Goal: Information Seeking & Learning: Learn about a topic

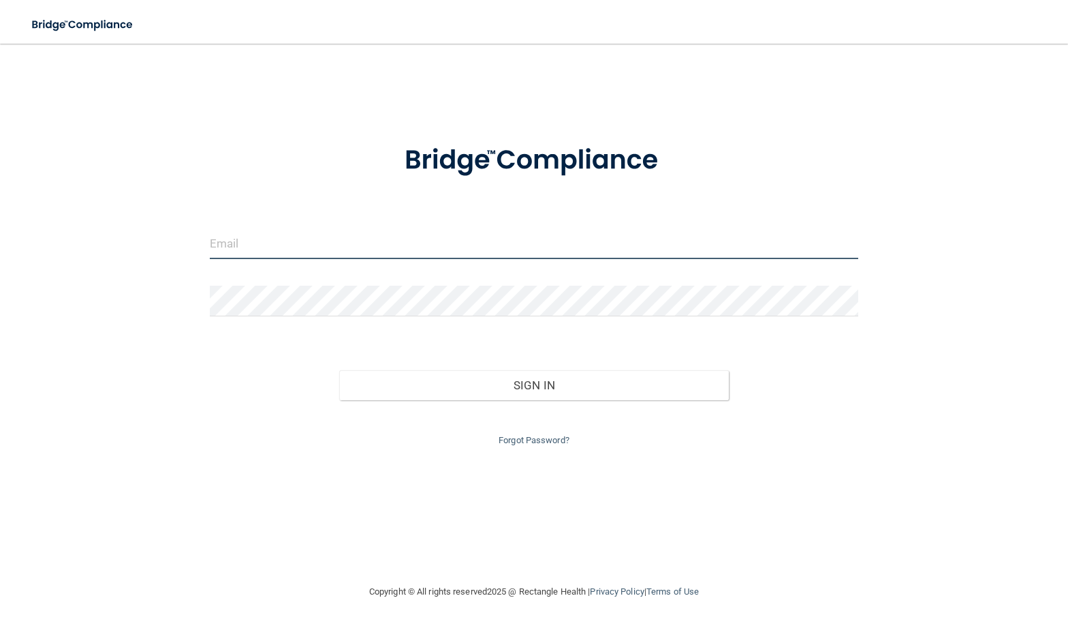
click at [291, 245] on input "email" at bounding box center [534, 243] width 649 height 31
type input "[EMAIL_ADDRESS][DOMAIN_NAME]"
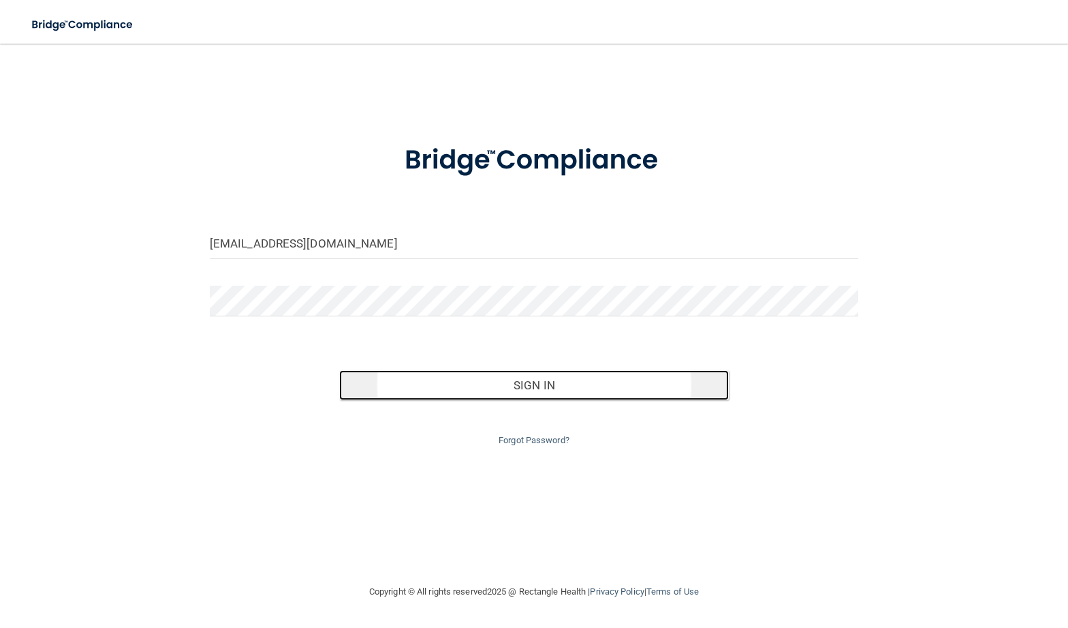
click at [467, 396] on button "Sign In" at bounding box center [533, 385] width 389 height 30
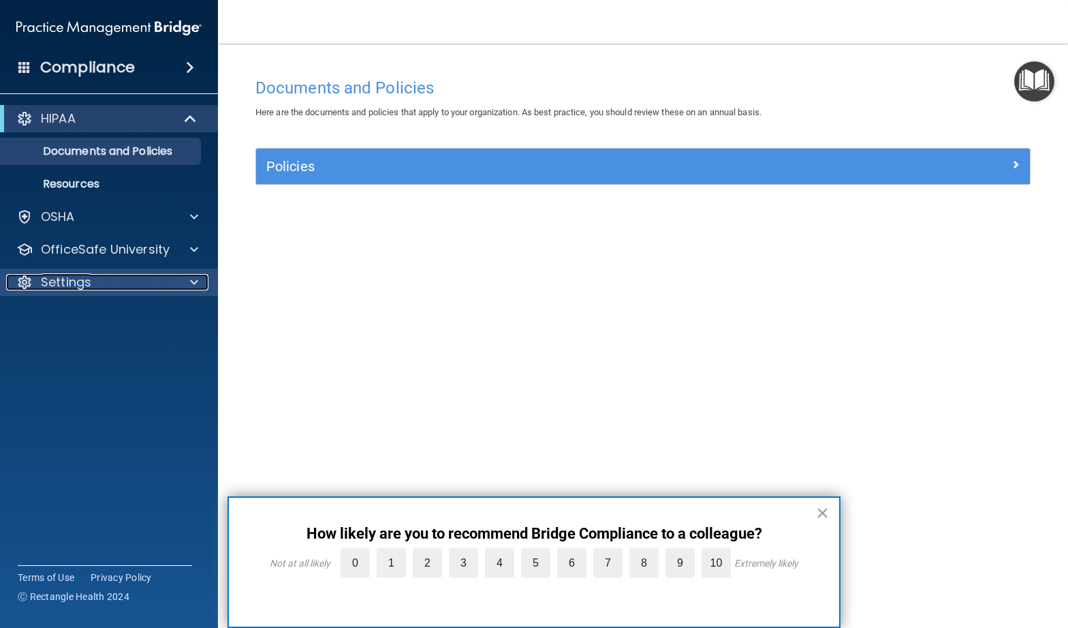
click at [196, 283] on span at bounding box center [194, 282] width 8 height 16
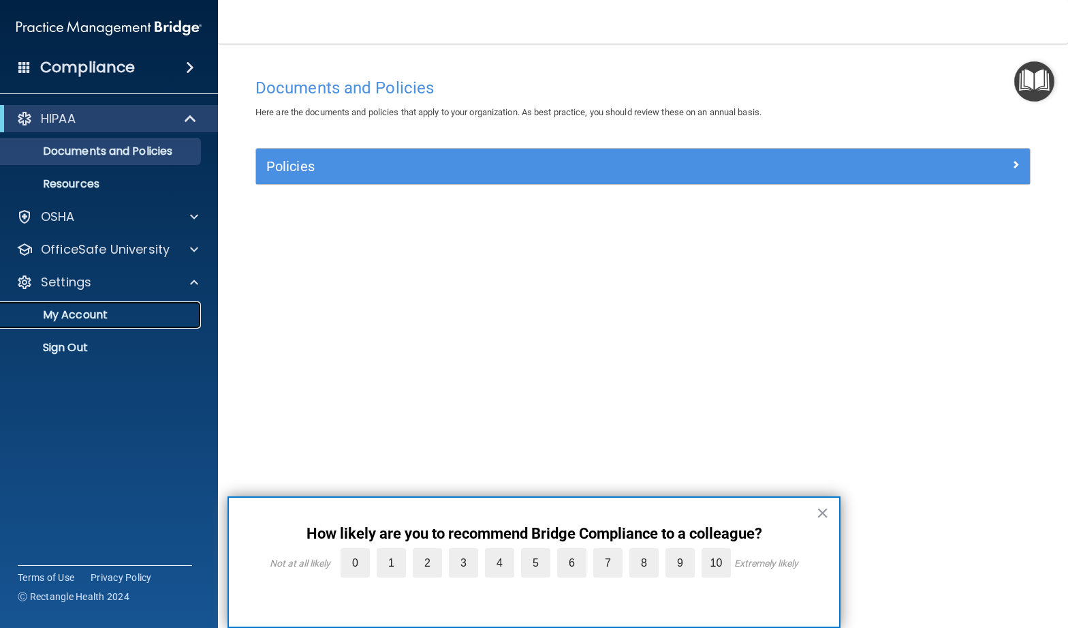
click at [102, 323] on link "My Account" at bounding box center [93, 314] width 215 height 27
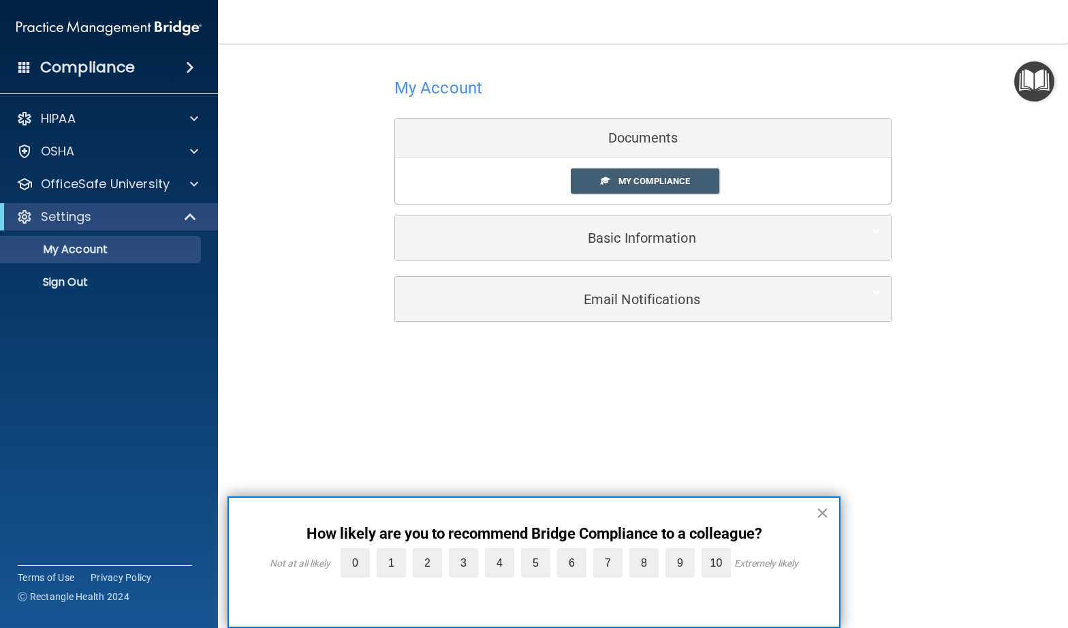
click at [822, 513] on button "×" at bounding box center [822, 513] width 13 height 22
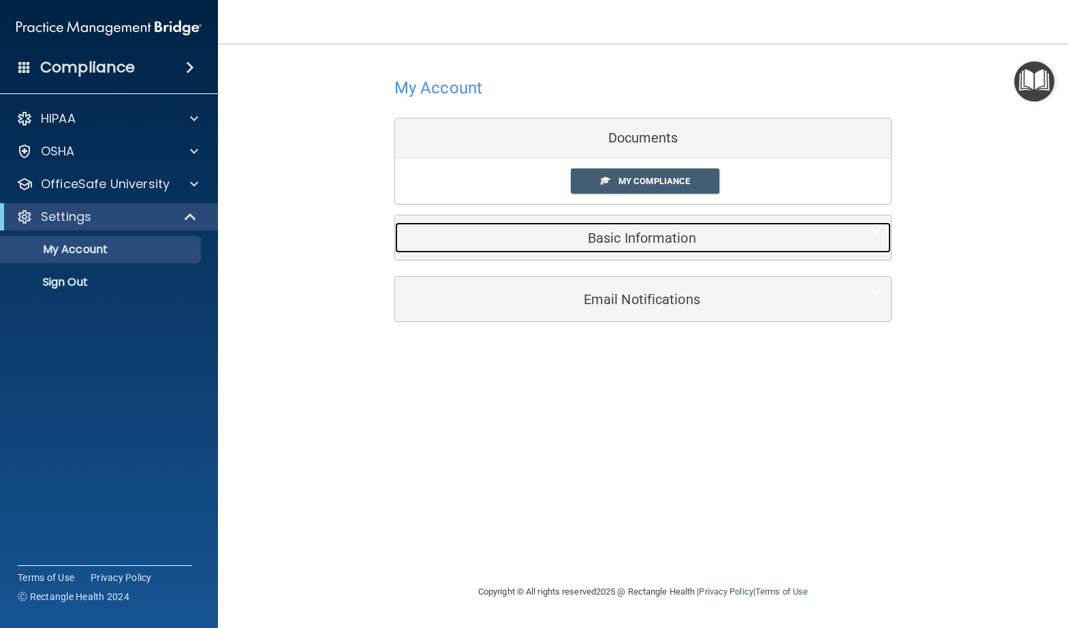
click at [705, 225] on div "Basic Information" at bounding box center [622, 237] width 455 height 31
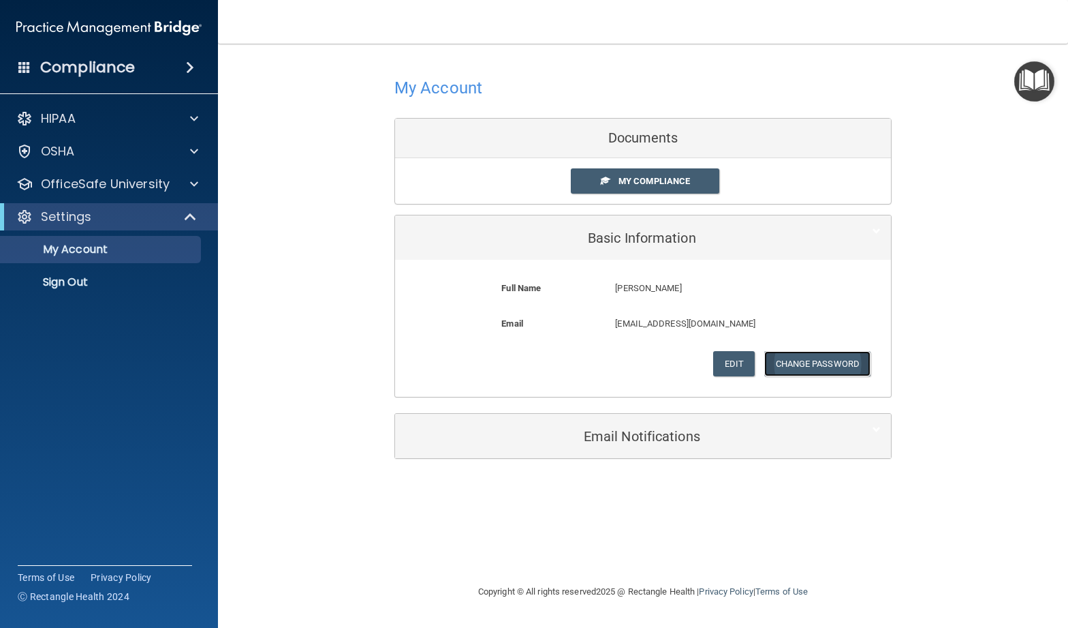
click at [846, 371] on button "Change Password" at bounding box center [818, 363] width 107 height 25
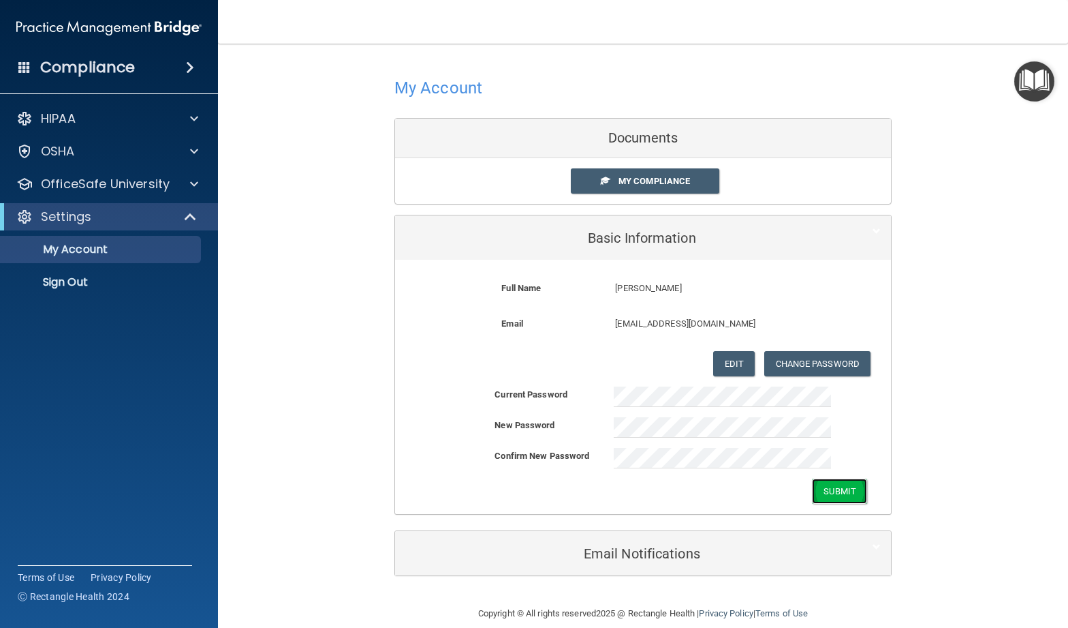
click at [833, 499] on button "Submit" at bounding box center [839, 490] width 55 height 25
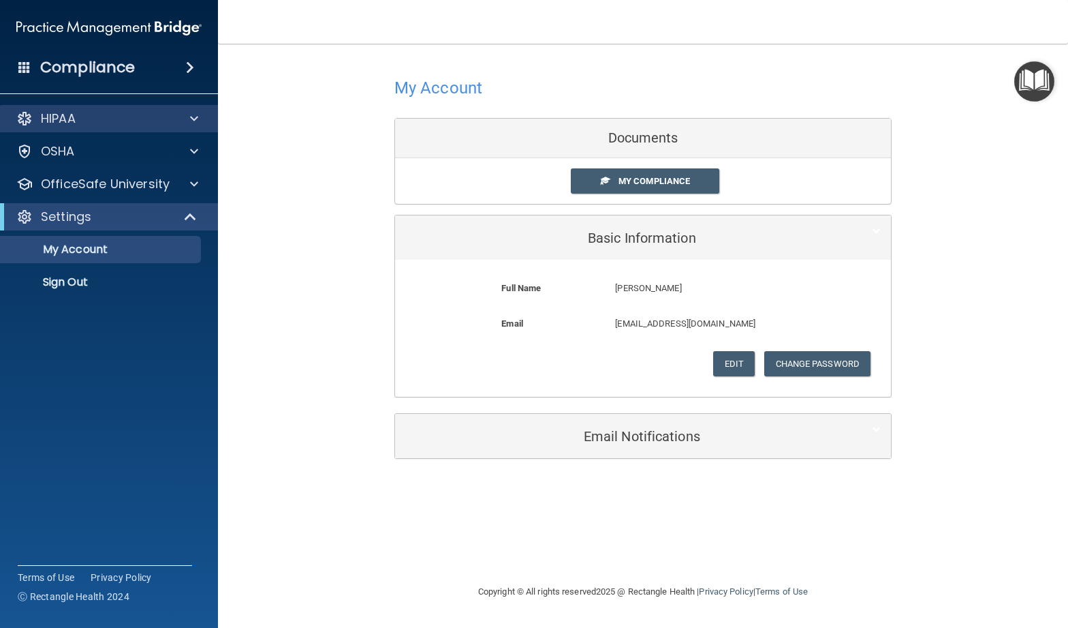
click at [209, 126] on div "HIPAA" at bounding box center [109, 118] width 219 height 27
click at [195, 119] on span at bounding box center [194, 118] width 8 height 16
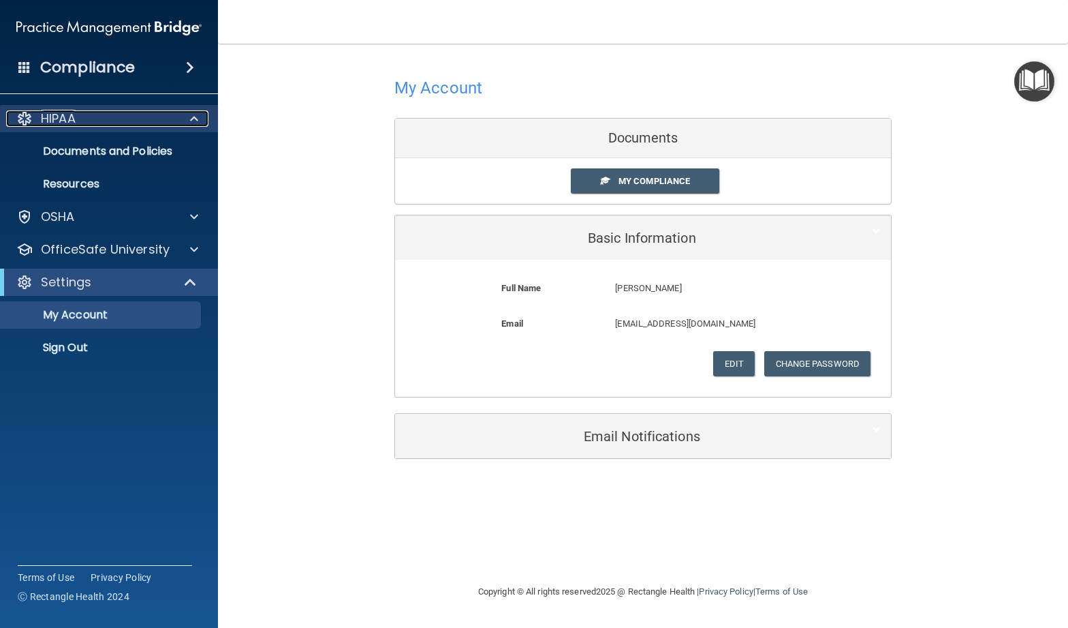
click at [71, 121] on p "HIPAA" at bounding box center [58, 118] width 35 height 16
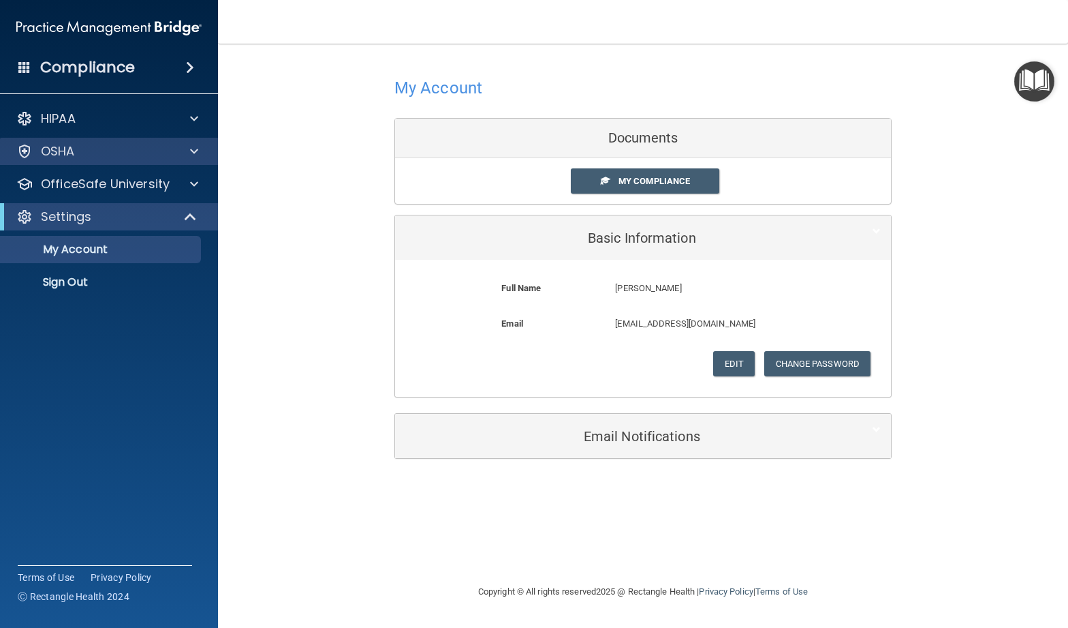
click at [66, 140] on div "OSHA" at bounding box center [109, 151] width 219 height 27
click at [647, 181] on span "My Compliance" at bounding box center [655, 181] width 72 height 10
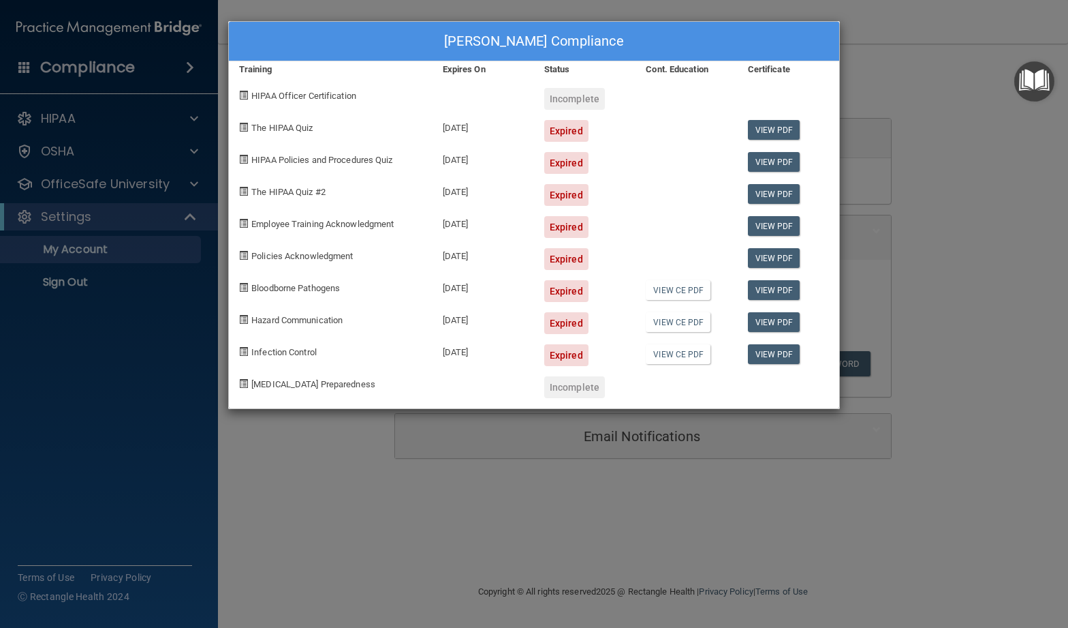
click at [579, 130] on div "Expired" at bounding box center [566, 131] width 44 height 22
click at [570, 163] on div "Expired" at bounding box center [566, 163] width 44 height 22
drag, startPoint x: 569, startPoint y: 186, endPoint x: 559, endPoint y: 208, distance: 23.8
click at [568, 187] on div "Expired" at bounding box center [566, 195] width 44 height 22
click at [557, 210] on div "Expired" at bounding box center [585, 222] width 102 height 32
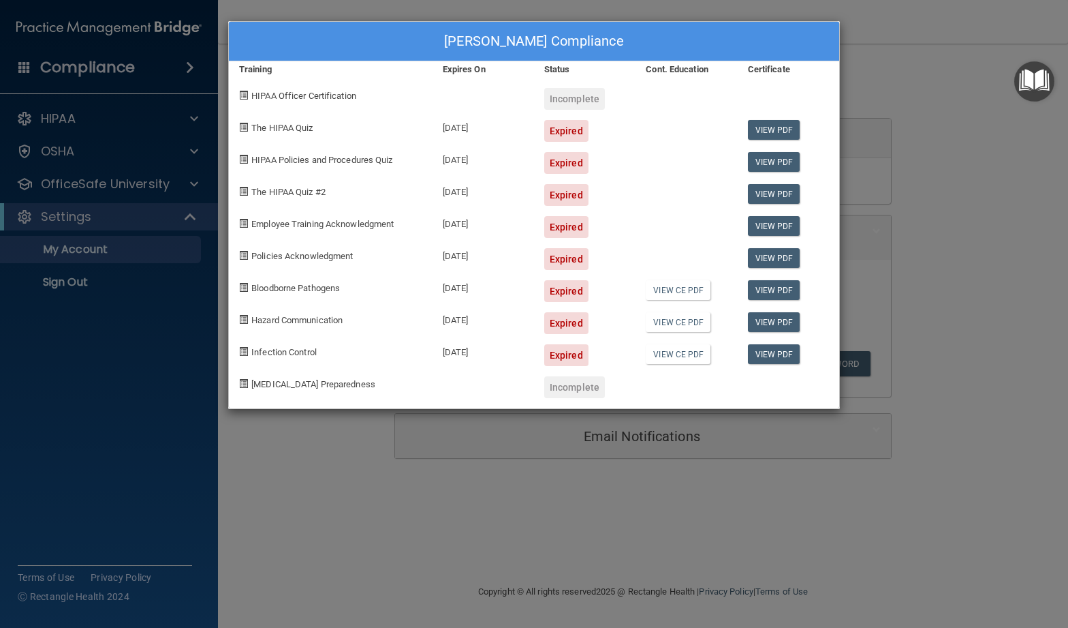
click at [551, 243] on div "Expired" at bounding box center [585, 254] width 102 height 32
click at [1001, 418] on div "[PERSON_NAME] Compliance Training Expires On Status Cont. Education Certificate…" at bounding box center [534, 314] width 1068 height 628
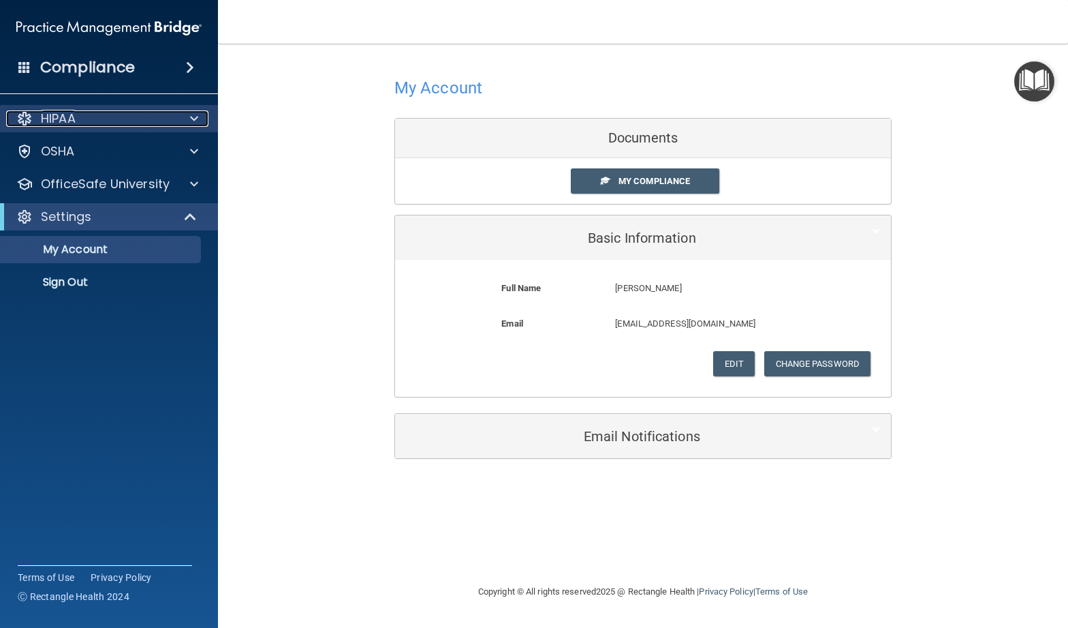
click at [187, 117] on div at bounding box center [192, 118] width 34 height 16
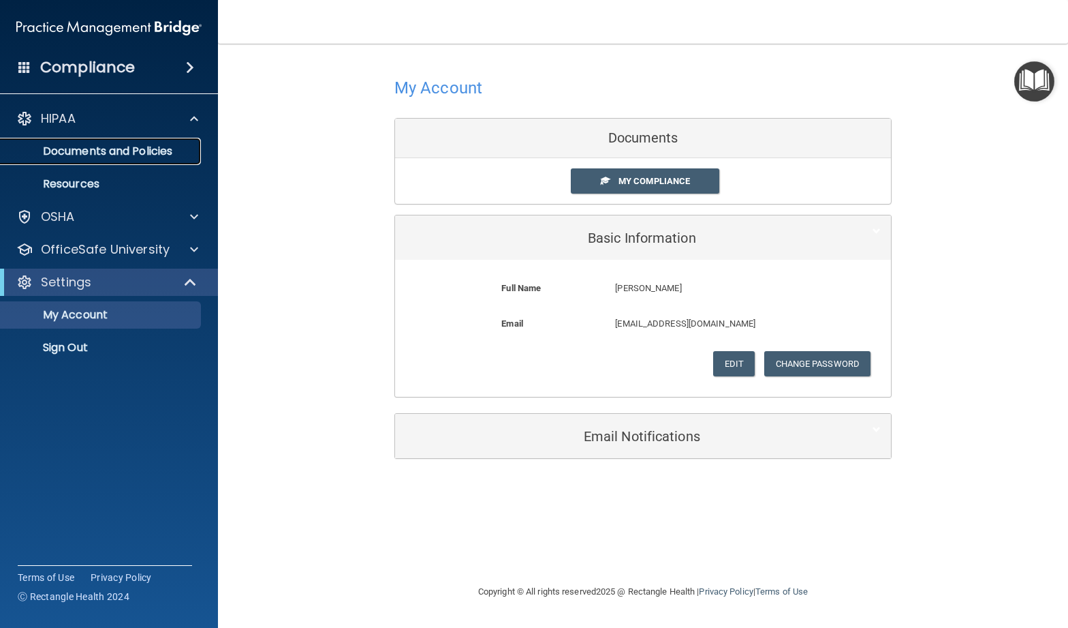
click at [89, 159] on link "Documents and Policies" at bounding box center [93, 151] width 215 height 27
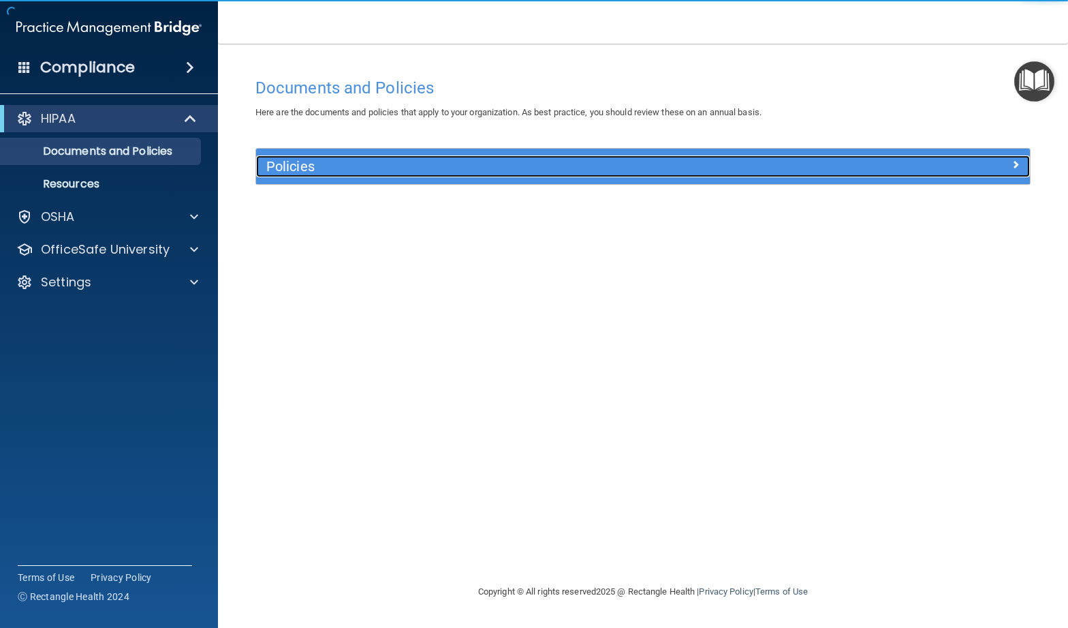
click at [309, 177] on div "Policies" at bounding box center [546, 166] width 581 height 22
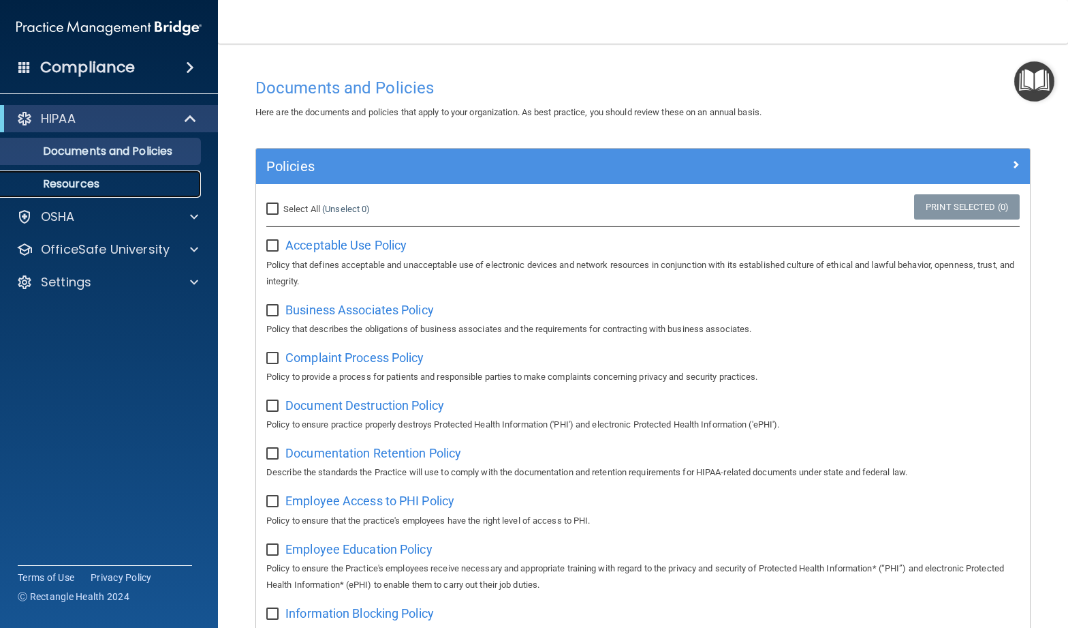
click at [64, 177] on p "Resources" at bounding box center [102, 184] width 186 height 14
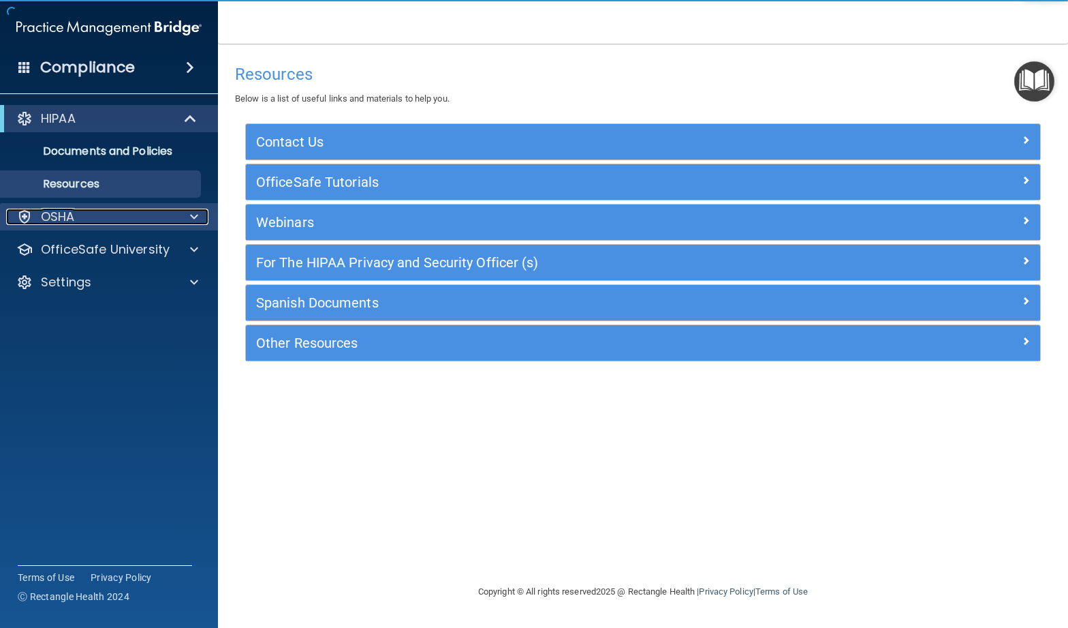
click at [107, 217] on div "OSHA" at bounding box center [90, 217] width 169 height 16
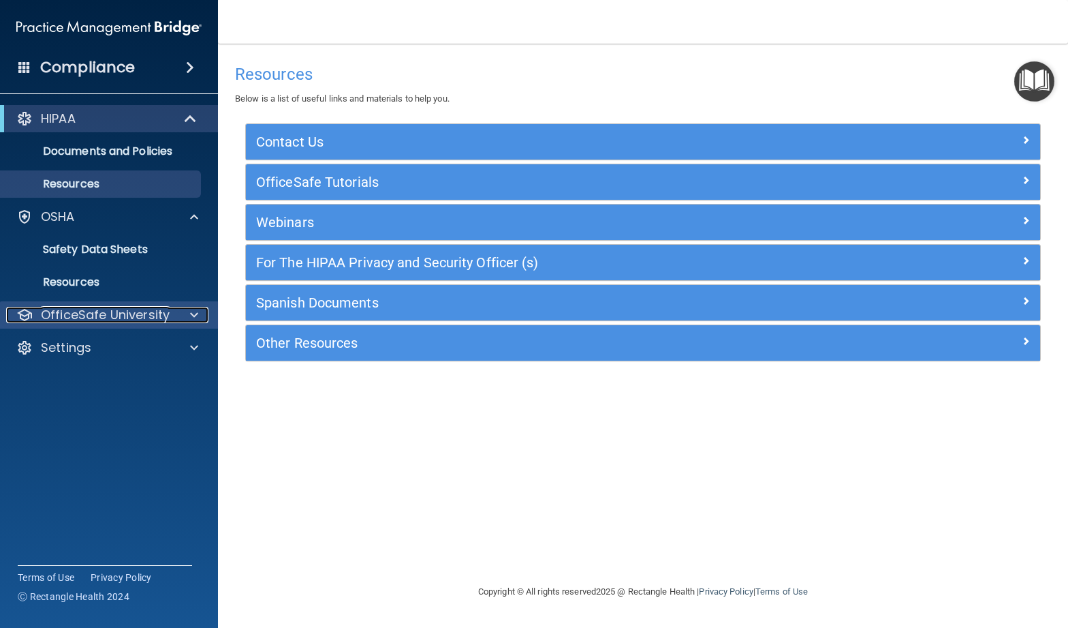
click at [164, 319] on p "OfficeSafe University" at bounding box center [105, 315] width 129 height 16
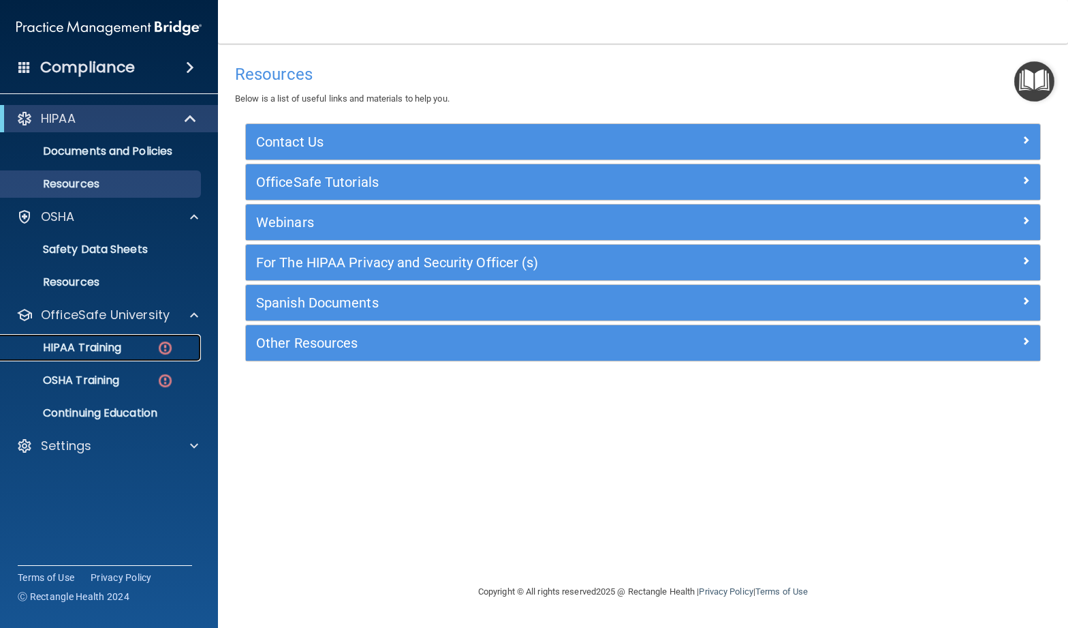
click at [110, 354] on p "HIPAA Training" at bounding box center [65, 348] width 112 height 14
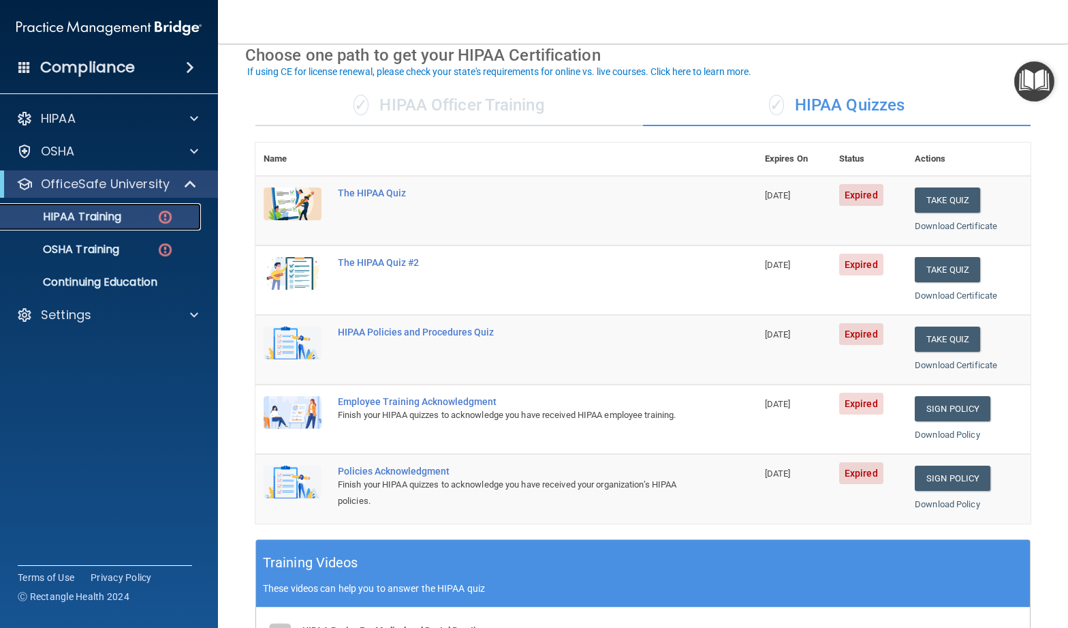
scroll to position [60, 0]
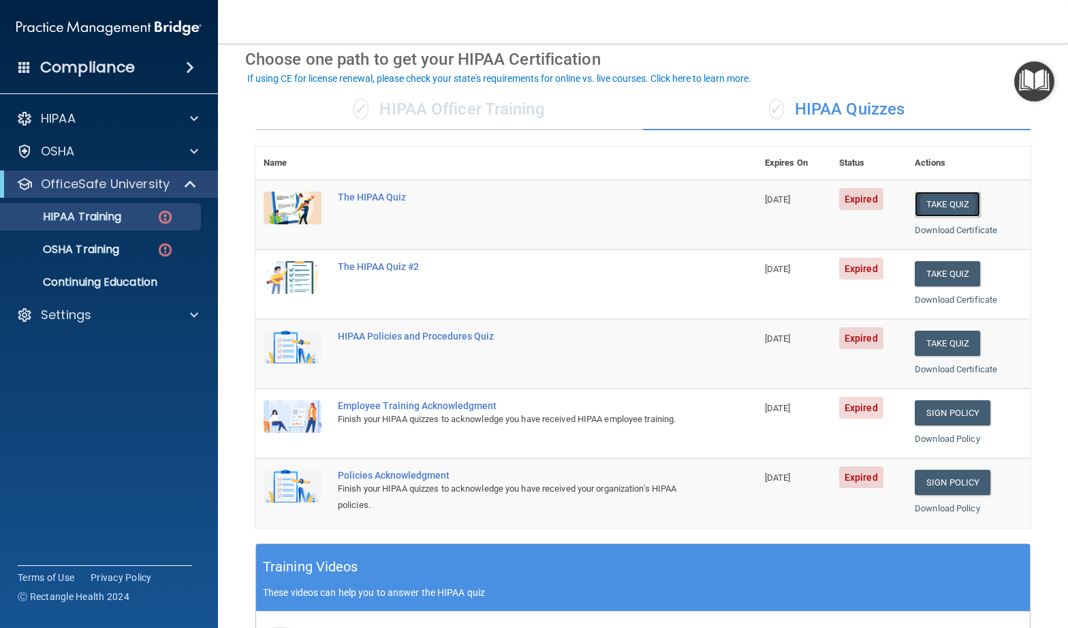
click at [929, 204] on button "Take Quiz" at bounding box center [947, 203] width 65 height 25
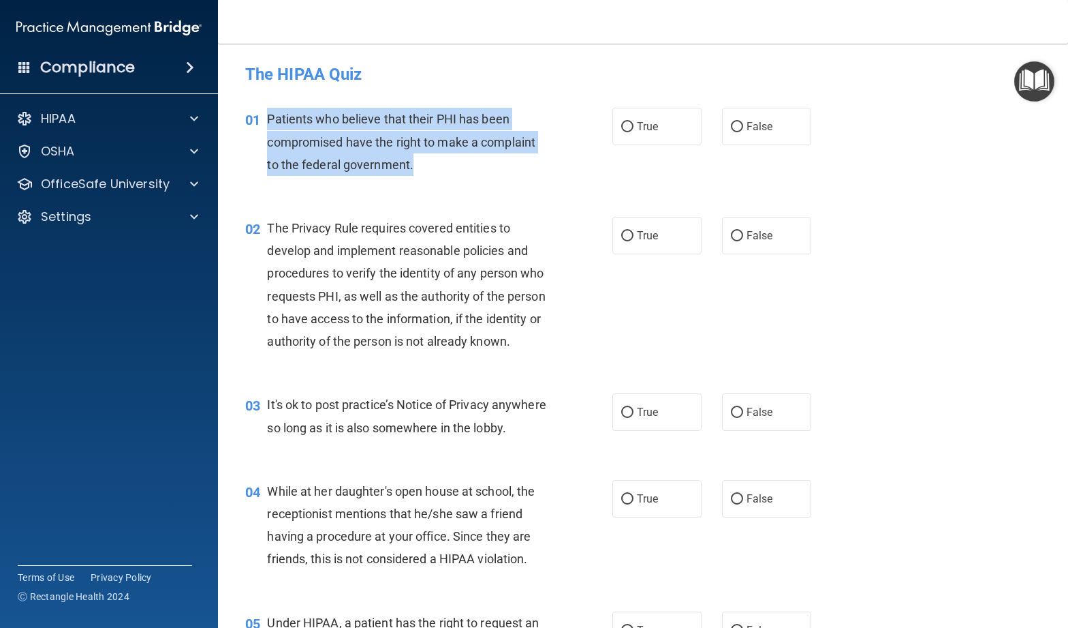
drag, startPoint x: 422, startPoint y: 167, endPoint x: 271, endPoint y: 115, distance: 159.9
click at [271, 115] on div "Patients who believe that their PHI has been compromised have the right to make…" at bounding box center [412, 142] width 291 height 68
copy span "Patients who believe that their PHI has been compromised have the right to make…"
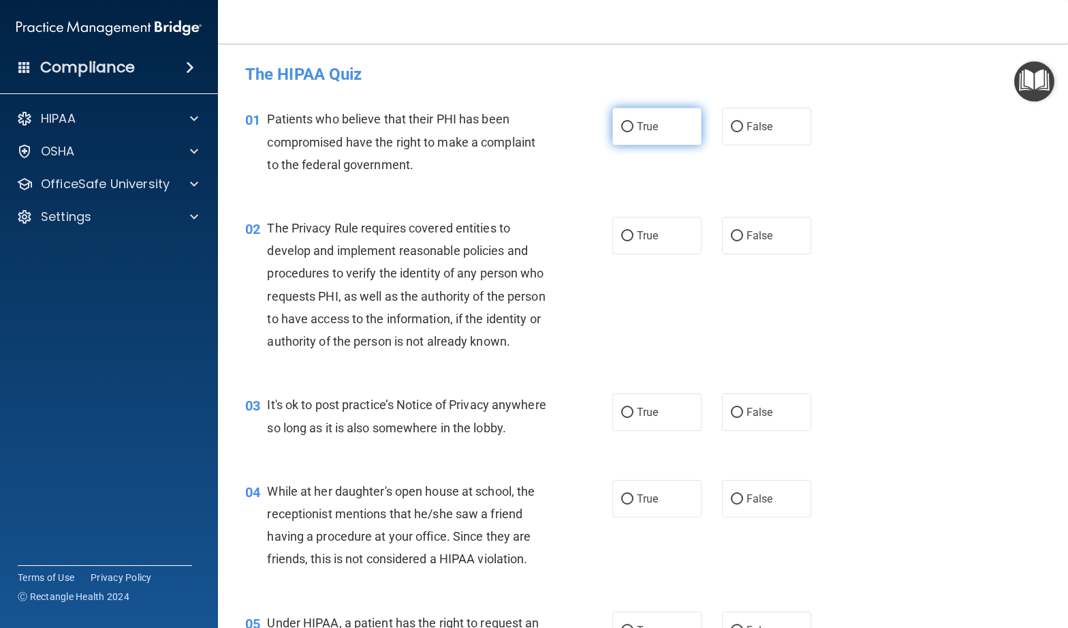
click at [617, 138] on label "True" at bounding box center [657, 126] width 89 height 37
click at [621, 132] on input "True" at bounding box center [627, 127] width 12 height 10
radio input "true"
click at [649, 242] on label "True" at bounding box center [657, 235] width 89 height 37
click at [634, 241] on input "True" at bounding box center [627, 236] width 12 height 10
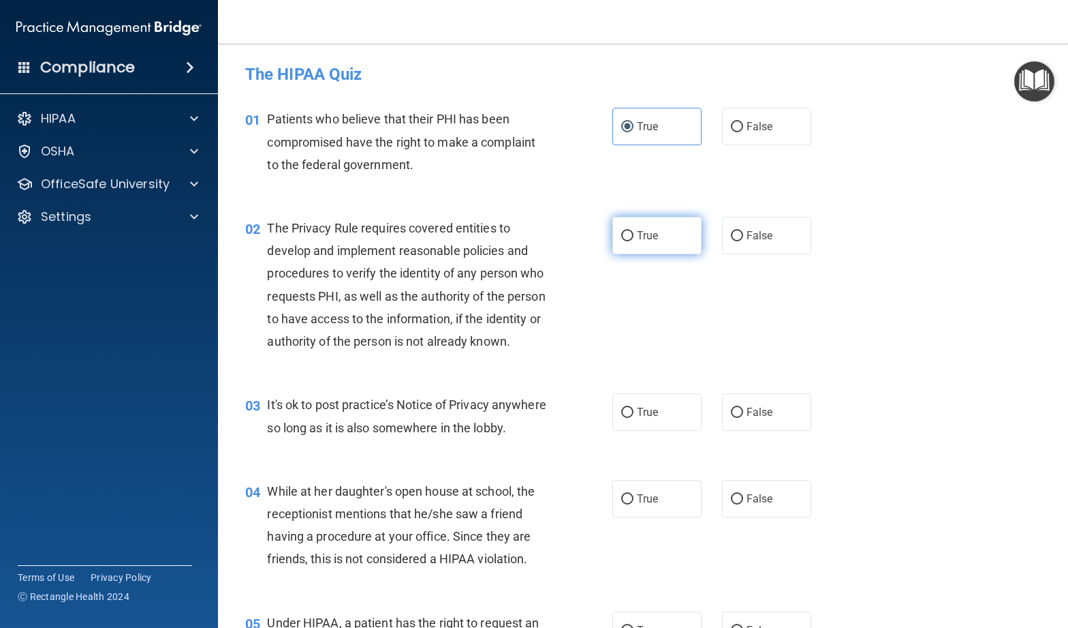
radio input "true"
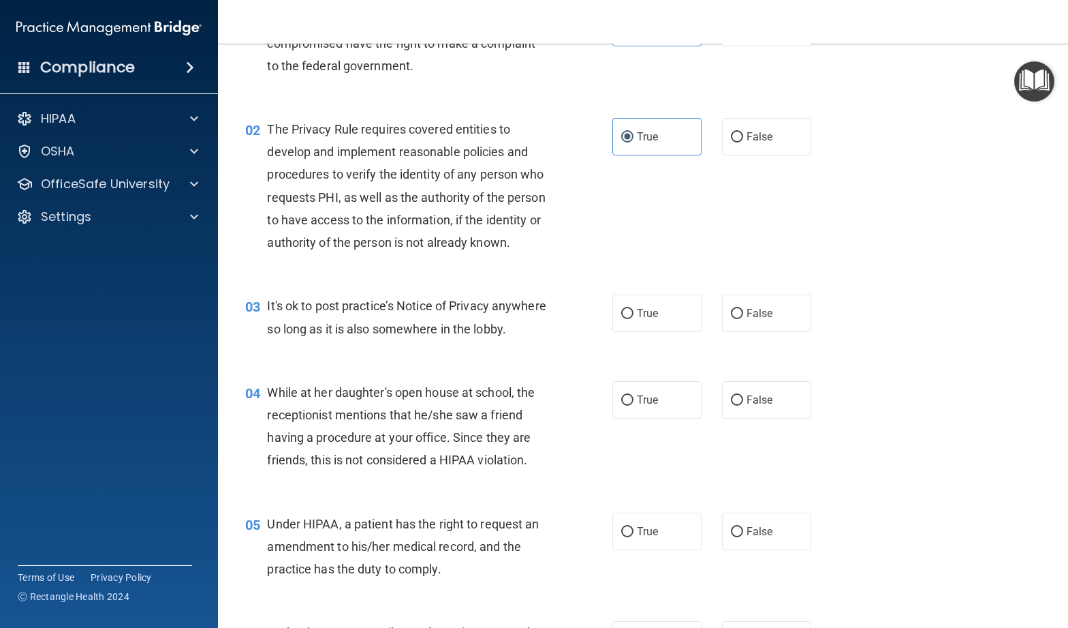
scroll to position [114, 0]
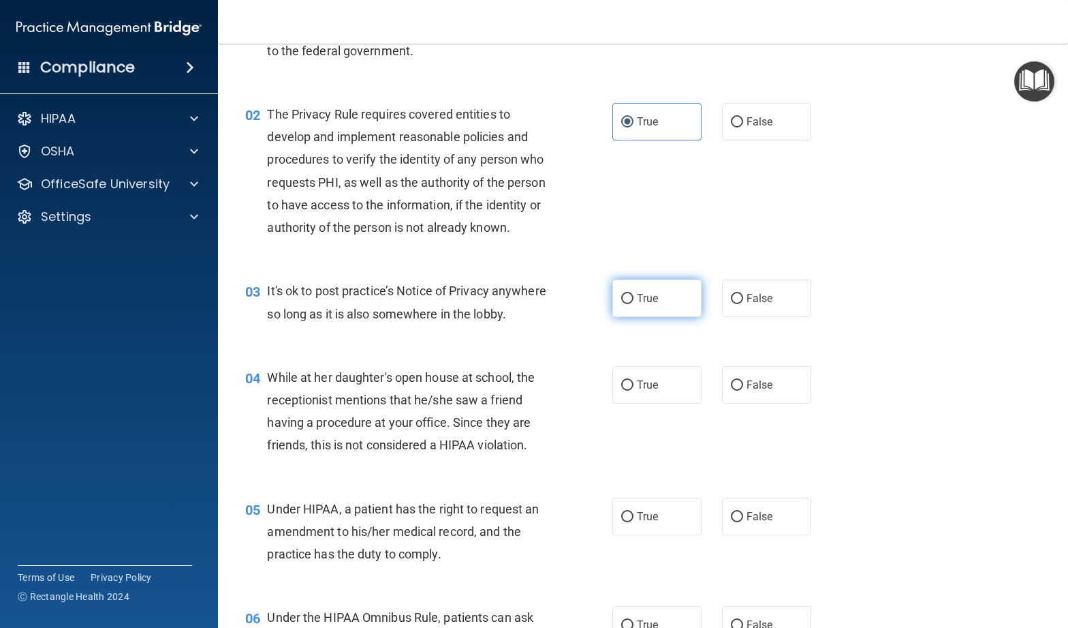
click at [620, 297] on label "True" at bounding box center [657, 297] width 89 height 37
click at [621, 297] on input "True" at bounding box center [627, 299] width 12 height 10
radio input "true"
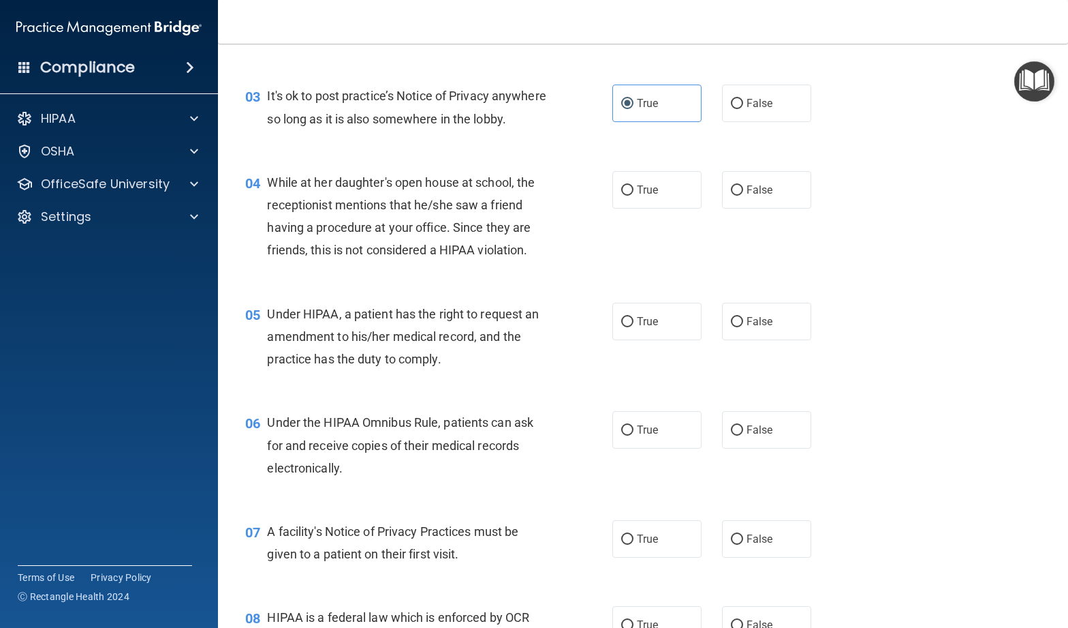
scroll to position [312, 0]
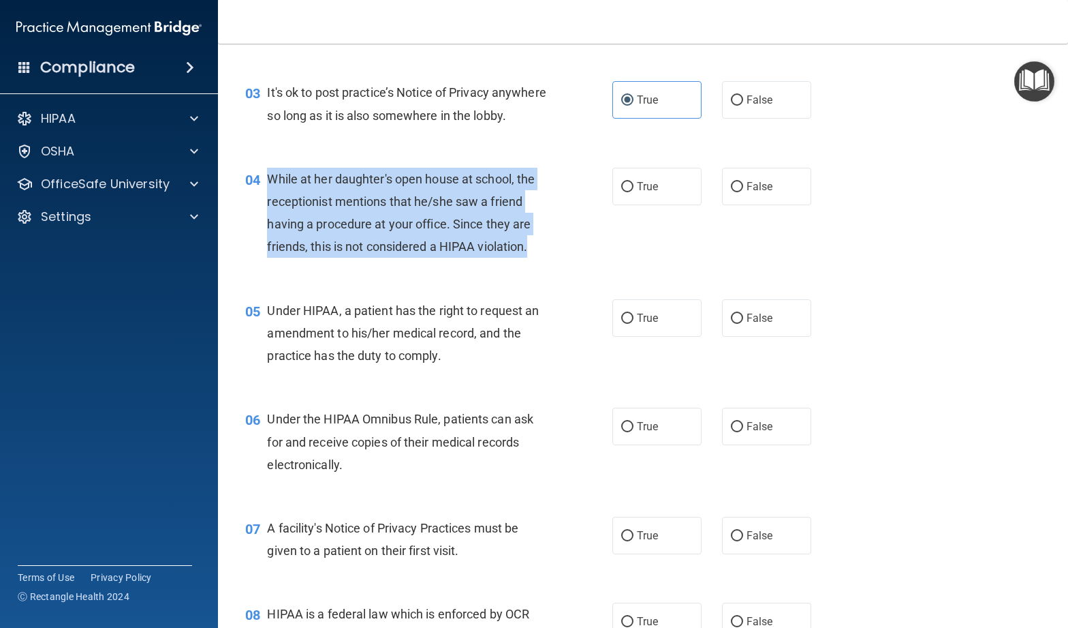
drag, startPoint x: 538, startPoint y: 270, endPoint x: 273, endPoint y: 202, distance: 273.5
click at [273, 202] on div "While at her daughter's open house at school, the receptionist mentions that he…" at bounding box center [412, 213] width 291 height 91
copy span "While at her daughter's open house at school, the receptionist mentions that he…"
click at [565, 212] on div "04 While at her daughter's open house at school, the receptionist mentions that…" at bounding box center [429, 216] width 408 height 97
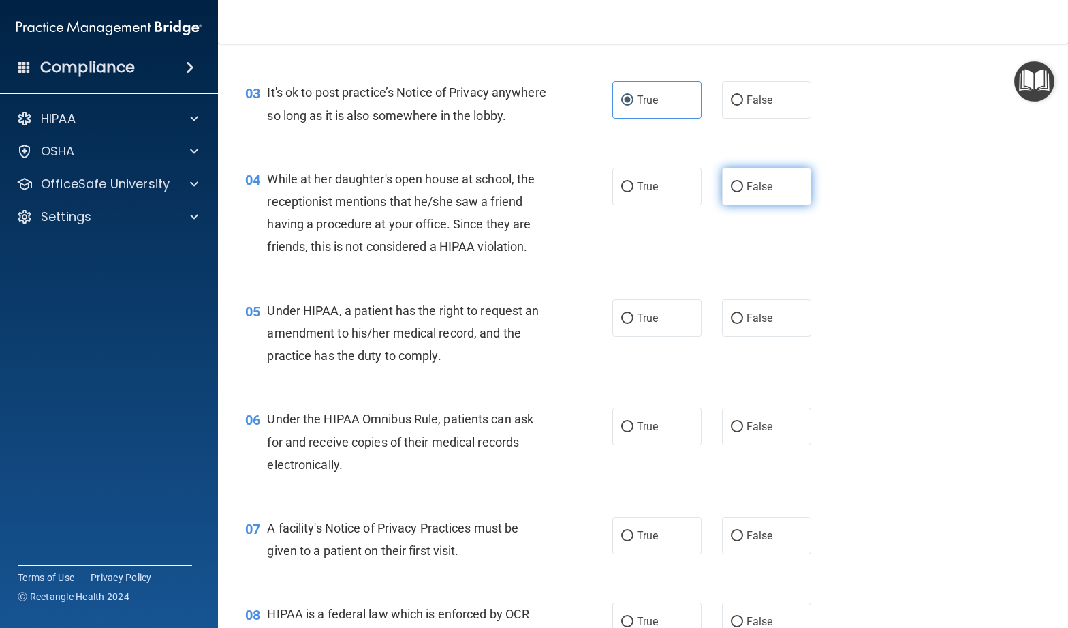
click at [760, 193] on span "False" at bounding box center [760, 186] width 27 height 13
click at [743, 192] on input "False" at bounding box center [737, 187] width 12 height 10
radio input "true"
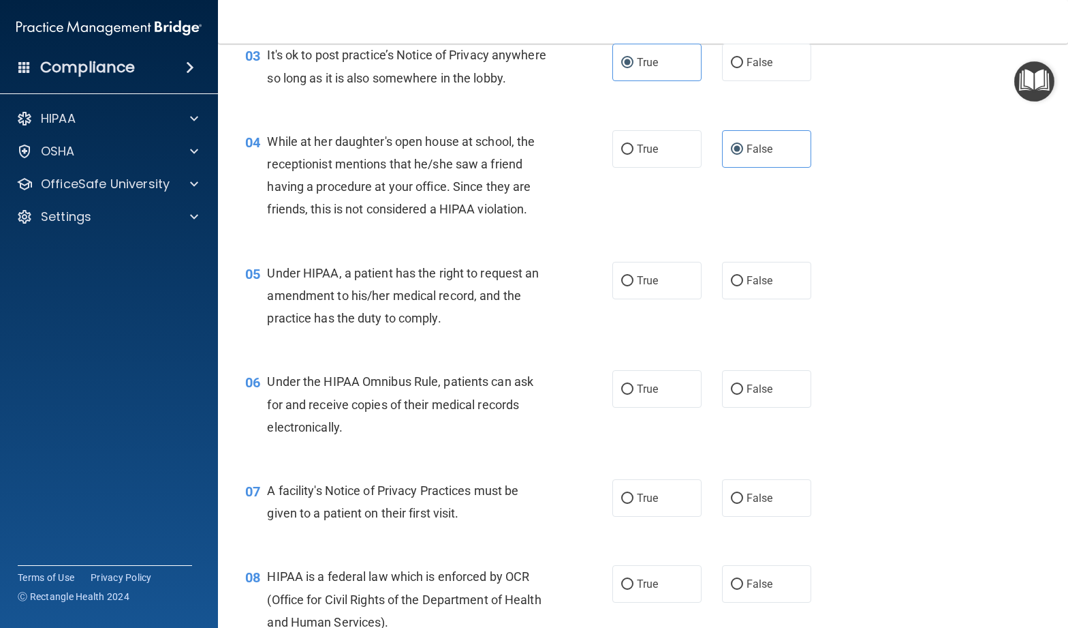
scroll to position [363, 0]
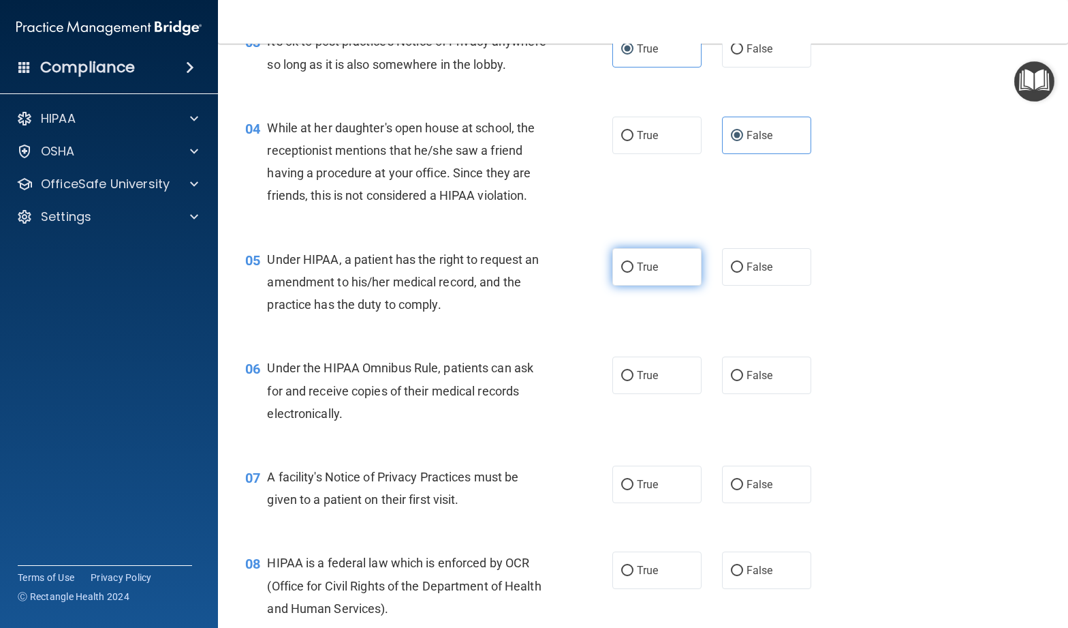
click at [628, 273] on input "True" at bounding box center [627, 267] width 12 height 10
radio input "true"
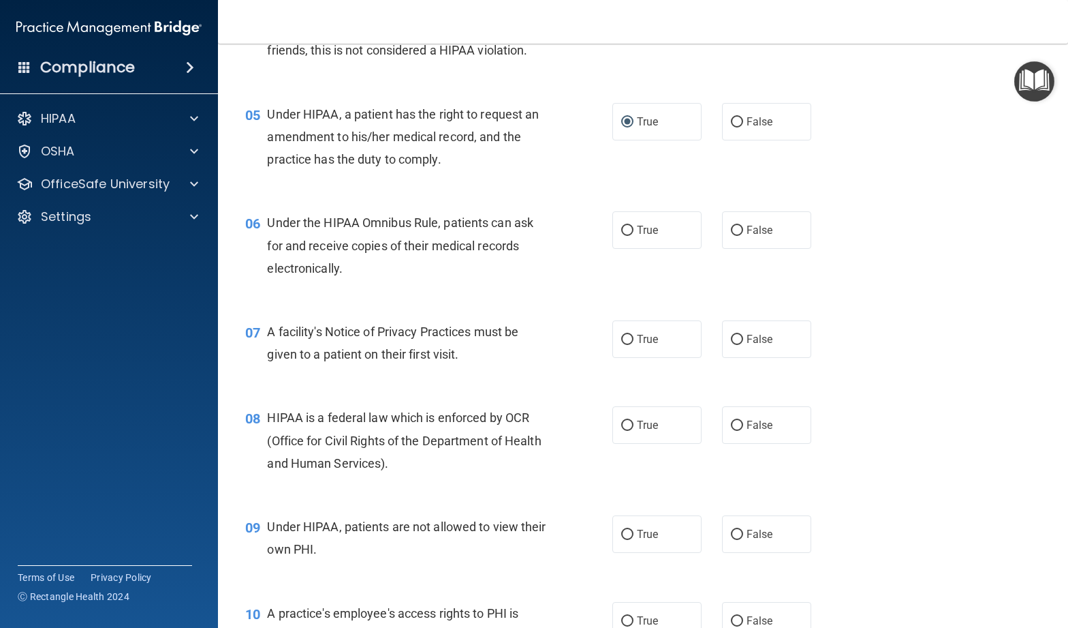
scroll to position [527, 0]
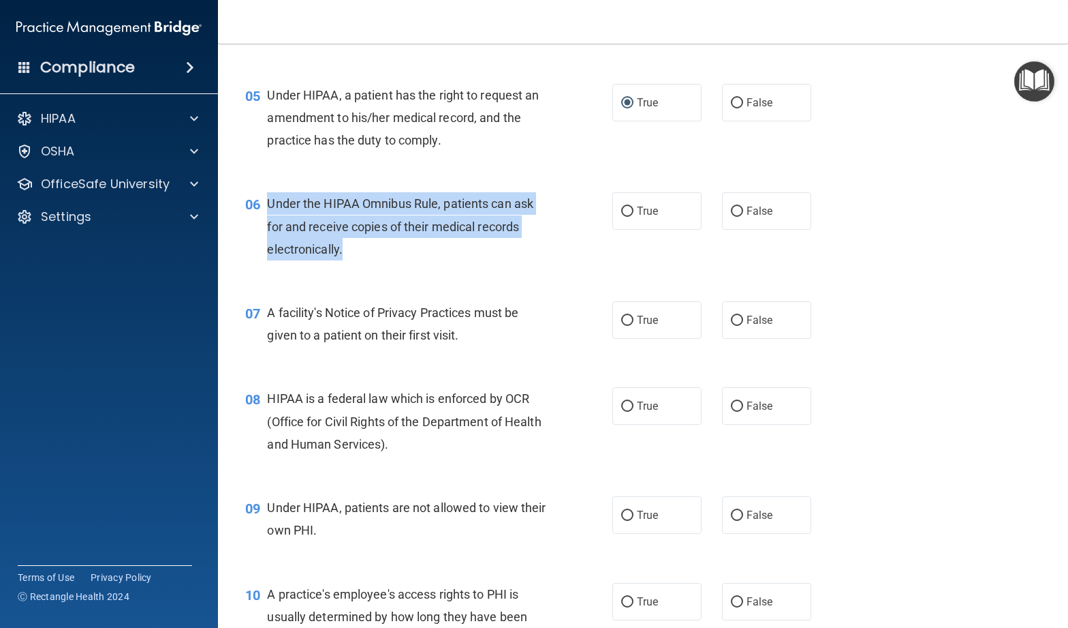
drag, startPoint x: 410, startPoint y: 264, endPoint x: 271, endPoint y: 228, distance: 144.3
click at [271, 228] on div "Under the HIPAA Omnibus Rule, patients can ask for and receive copies of their …" at bounding box center [412, 226] width 291 height 68
copy span "Under the HIPAA Omnibus Rule, patients can ask for and receive copies of their …"
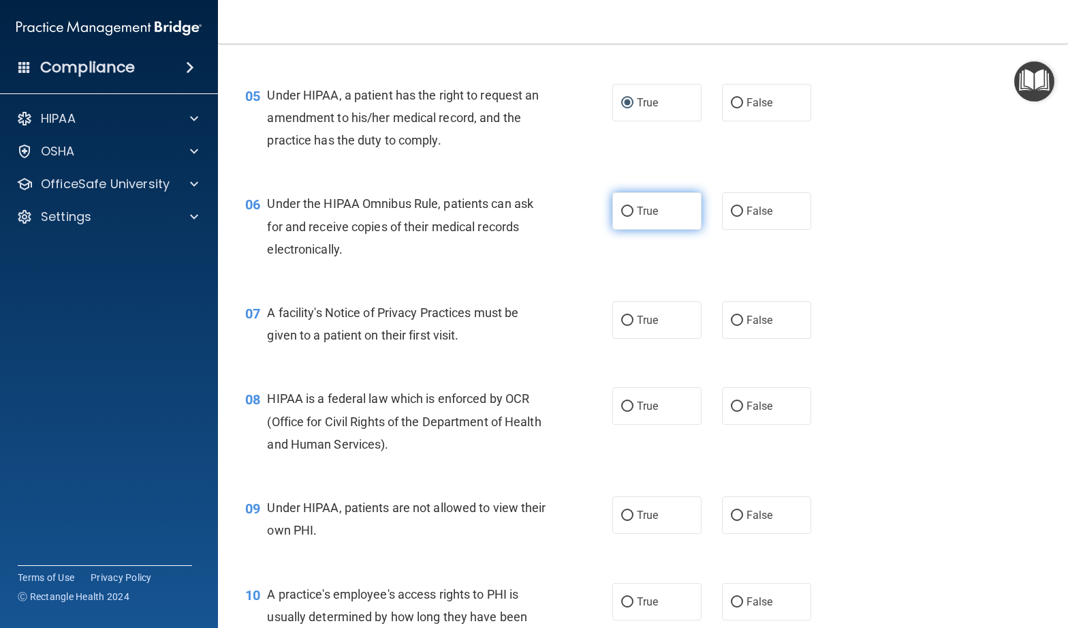
click at [657, 230] on label "True" at bounding box center [657, 210] width 89 height 37
click at [634, 217] on input "True" at bounding box center [627, 211] width 12 height 10
radio input "true"
click at [653, 326] on span "True" at bounding box center [647, 319] width 21 height 13
click at [634, 326] on input "True" at bounding box center [627, 320] width 12 height 10
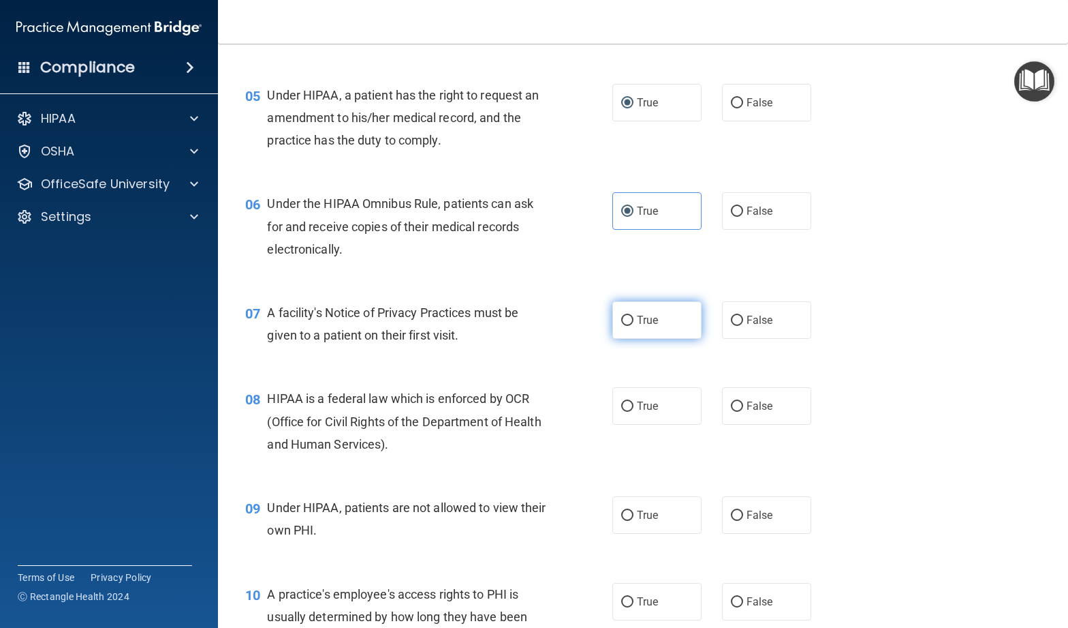
radio input "true"
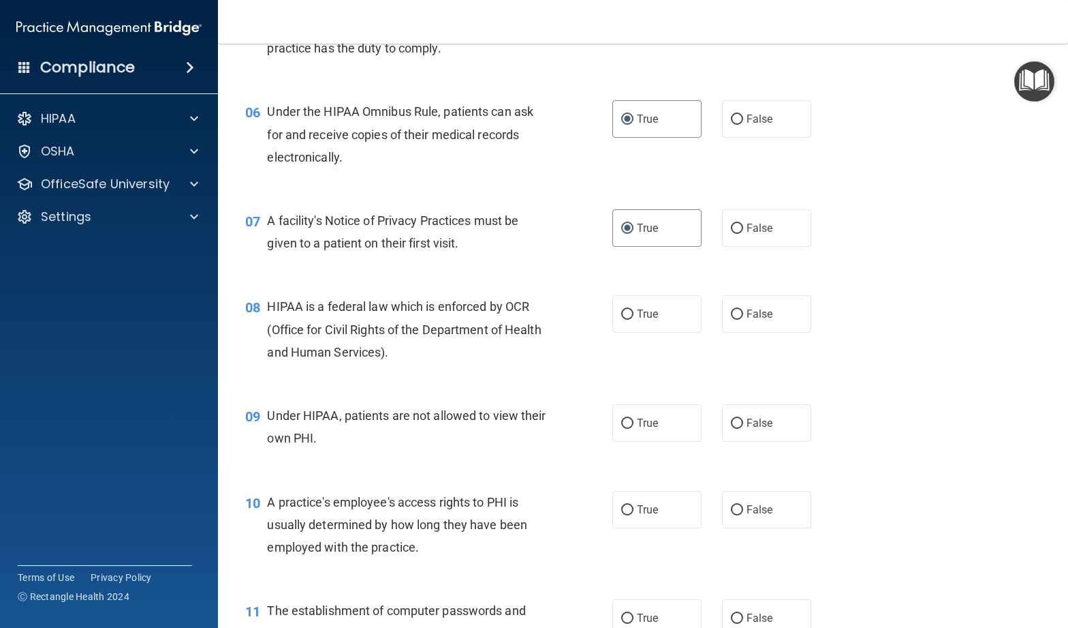
scroll to position [636, 0]
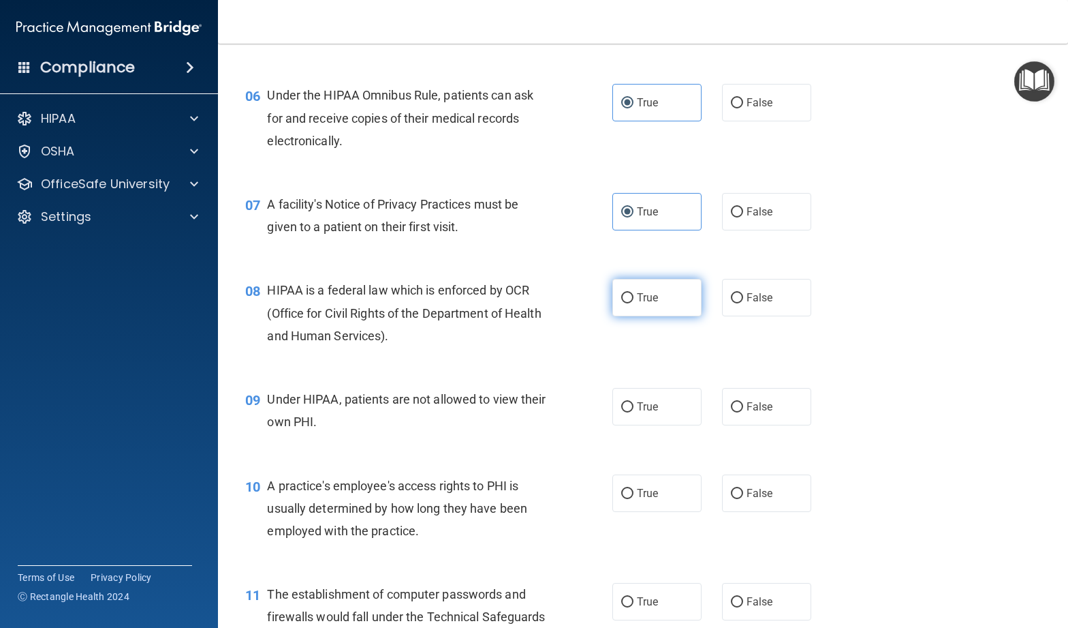
click at [629, 316] on label "True" at bounding box center [657, 297] width 89 height 37
click at [629, 303] on input "True" at bounding box center [627, 298] width 12 height 10
radio input "true"
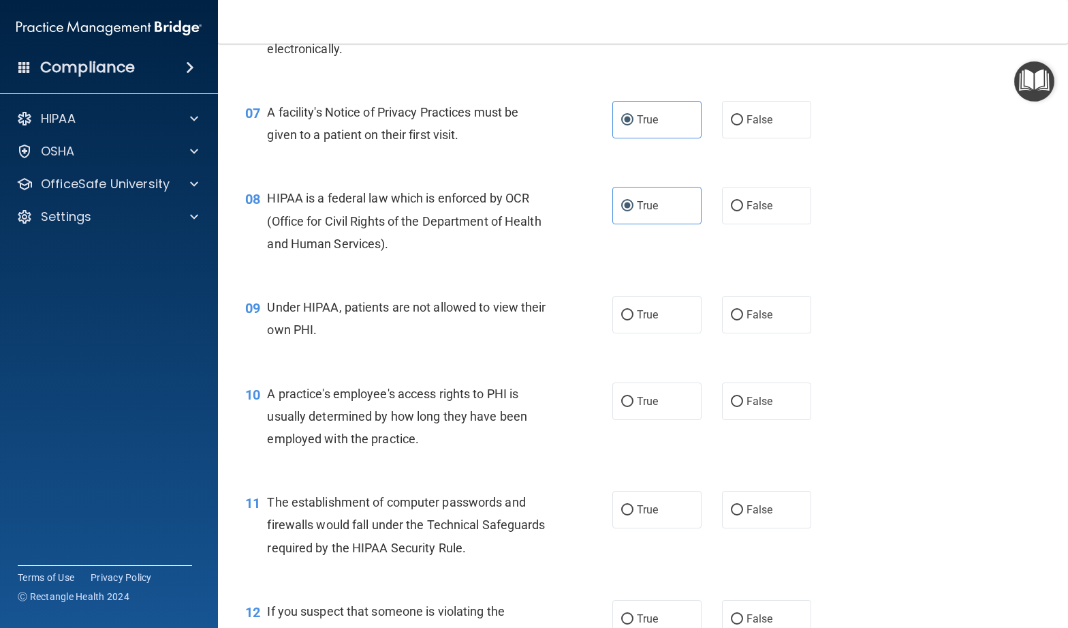
scroll to position [729, 0]
drag, startPoint x: 739, startPoint y: 336, endPoint x: 712, endPoint y: 345, distance: 28.0
click at [737, 319] on input "False" at bounding box center [737, 314] width 12 height 10
radio input "true"
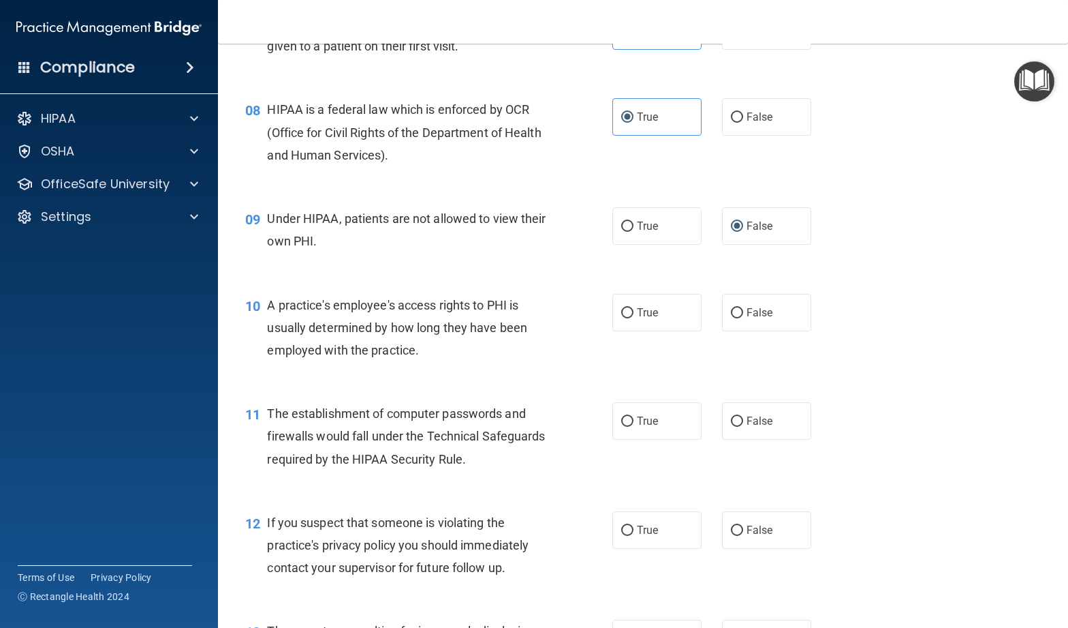
scroll to position [815, 0]
drag, startPoint x: 750, startPoint y: 354, endPoint x: 707, endPoint y: 371, distance: 45.3
click at [750, 333] on label "False" at bounding box center [766, 313] width 89 height 37
click at [743, 320] on input "False" at bounding box center [737, 314] width 12 height 10
radio input "true"
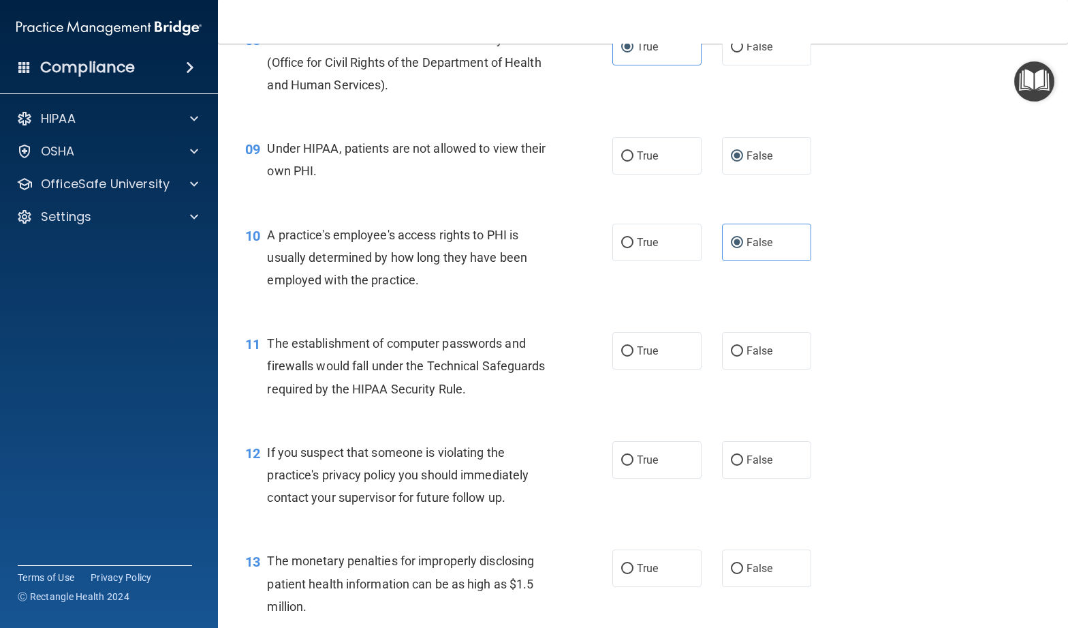
scroll to position [893, 0]
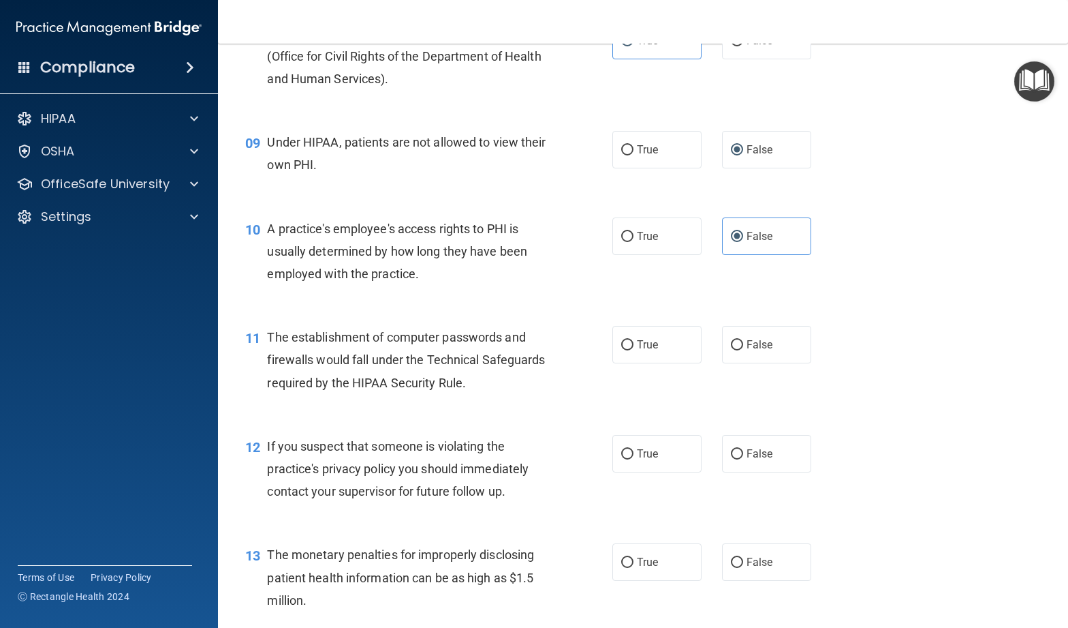
drag, startPoint x: 649, startPoint y: 378, endPoint x: 564, endPoint y: 401, distance: 87.4
click at [648, 363] on label "True" at bounding box center [657, 344] width 89 height 37
click at [634, 350] on input "True" at bounding box center [627, 345] width 12 height 10
radio input "true"
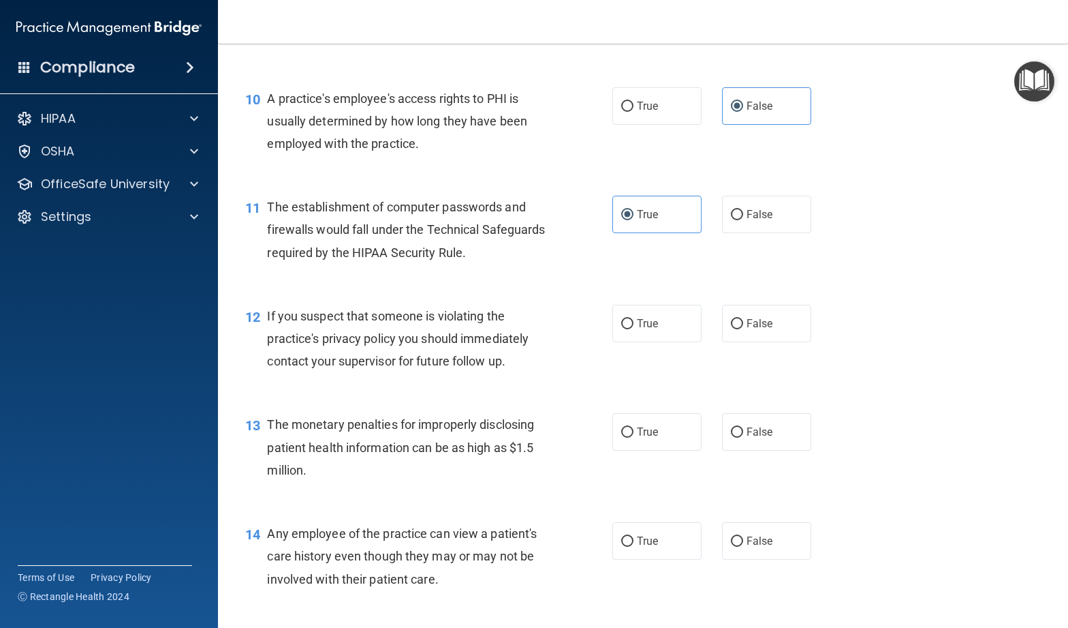
scroll to position [1030, 0]
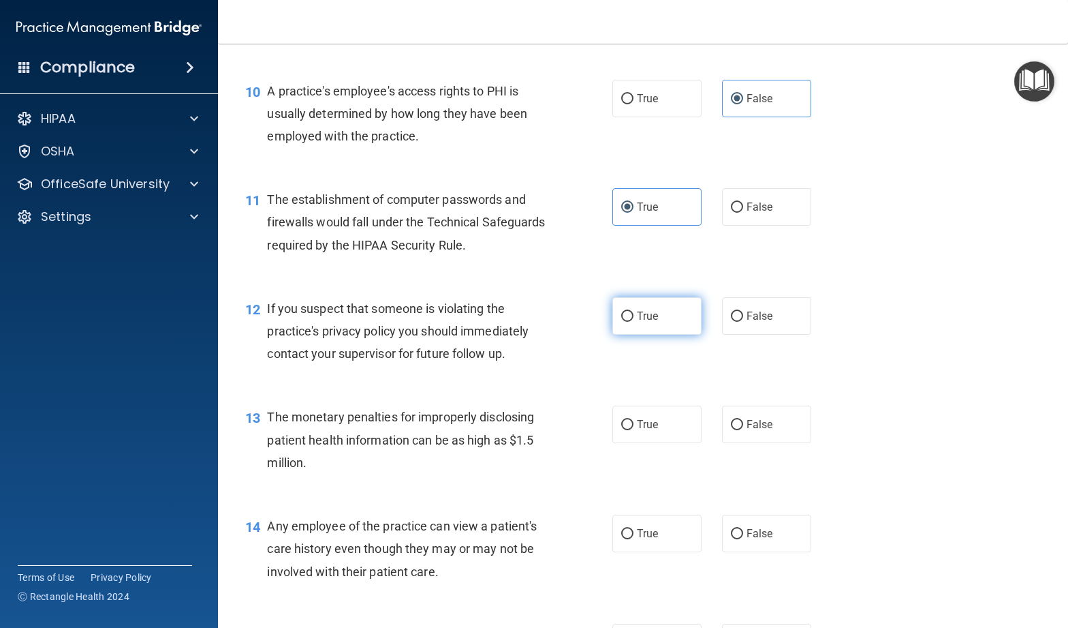
click at [620, 335] on label "True" at bounding box center [657, 315] width 89 height 37
click at [621, 322] on input "True" at bounding box center [627, 316] width 12 height 10
radio input "true"
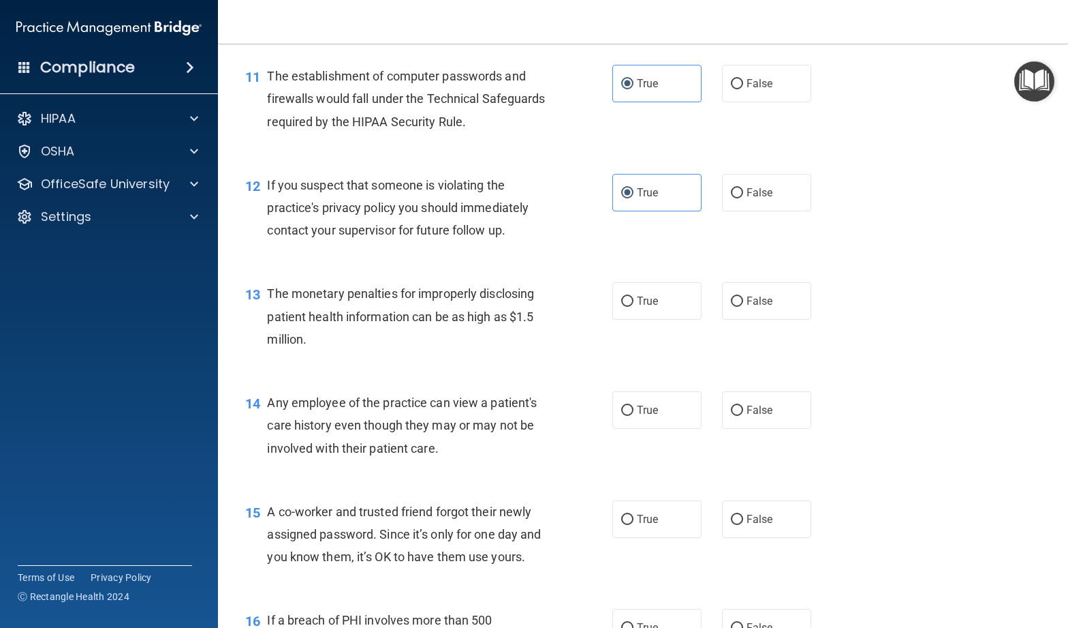
scroll to position [1156, 0]
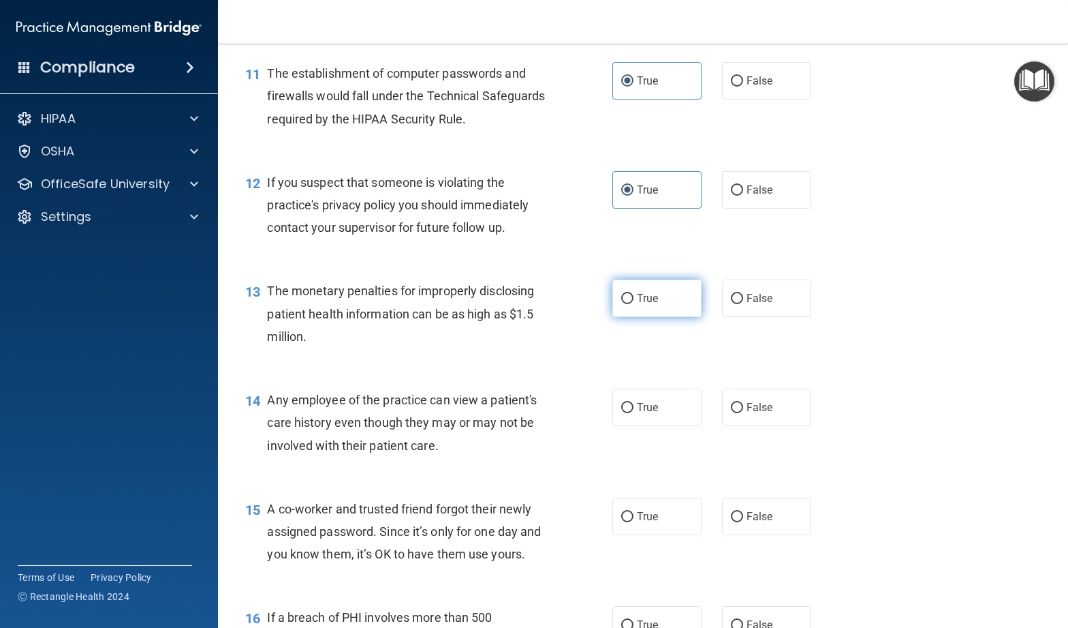
click at [644, 317] on label "True" at bounding box center [657, 297] width 89 height 37
click at [634, 304] on input "True" at bounding box center [627, 299] width 12 height 10
radio input "true"
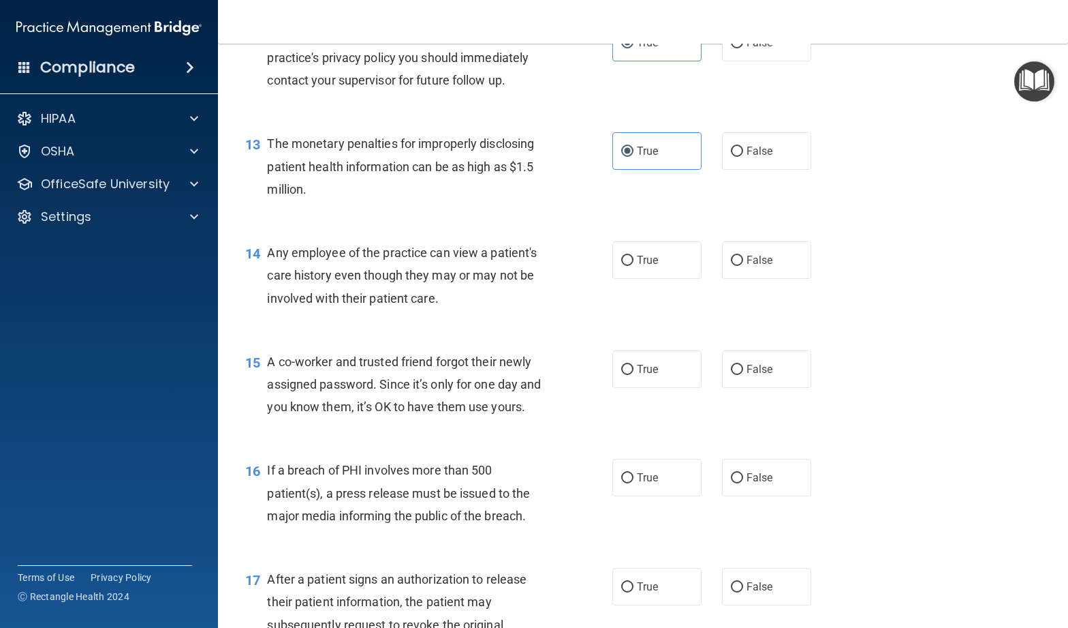
scroll to position [1305, 0]
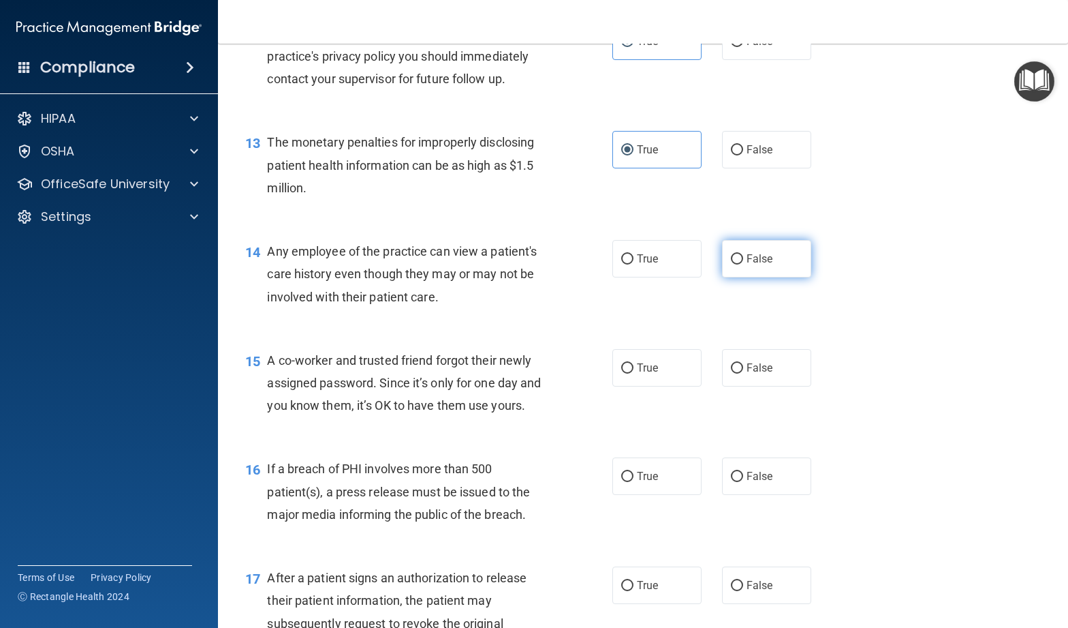
click at [764, 265] on span "False" at bounding box center [760, 258] width 27 height 13
click at [743, 264] on input "False" at bounding box center [737, 259] width 12 height 10
radio input "true"
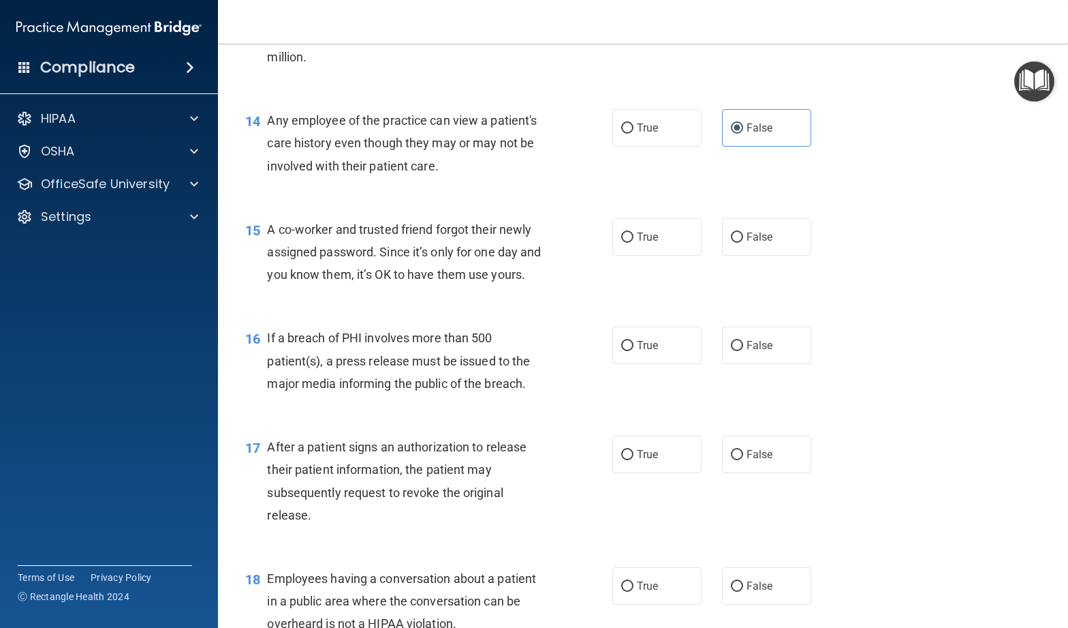
scroll to position [1446, 0]
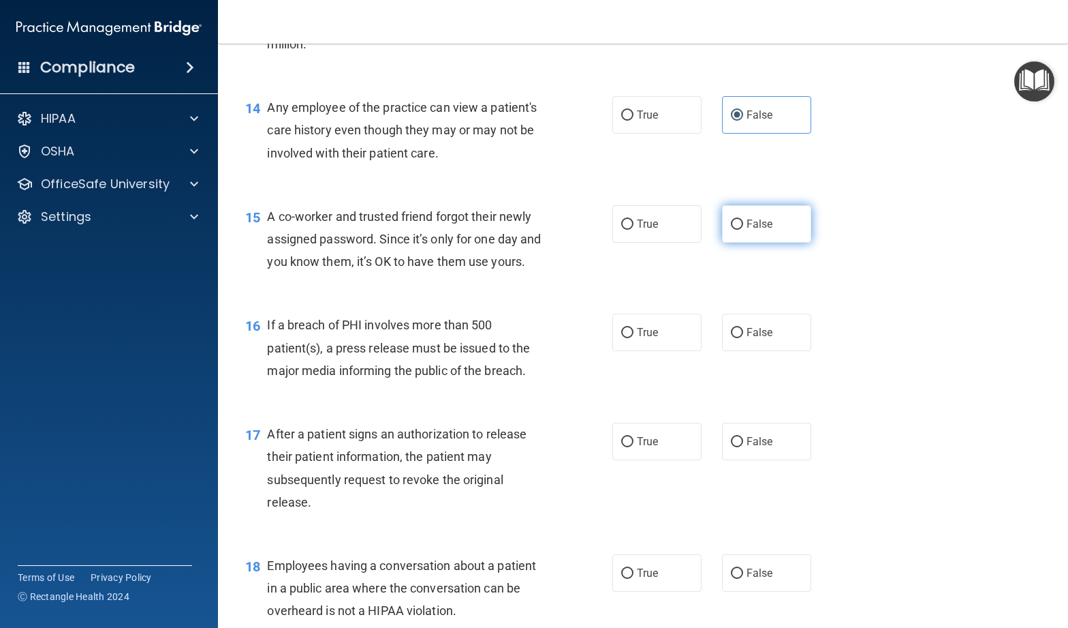
click at [776, 243] on label "False" at bounding box center [766, 223] width 89 height 37
click at [743, 230] on input "False" at bounding box center [737, 224] width 12 height 10
radio input "true"
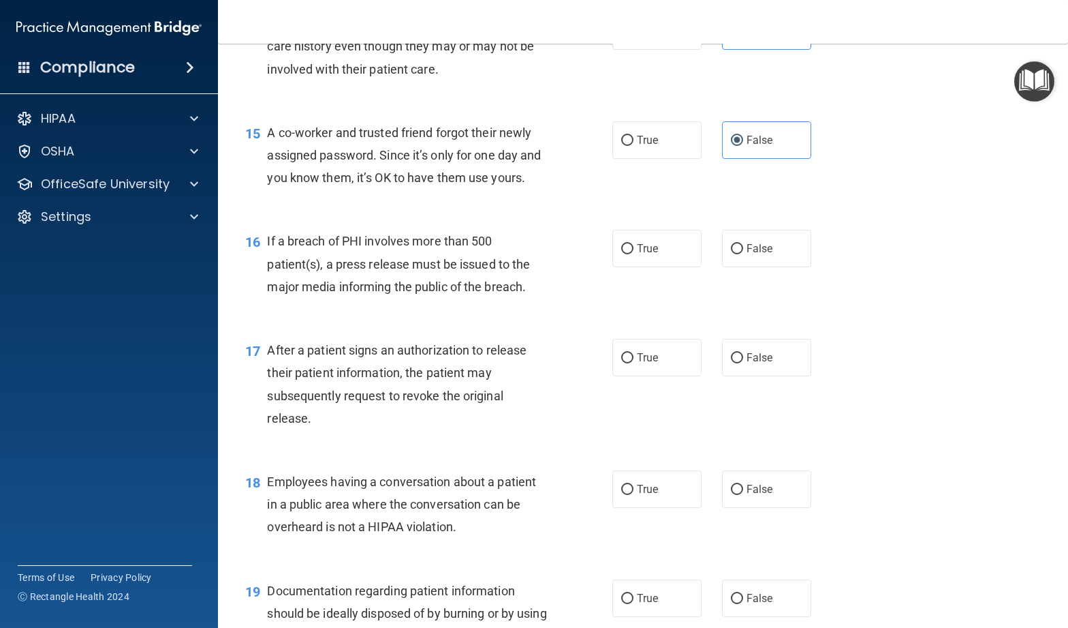
scroll to position [1535, 0]
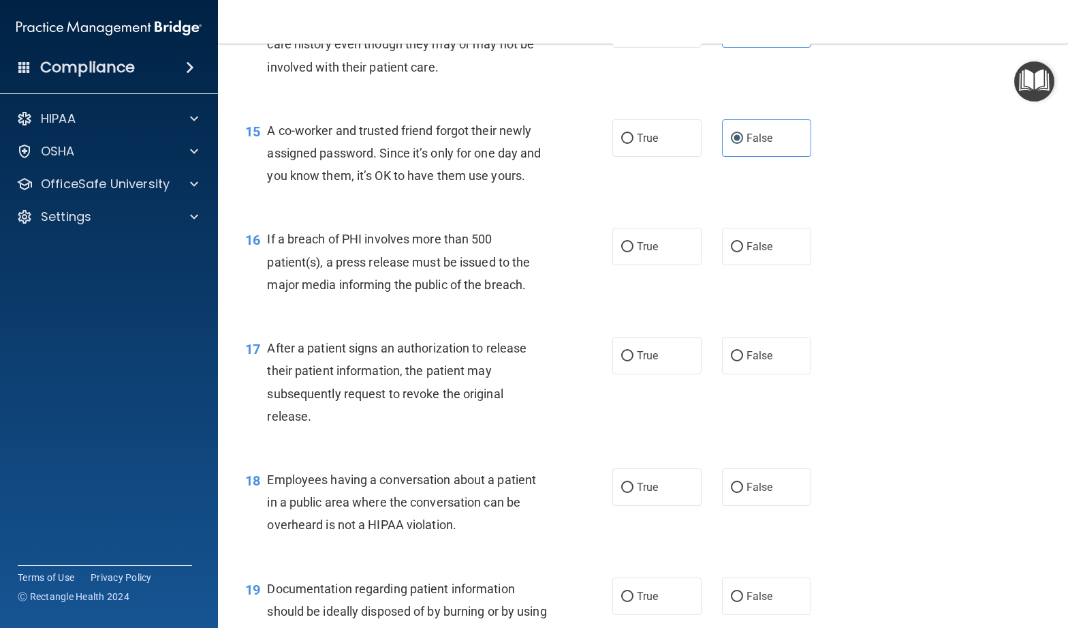
drag, startPoint x: 655, startPoint y: 278, endPoint x: 534, endPoint y: 303, distance: 123.2
click at [655, 265] on label "True" at bounding box center [657, 246] width 89 height 37
click at [634, 252] on input "True" at bounding box center [627, 247] width 12 height 10
radio input "true"
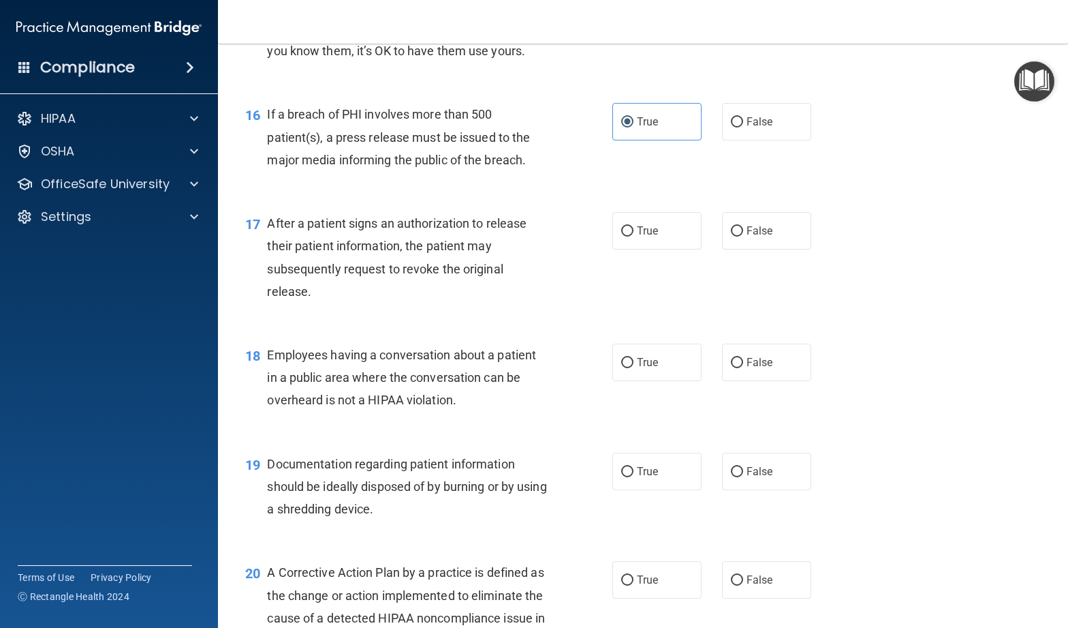
scroll to position [1678, 0]
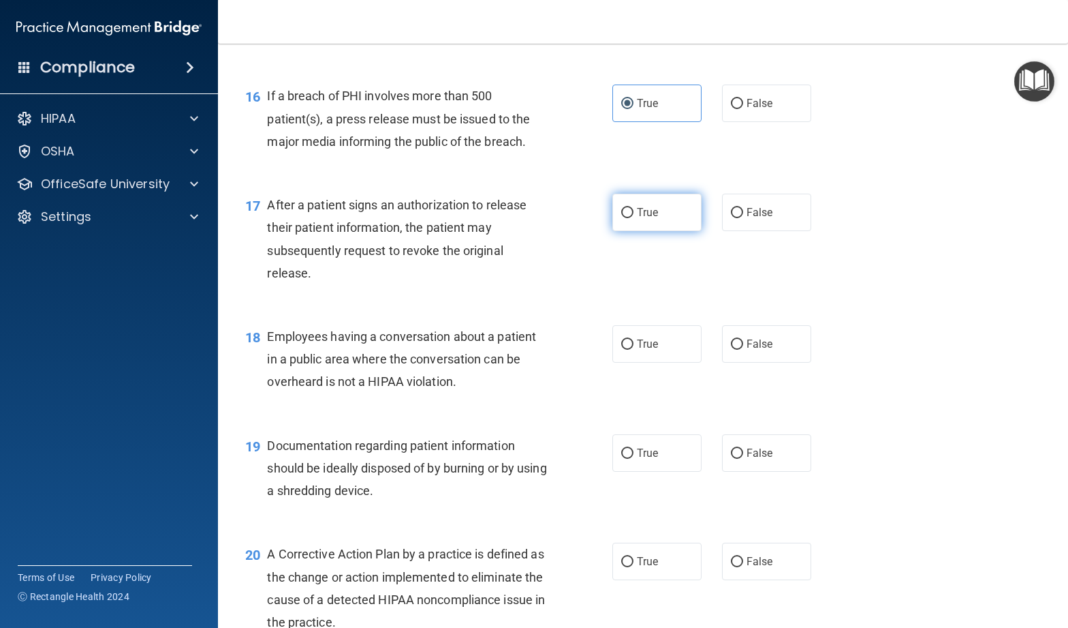
click at [683, 231] on label "True" at bounding box center [657, 212] width 89 height 37
click at [634, 218] on input "True" at bounding box center [627, 213] width 12 height 10
radio input "true"
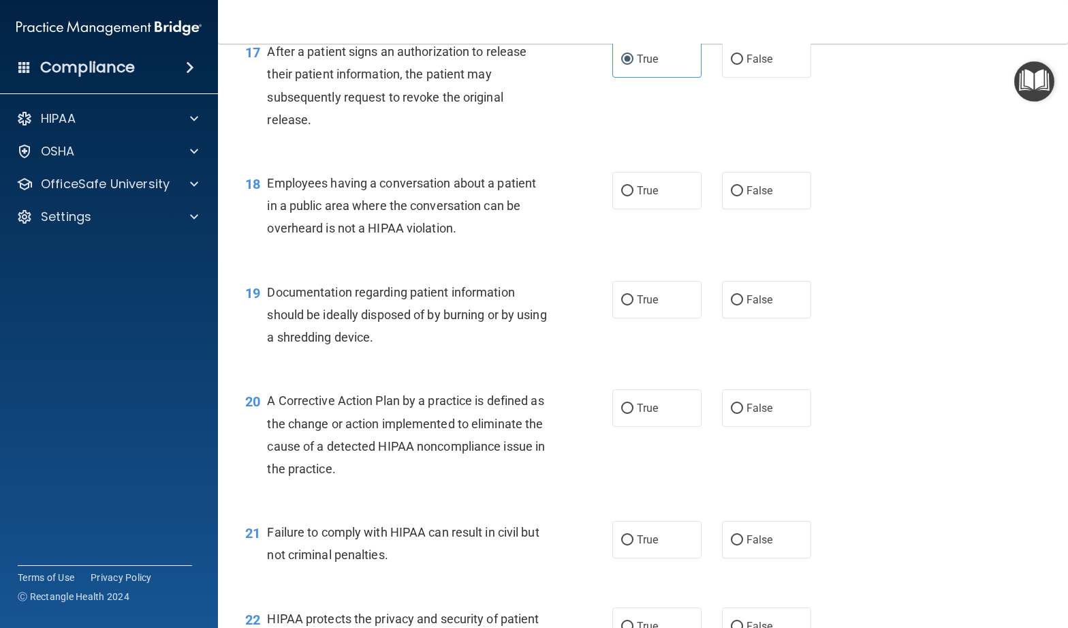
scroll to position [1833, 0]
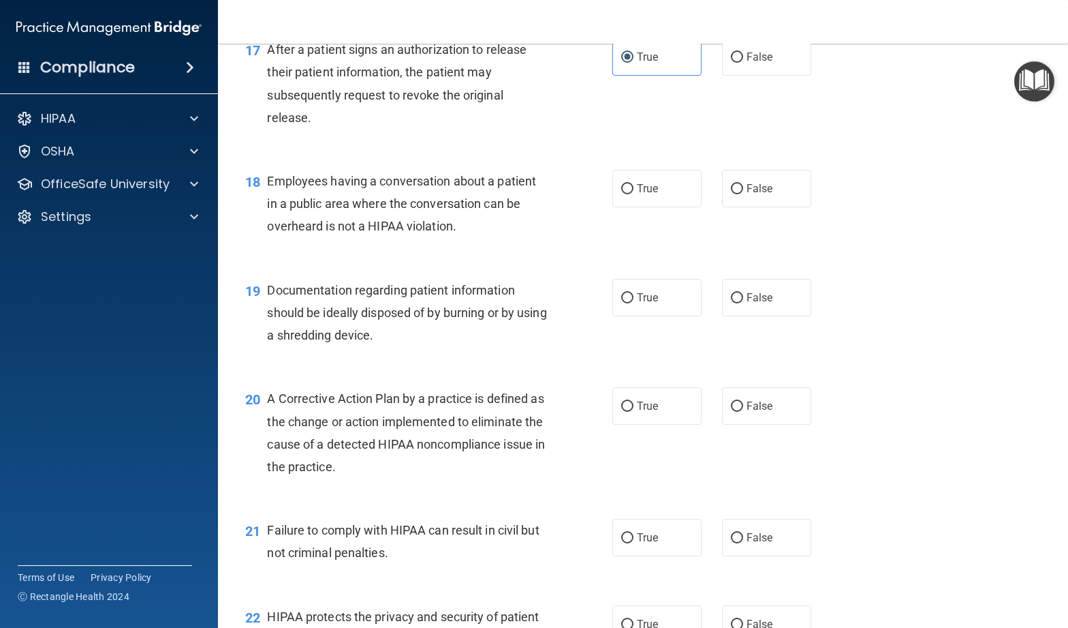
drag, startPoint x: 749, startPoint y: 226, endPoint x: 664, endPoint y: 248, distance: 87.4
click at [749, 207] on label "False" at bounding box center [766, 188] width 89 height 37
click at [743, 194] on input "False" at bounding box center [737, 189] width 12 height 10
radio input "true"
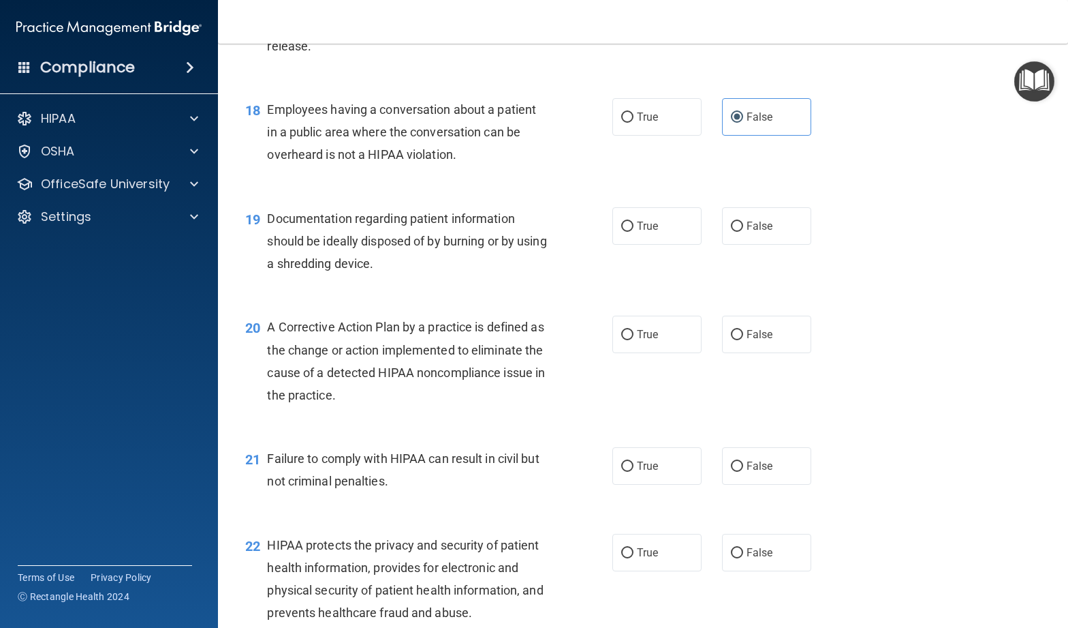
scroll to position [1904, 0]
click at [630, 232] on input "True" at bounding box center [627, 227] width 12 height 10
radio input "true"
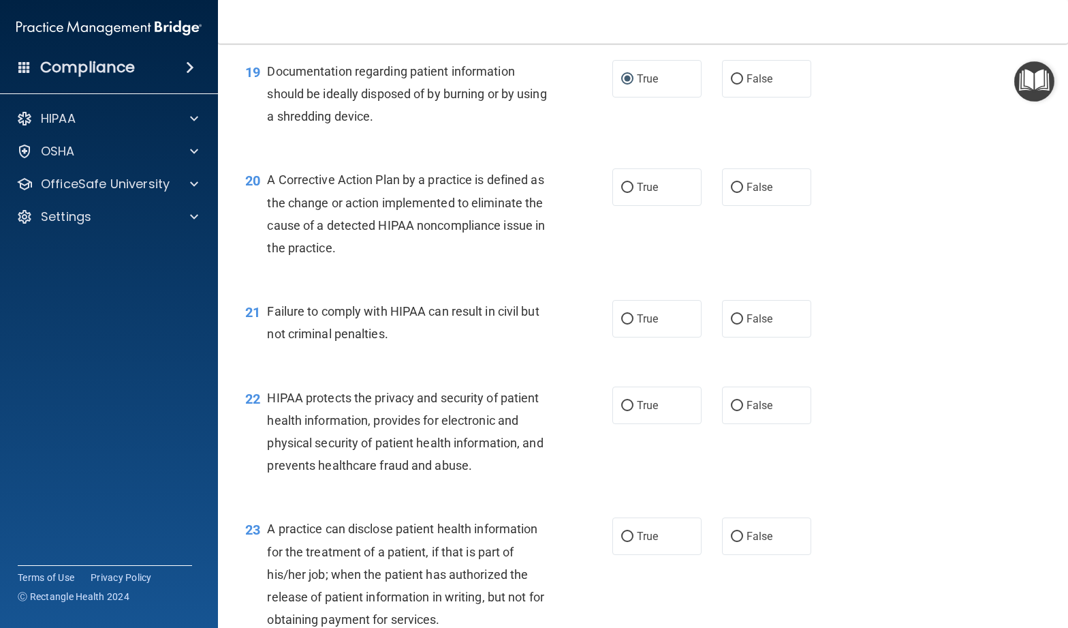
scroll to position [2052, 0]
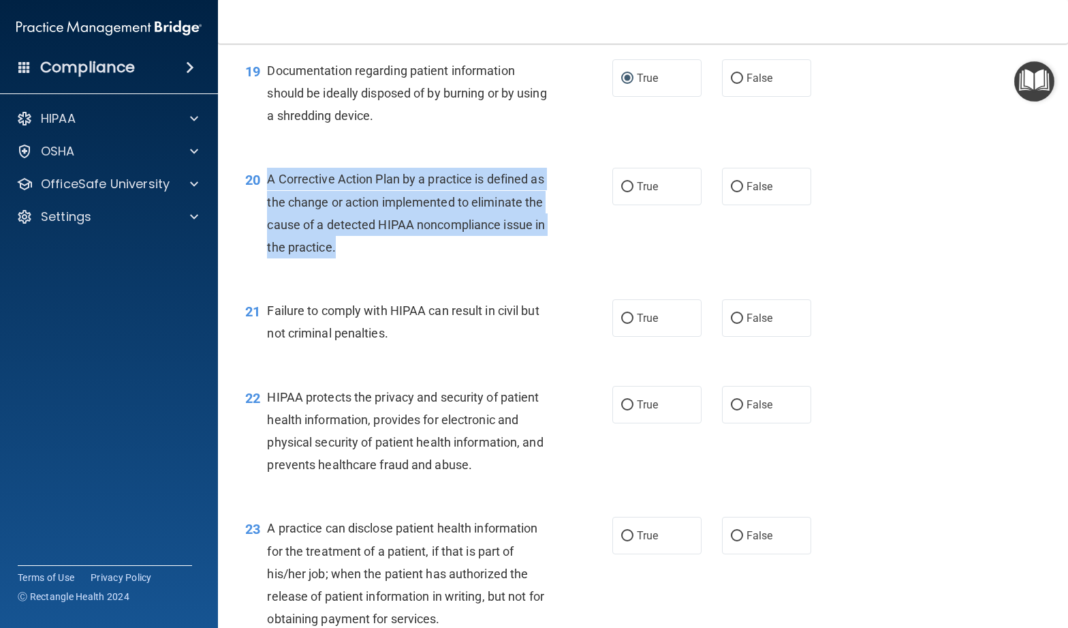
drag, startPoint x: 334, startPoint y: 259, endPoint x: 261, endPoint y: 217, distance: 83.9
click at [261, 217] on div "20 A Corrective Action Plan by a practice is defined as the change or action im…" at bounding box center [429, 216] width 408 height 97
copy div "A Corrective Action Plan by a practice is defined as the change or action imple…"
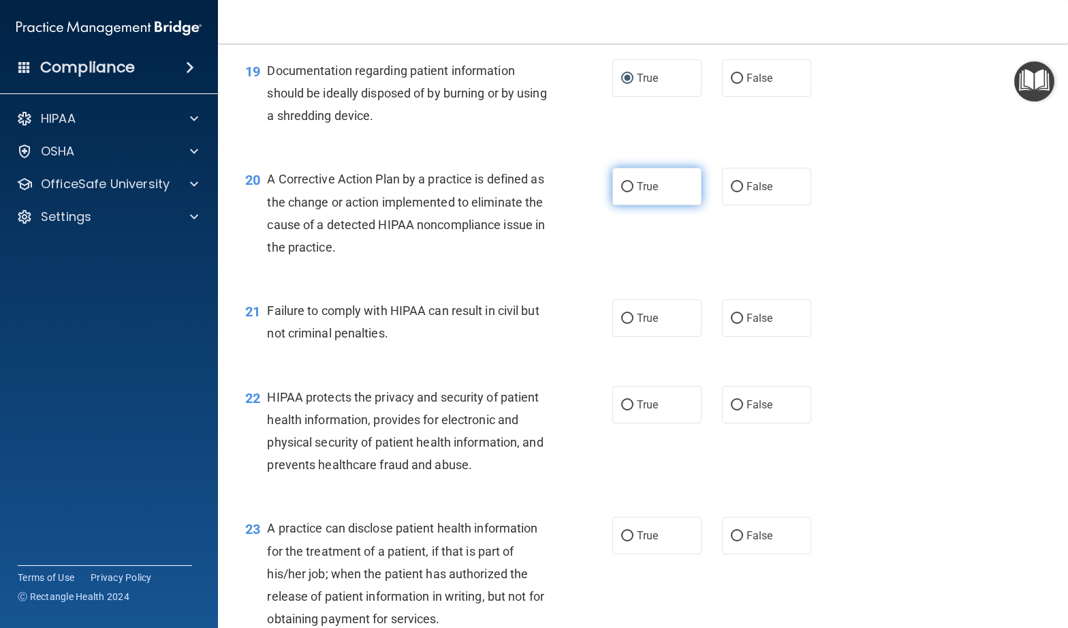
click at [634, 205] on label "True" at bounding box center [657, 186] width 89 height 37
click at [634, 192] on input "True" at bounding box center [627, 187] width 12 height 10
radio input "true"
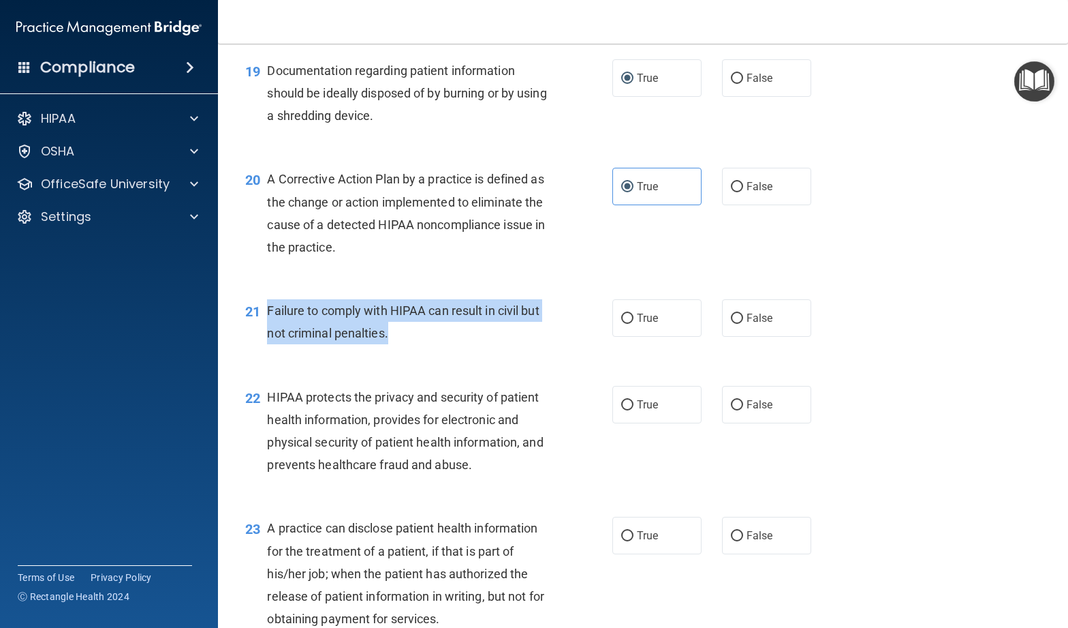
drag, startPoint x: 416, startPoint y: 360, endPoint x: 267, endPoint y: 327, distance: 152.8
click at [267, 327] on div "Failure to comply with HIPAA can result in civil but not criminal penalties." at bounding box center [412, 321] width 291 height 45
copy span "Failure to comply with HIPAA can result in civil but not criminal penalties."
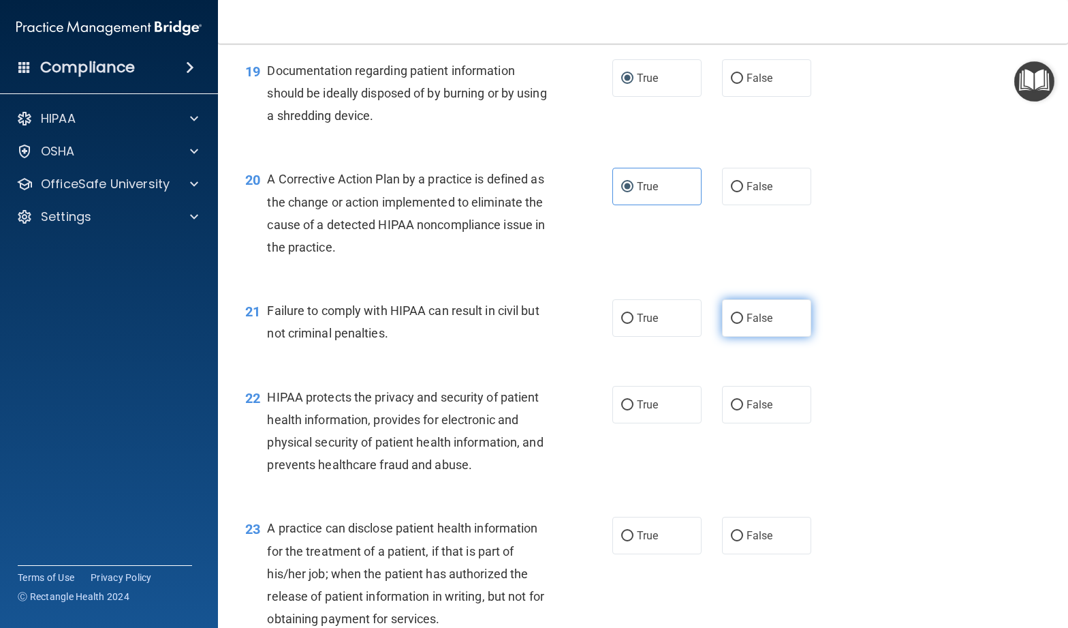
click at [777, 337] on label "False" at bounding box center [766, 317] width 89 height 37
click at [743, 324] on input "False" at bounding box center [737, 318] width 12 height 10
radio input "true"
click at [613, 337] on label "True" at bounding box center [657, 317] width 89 height 37
click at [621, 324] on input "True" at bounding box center [627, 318] width 12 height 10
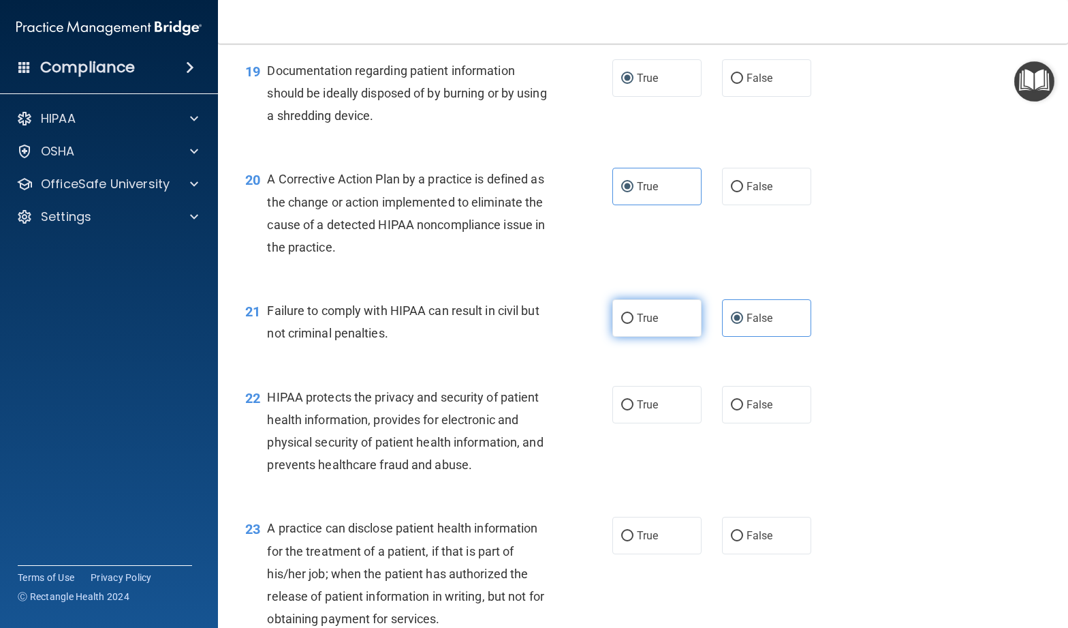
radio input "true"
drag, startPoint x: 752, startPoint y: 350, endPoint x: 669, endPoint y: 350, distance: 83.1
click at [749, 337] on label "False" at bounding box center [766, 317] width 89 height 37
click at [669, 337] on label "True" at bounding box center [657, 317] width 89 height 37
click at [634, 324] on input "True" at bounding box center [627, 318] width 12 height 10
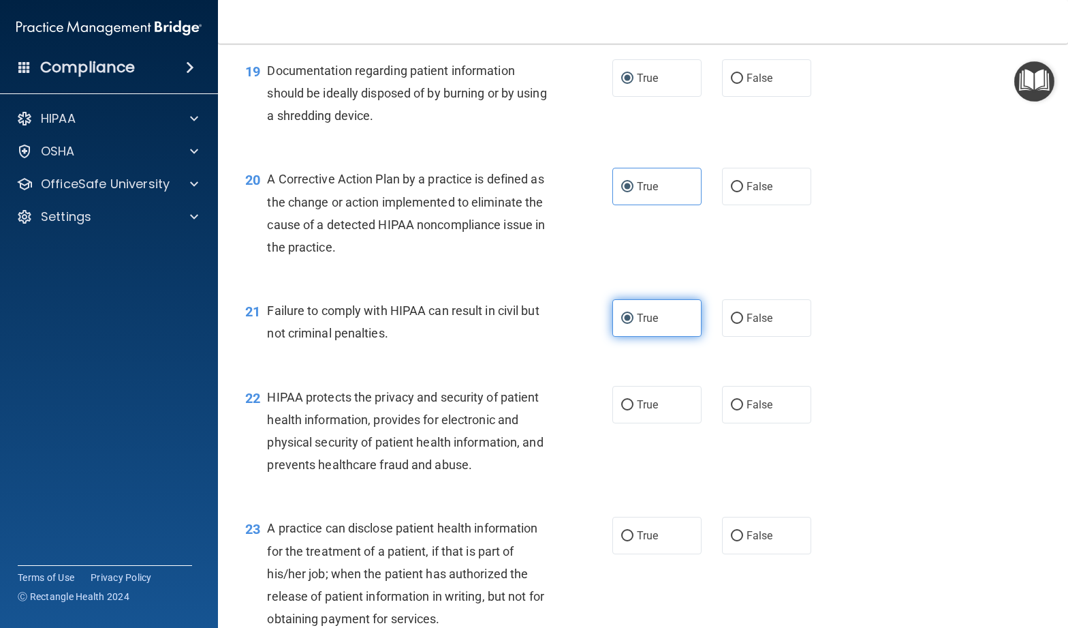
drag, startPoint x: 747, startPoint y: 349, endPoint x: 700, endPoint y: 345, distance: 46.5
click at [746, 337] on label "False" at bounding box center [766, 317] width 89 height 37
click at [743, 324] on input "False" at bounding box center [737, 318] width 12 height 10
radio input "true"
radio input "false"
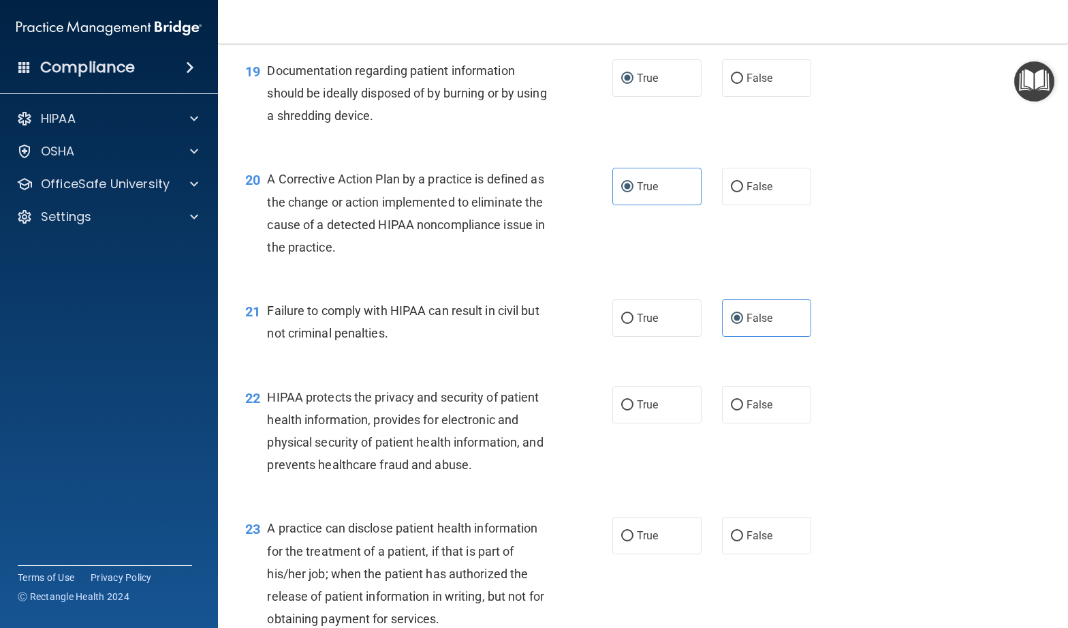
click at [521, 351] on div "21 Failure to comply with HIPAA can result in civil but not criminal penalties." at bounding box center [429, 325] width 408 height 52
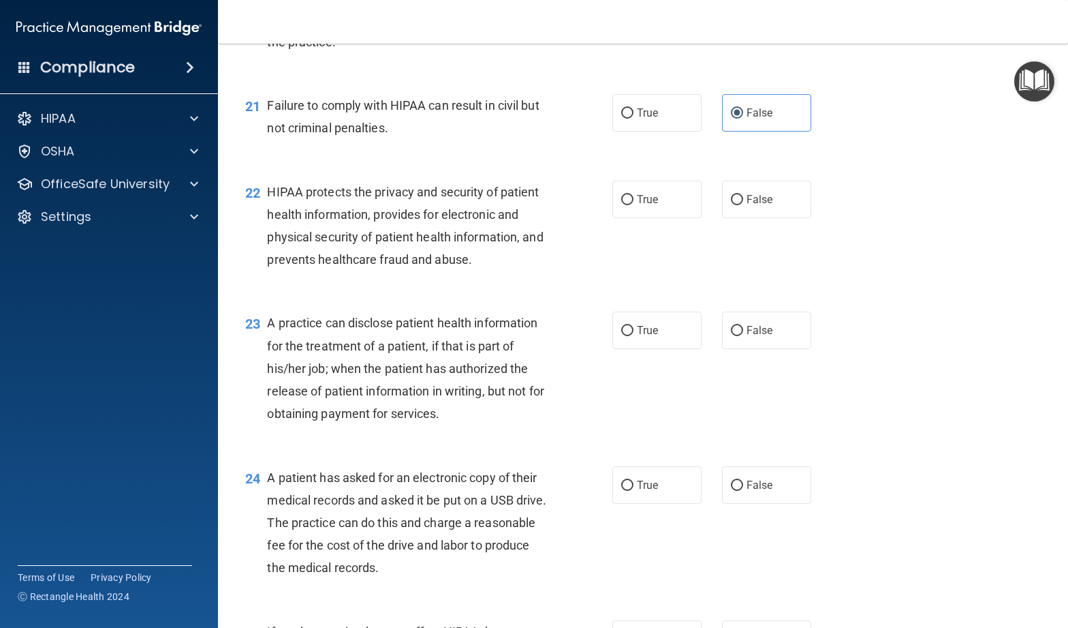
scroll to position [2255, 0]
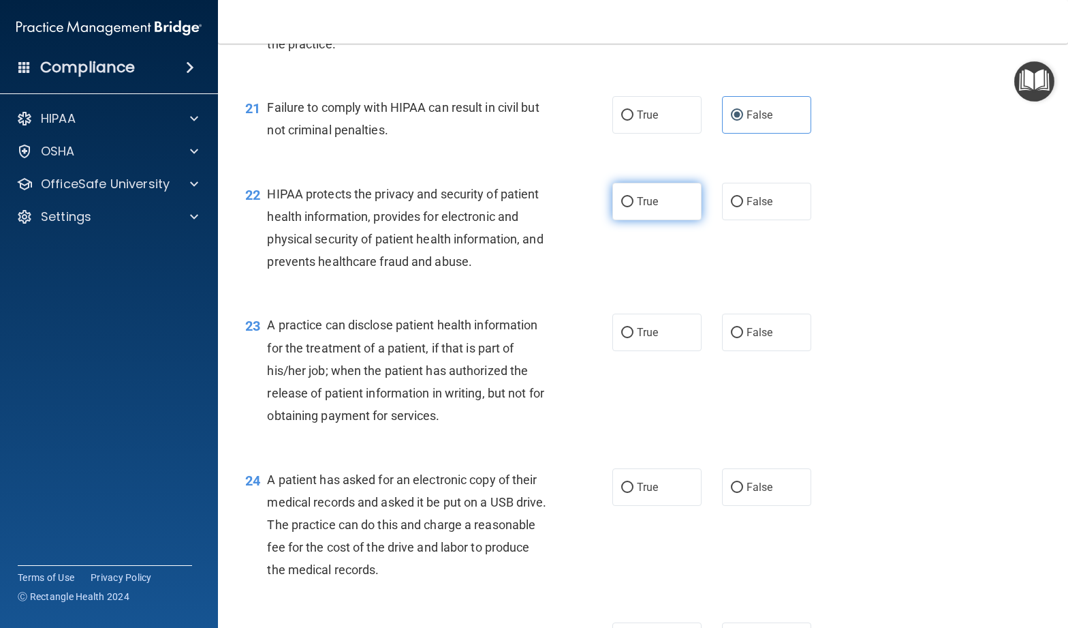
click at [647, 220] on label "True" at bounding box center [657, 201] width 89 height 37
click at [634, 207] on input "True" at bounding box center [627, 202] width 12 height 10
radio input "true"
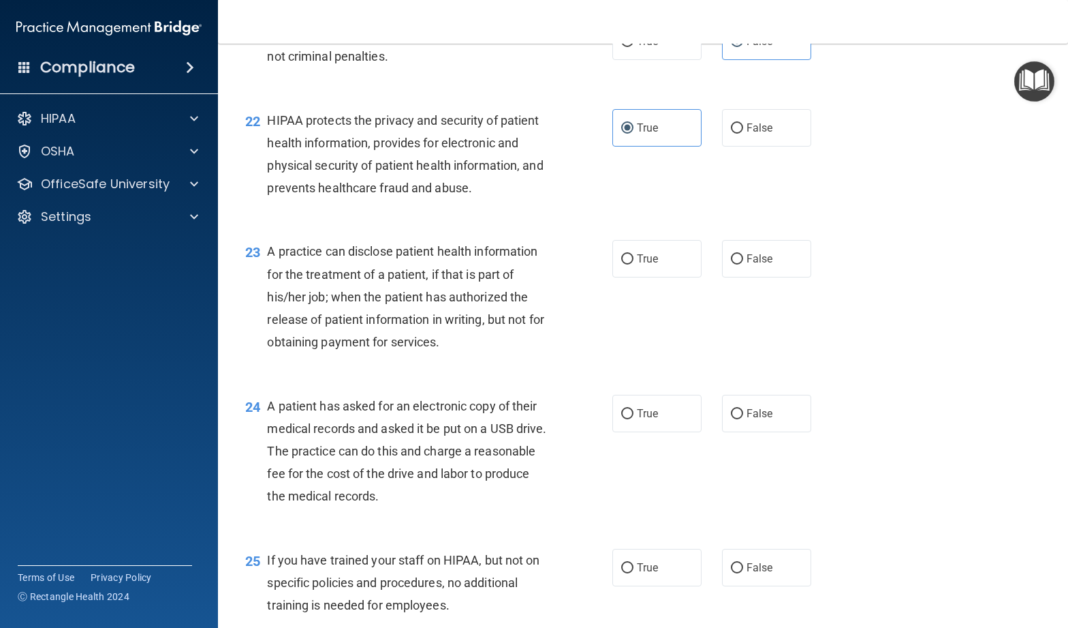
scroll to position [2332, 0]
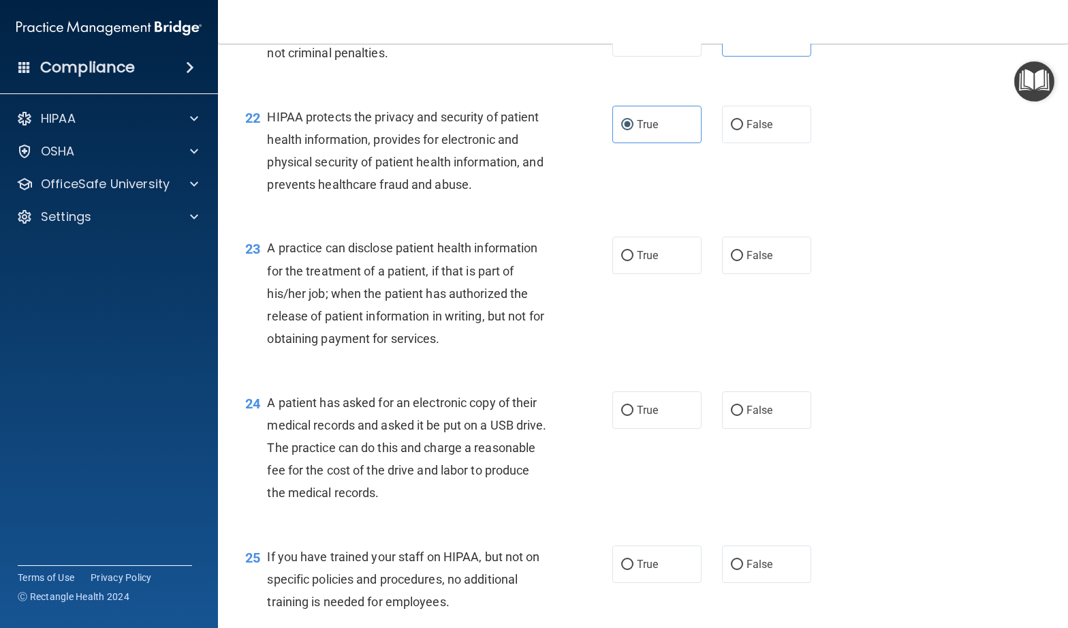
drag, startPoint x: 647, startPoint y: 279, endPoint x: 469, endPoint y: 353, distance: 192.7
click at [647, 262] on span "True" at bounding box center [647, 255] width 21 height 13
click at [634, 261] on input "True" at bounding box center [627, 256] width 12 height 10
radio input "true"
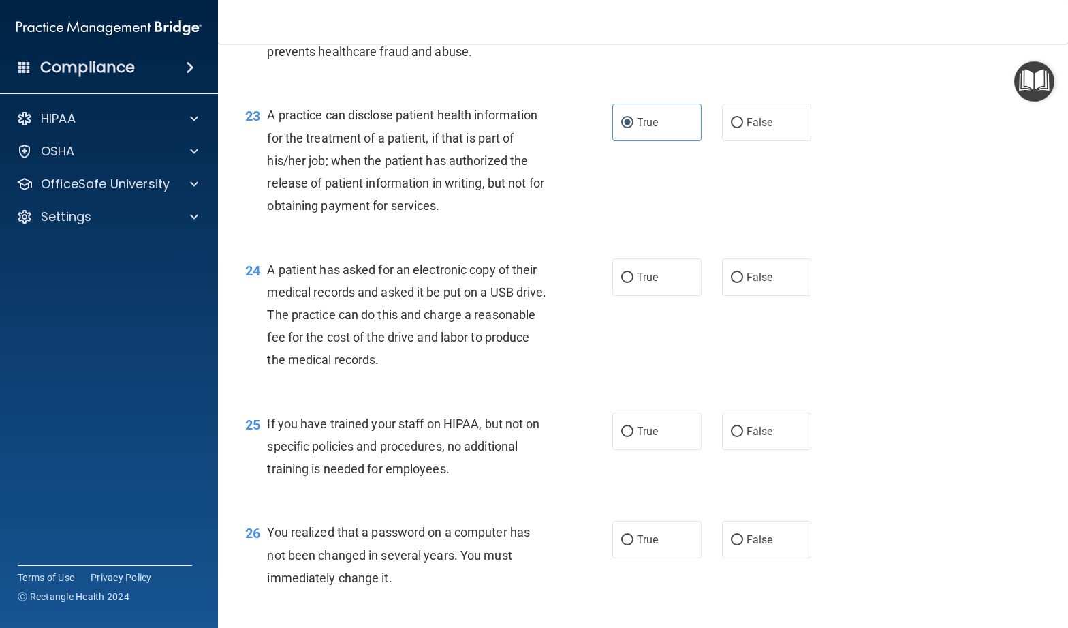
scroll to position [2497, 0]
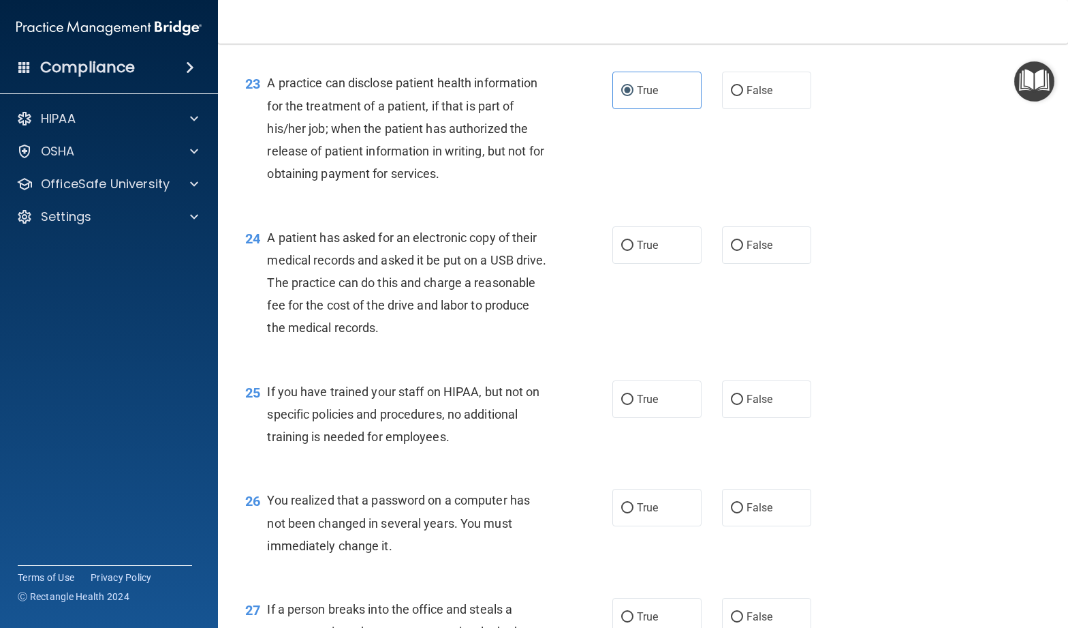
drag, startPoint x: 765, startPoint y: 274, endPoint x: 612, endPoint y: 354, distance: 172.2
click at [765, 264] on label "False" at bounding box center [766, 244] width 89 height 37
click at [743, 251] on input "False" at bounding box center [737, 246] width 12 height 10
radio input "true"
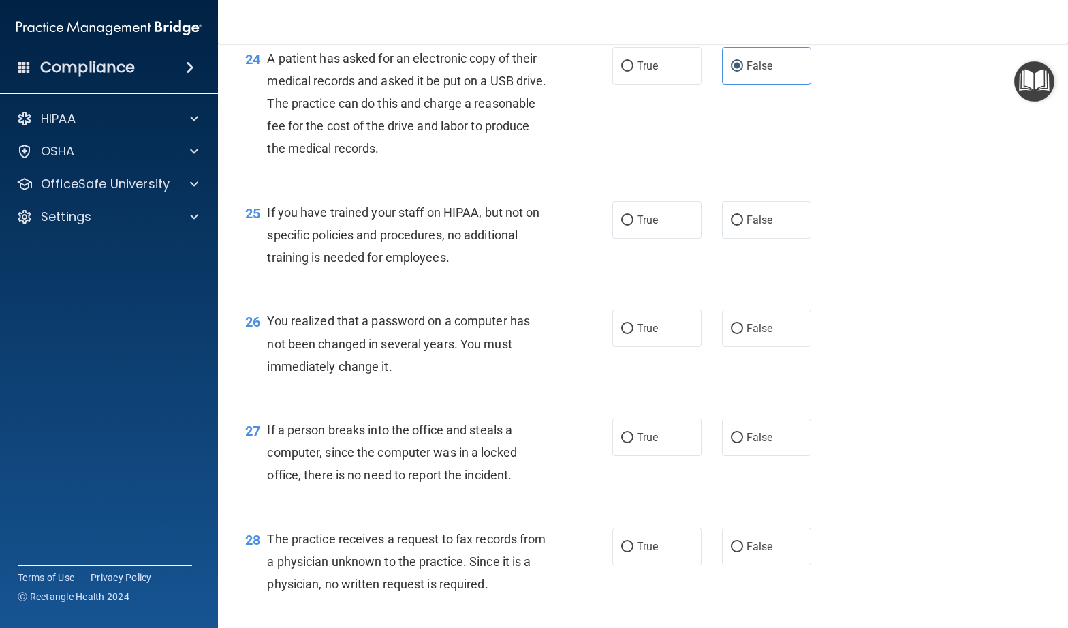
scroll to position [2678, 0]
click at [735, 237] on label "False" at bounding box center [766, 218] width 89 height 37
click at [735, 224] on input "False" at bounding box center [737, 219] width 12 height 10
radio input "true"
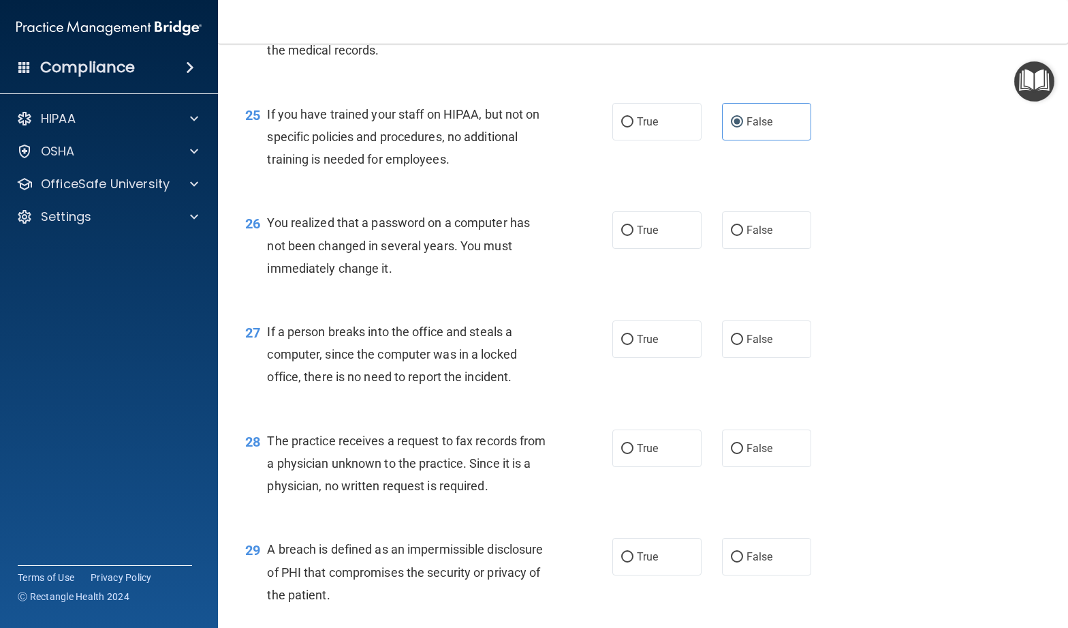
scroll to position [2777, 0]
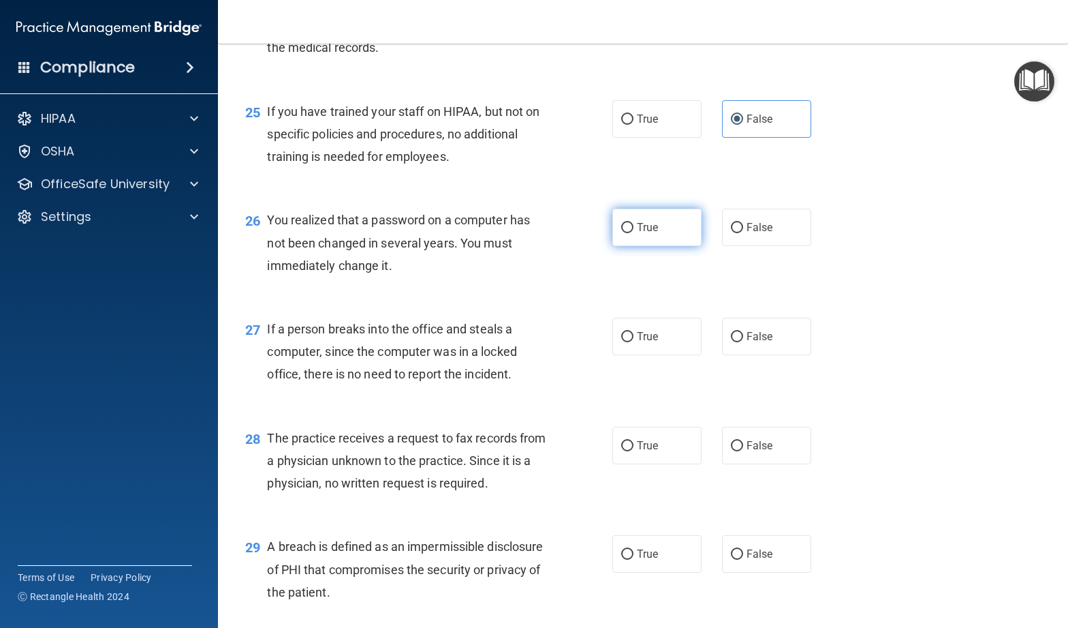
click at [621, 233] on input "True" at bounding box center [627, 228] width 12 height 10
radio input "true"
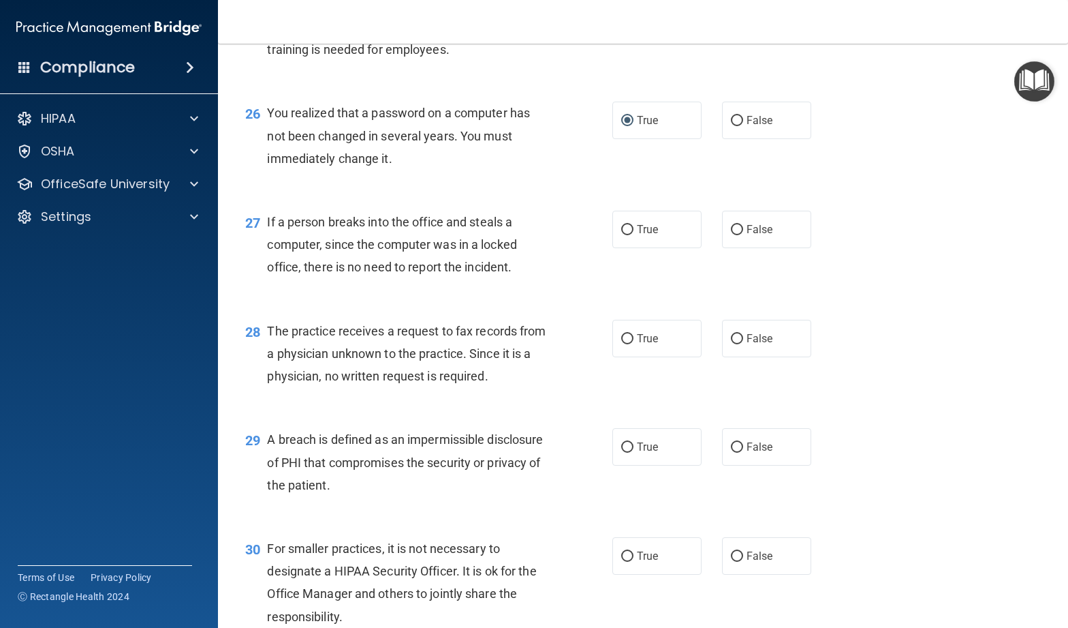
scroll to position [2889, 0]
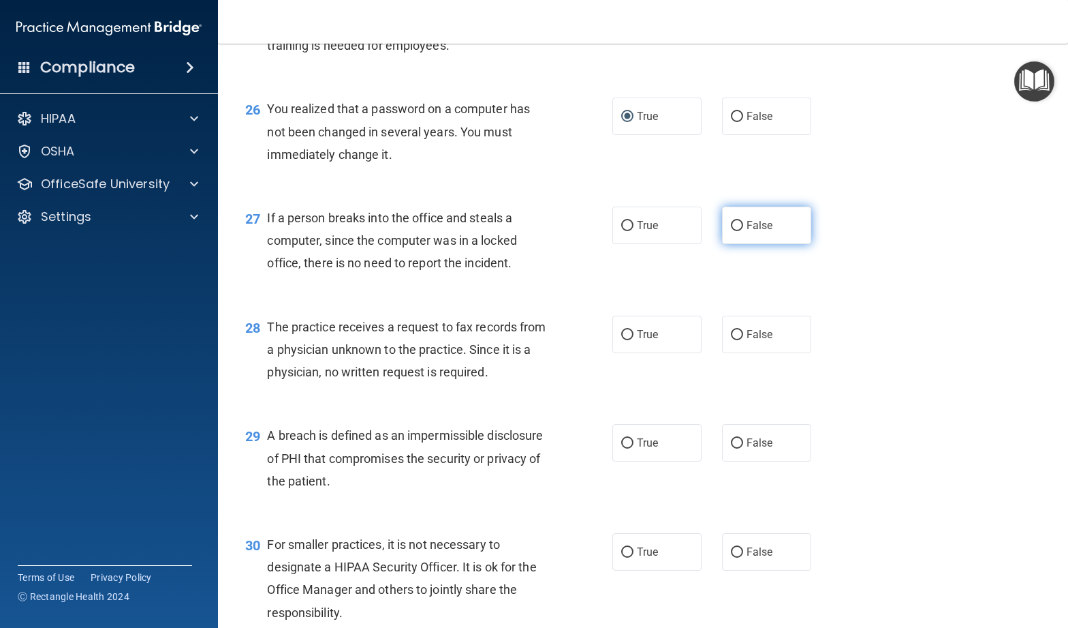
drag, startPoint x: 799, startPoint y: 258, endPoint x: 591, endPoint y: 289, distance: 210.9
click at [798, 244] on label "False" at bounding box center [766, 224] width 89 height 37
click at [743, 231] on input "False" at bounding box center [737, 226] width 12 height 10
radio input "true"
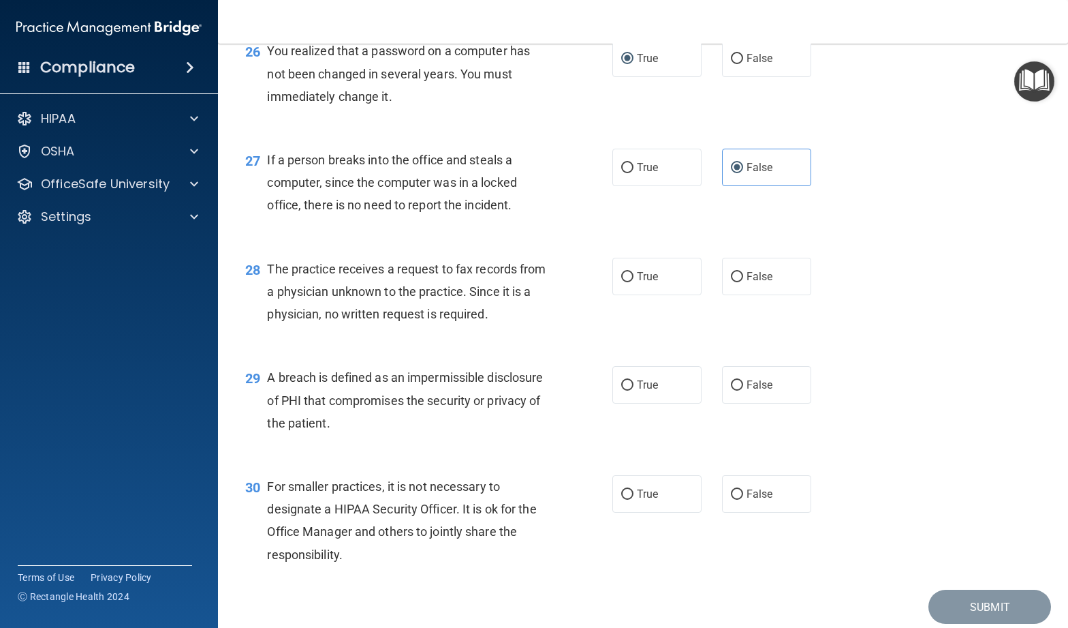
scroll to position [3020, 0]
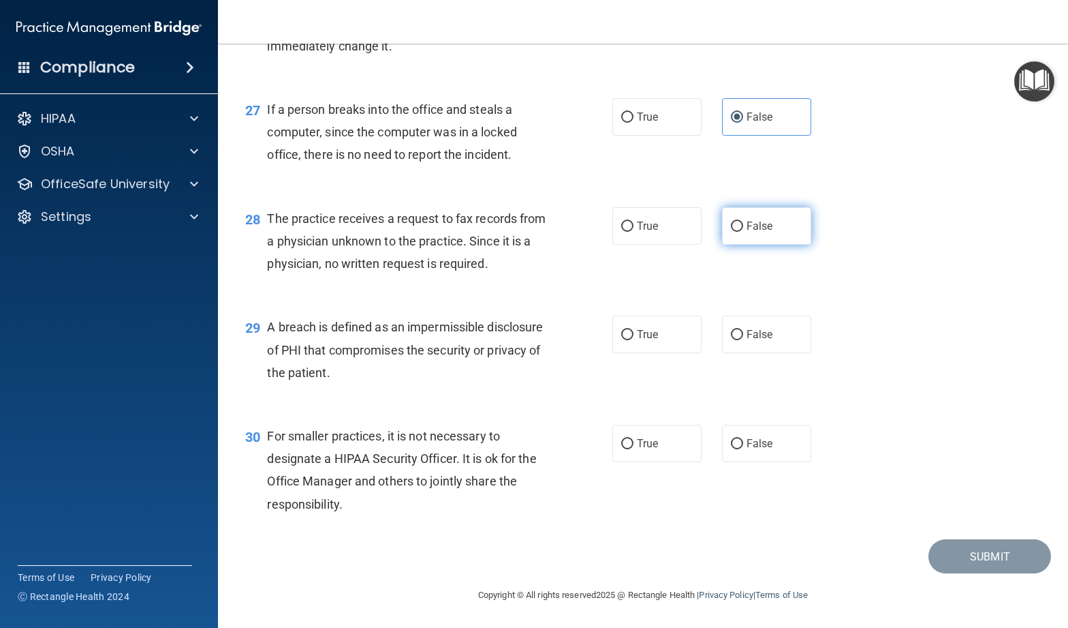
click at [756, 239] on label "False" at bounding box center [766, 225] width 89 height 37
click at [743, 232] on input "False" at bounding box center [737, 226] width 12 height 10
radio input "true"
click at [669, 337] on label "True" at bounding box center [657, 333] width 89 height 37
click at [634, 337] on input "True" at bounding box center [627, 335] width 12 height 10
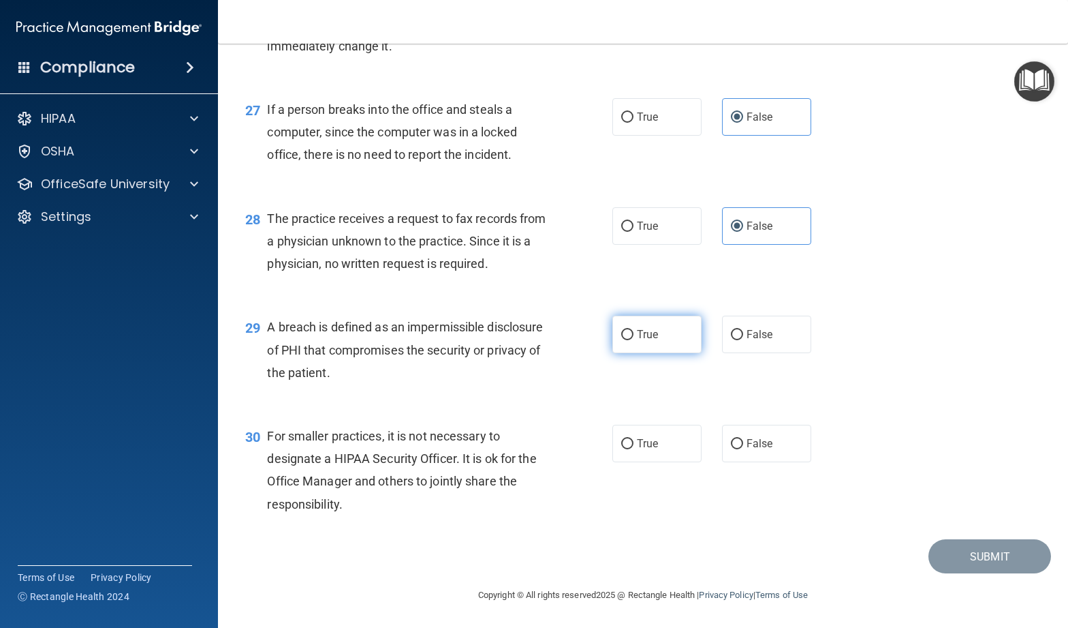
radio input "true"
click at [643, 451] on label "True" at bounding box center [657, 443] width 89 height 37
click at [634, 449] on input "True" at bounding box center [627, 444] width 12 height 10
radio input "true"
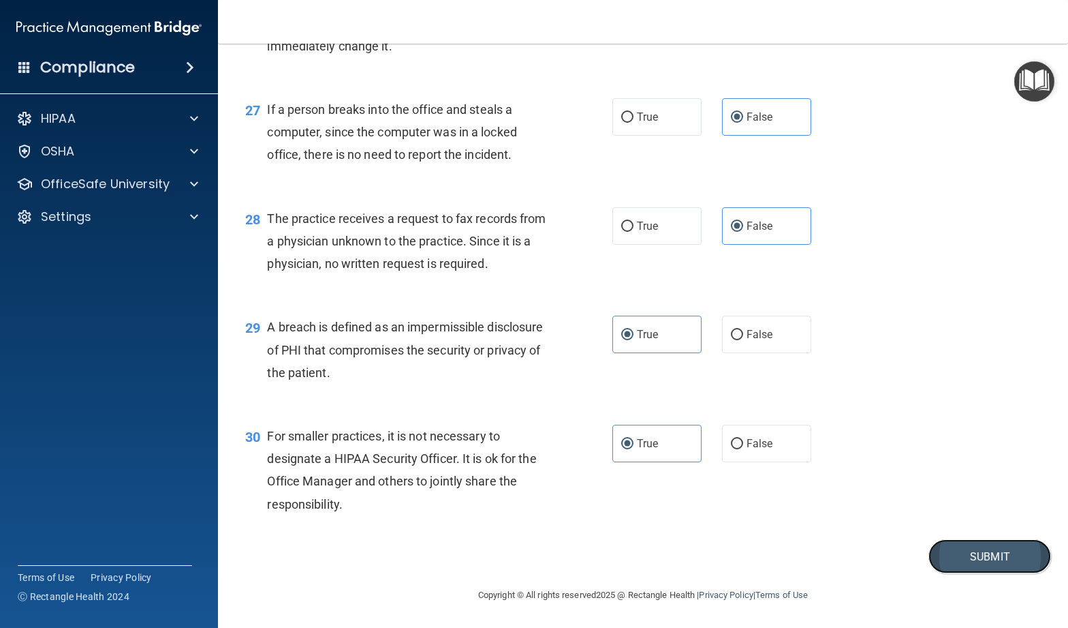
click at [987, 556] on button "Submit" at bounding box center [990, 556] width 123 height 35
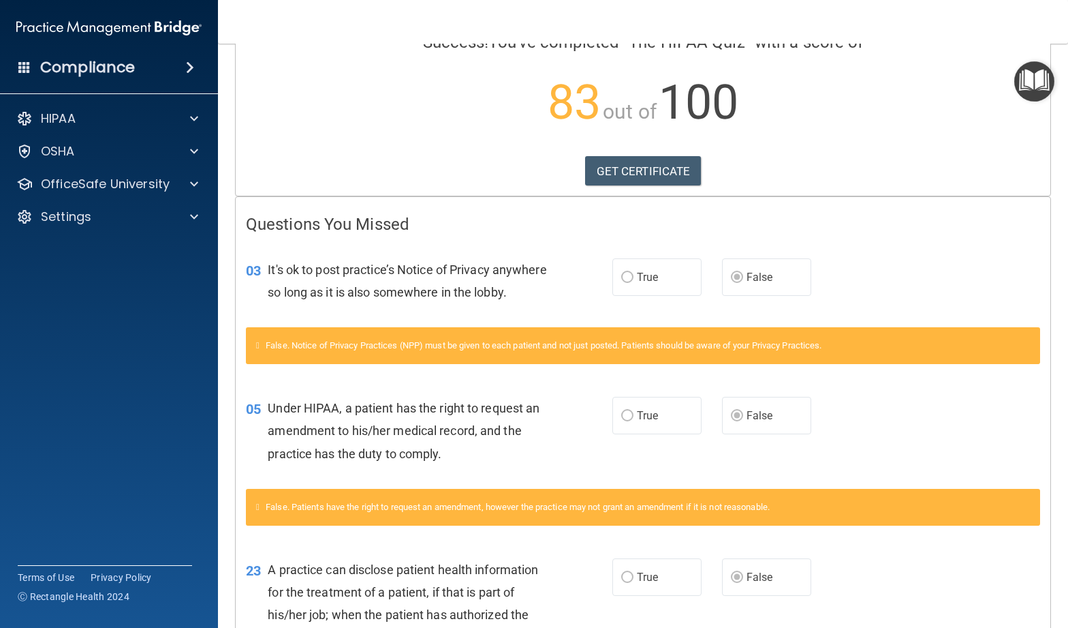
scroll to position [25, 0]
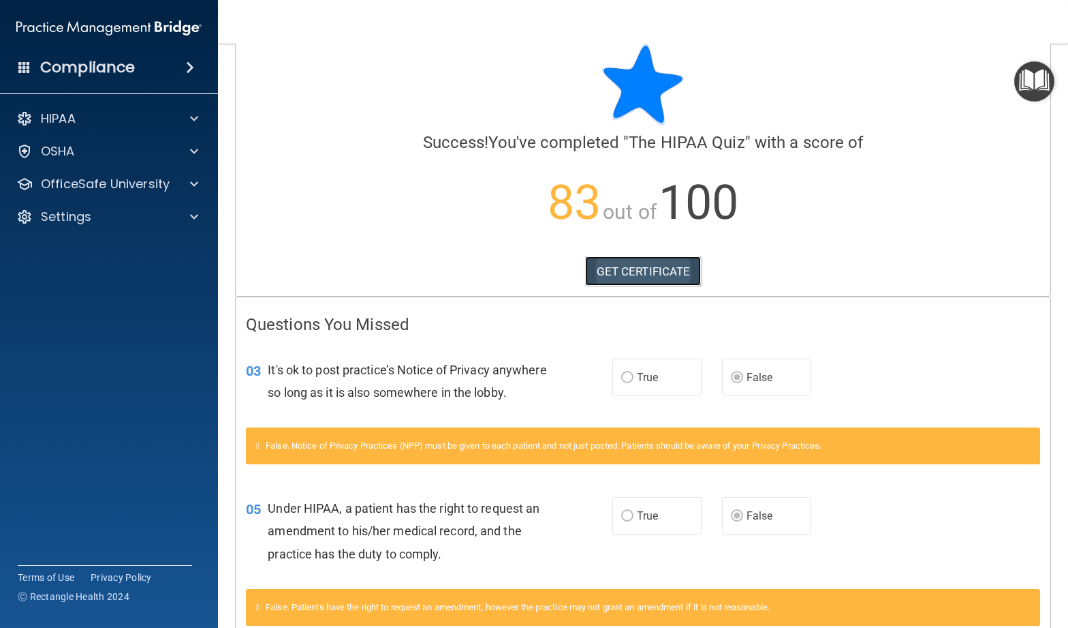
click at [674, 278] on link "GET CERTIFICATE" at bounding box center [643, 271] width 117 height 30
click at [190, 178] on span at bounding box center [194, 184] width 8 height 16
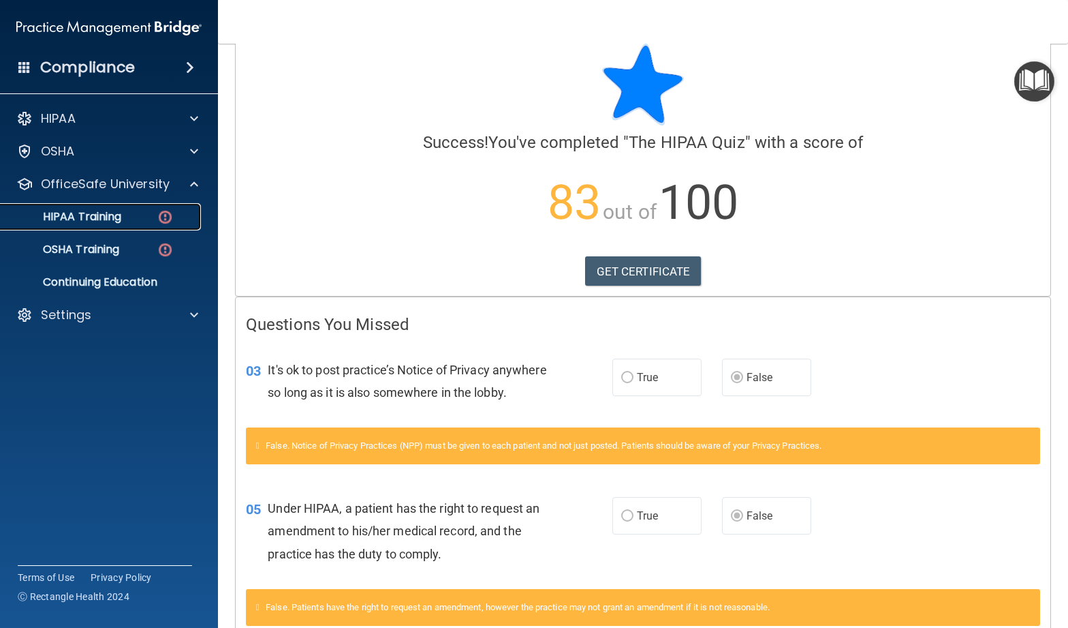
click at [115, 211] on p "HIPAA Training" at bounding box center [65, 217] width 112 height 14
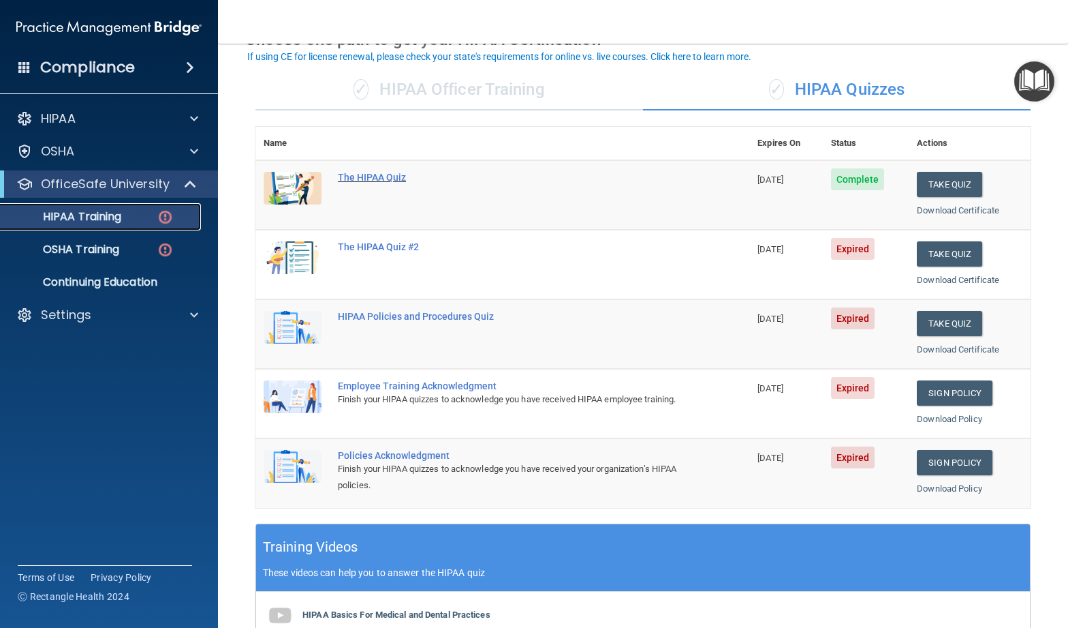
scroll to position [82, 0]
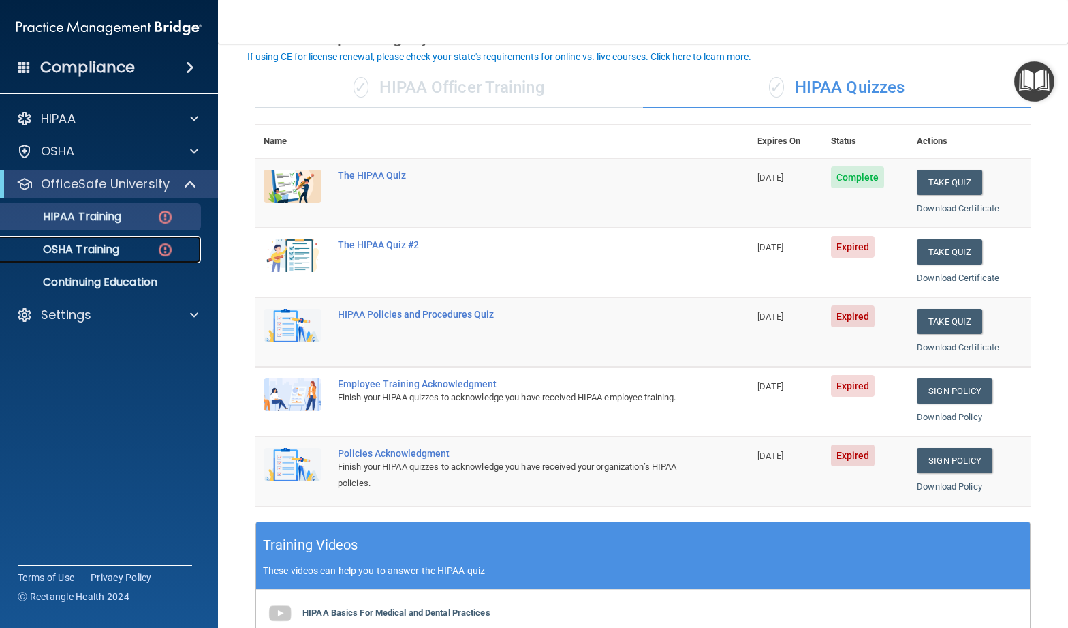
click at [99, 247] on p "OSHA Training" at bounding box center [64, 250] width 110 height 14
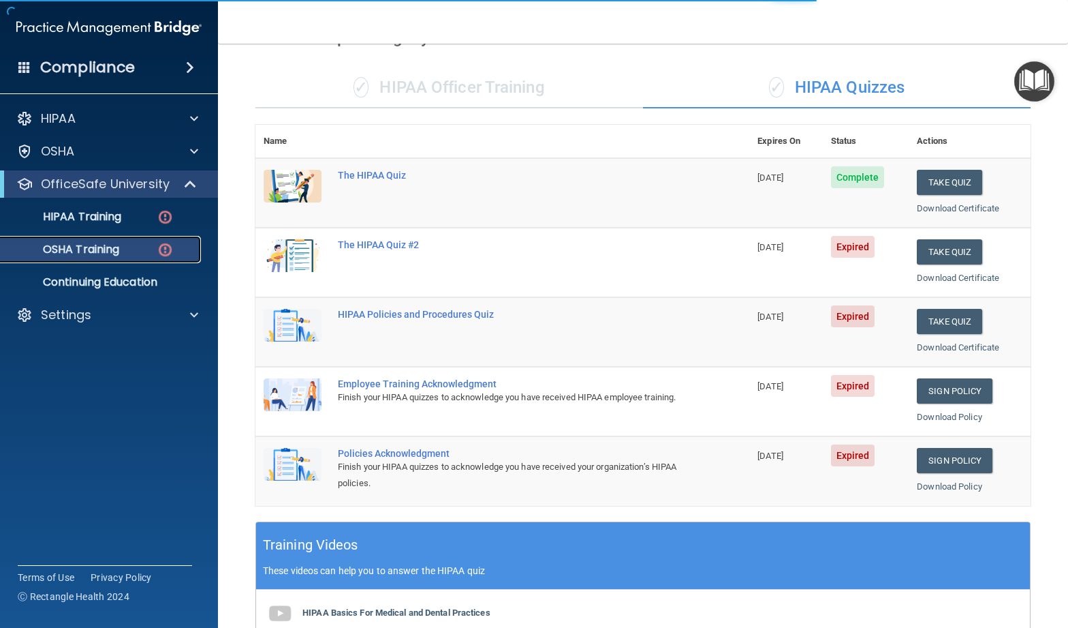
scroll to position [46, 0]
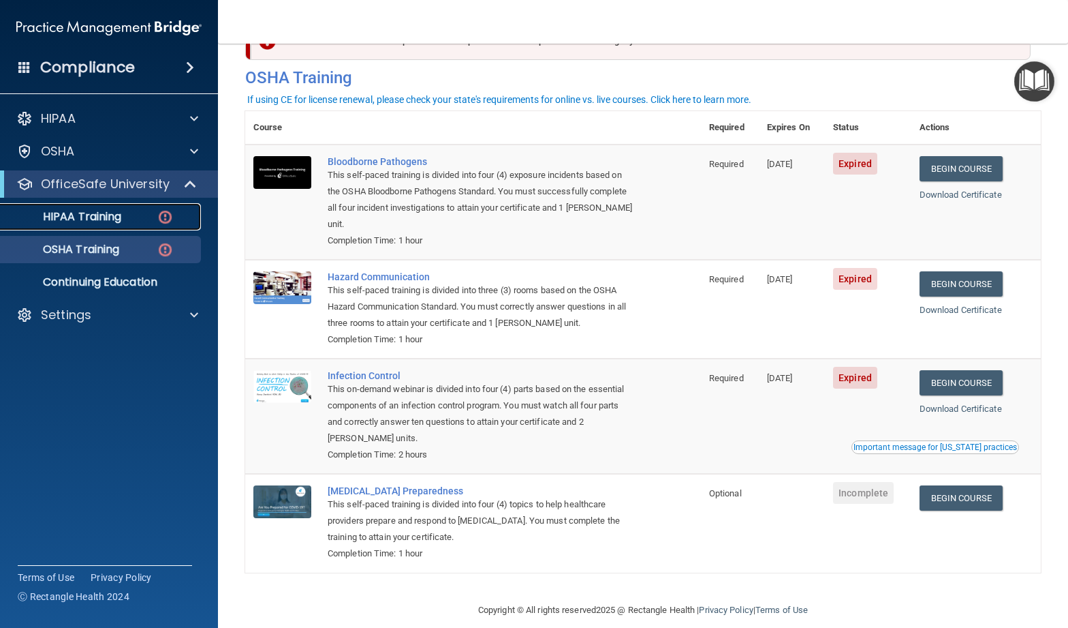
click at [97, 221] on p "HIPAA Training" at bounding box center [65, 217] width 112 height 14
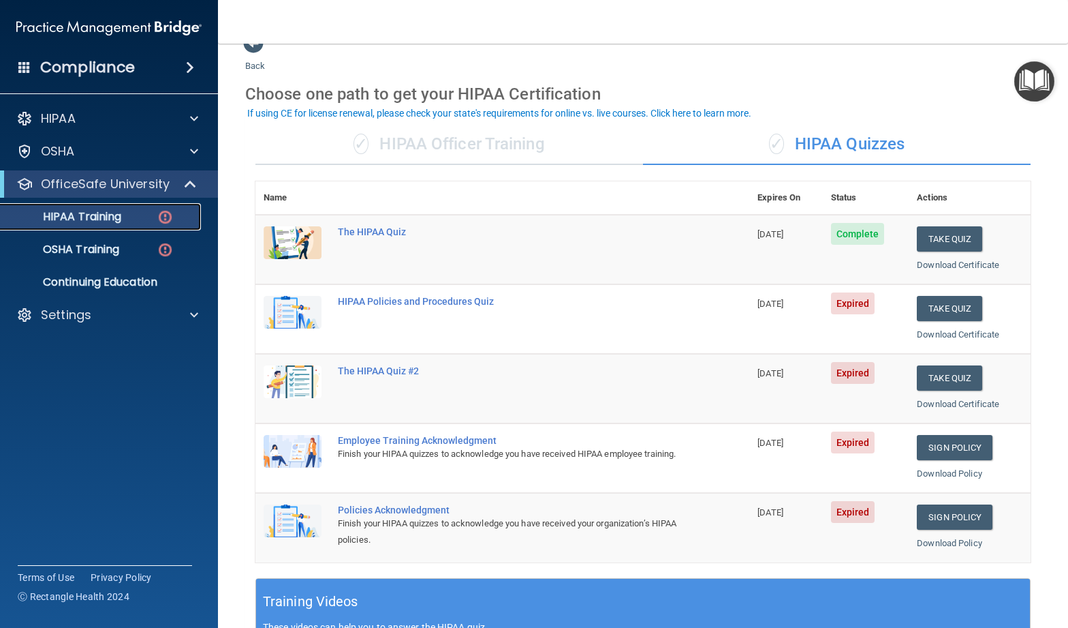
scroll to position [24, 0]
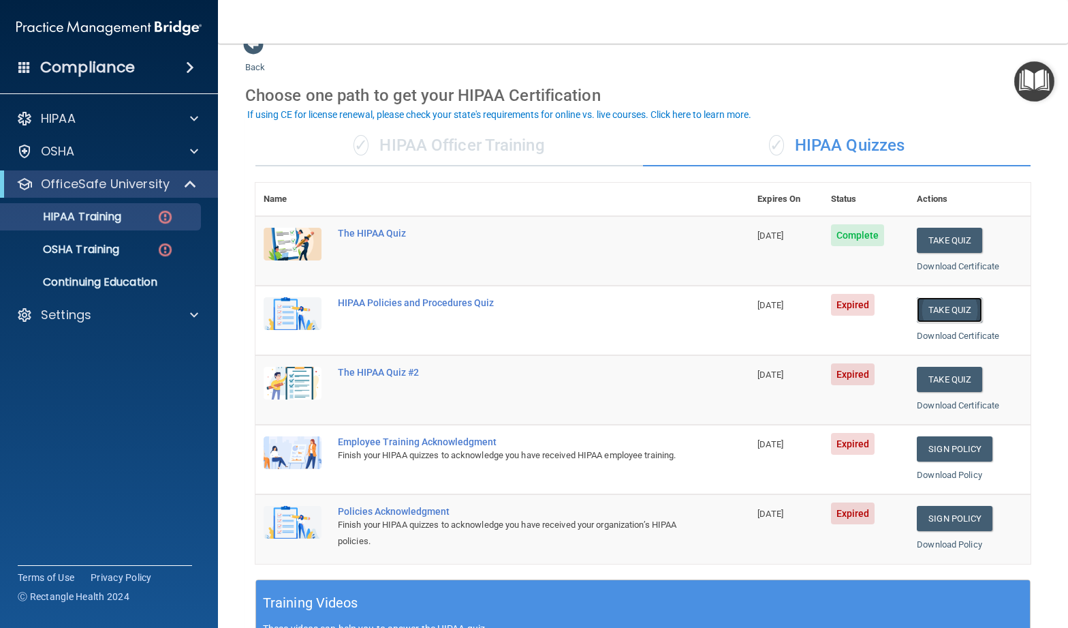
click at [953, 312] on button "Take Quiz" at bounding box center [949, 309] width 65 height 25
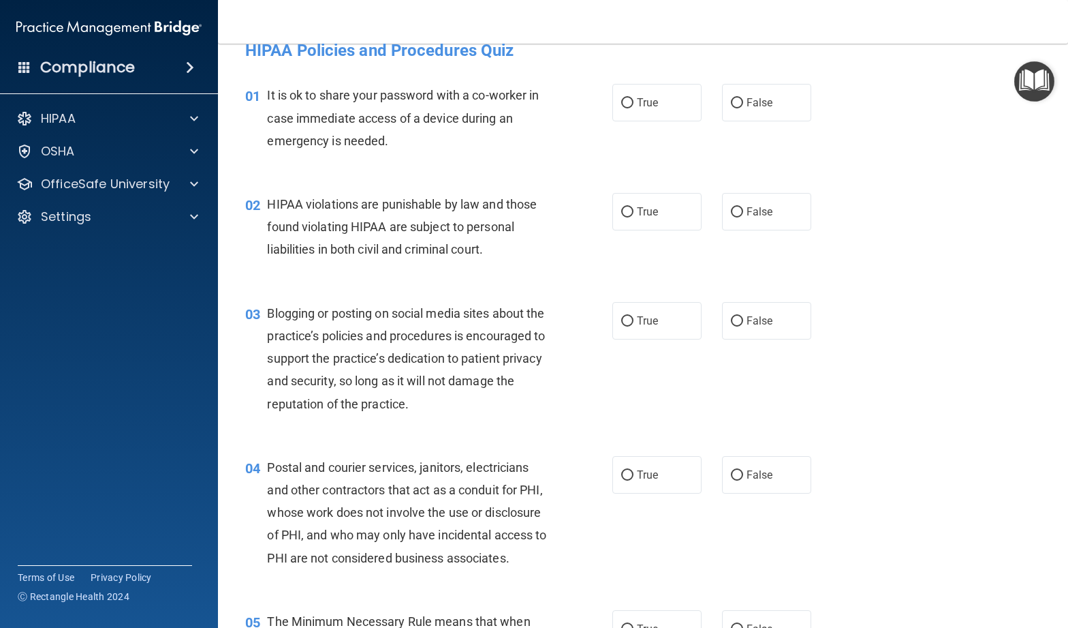
scroll to position [23, 0]
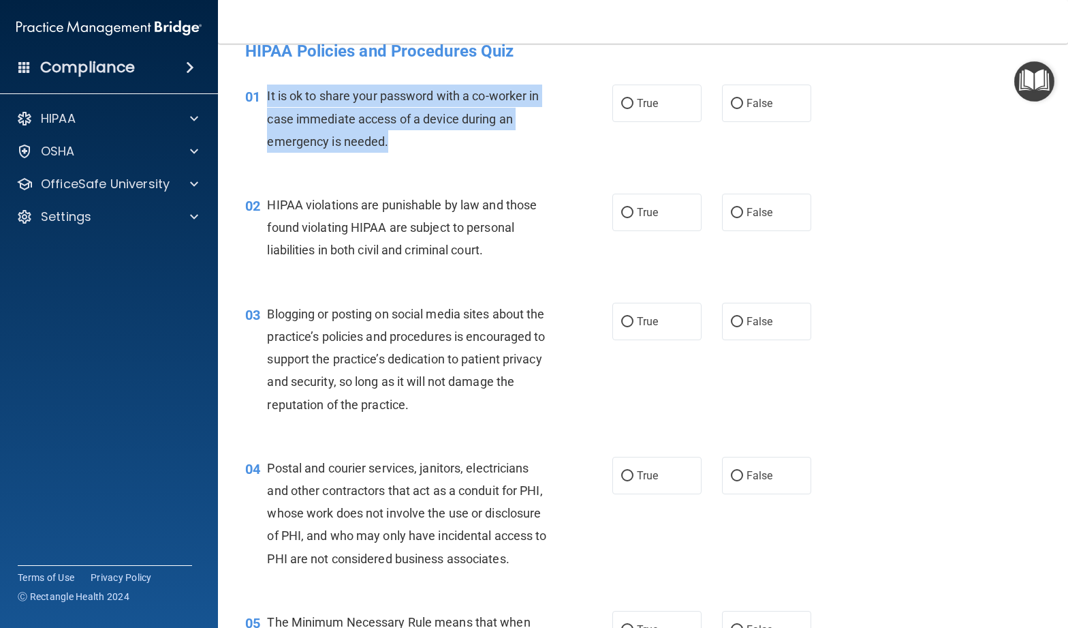
drag, startPoint x: 399, startPoint y: 140, endPoint x: 275, endPoint y: 100, distance: 129.7
click at [267, 97] on div "It is ok to share your password with a co-worker in case immediate access of a …" at bounding box center [412, 118] width 291 height 68
copy span "It is ok to share your password with a co-worker in case immediate access of a …"
click at [743, 104] on input "False" at bounding box center [737, 104] width 12 height 10
radio input "true"
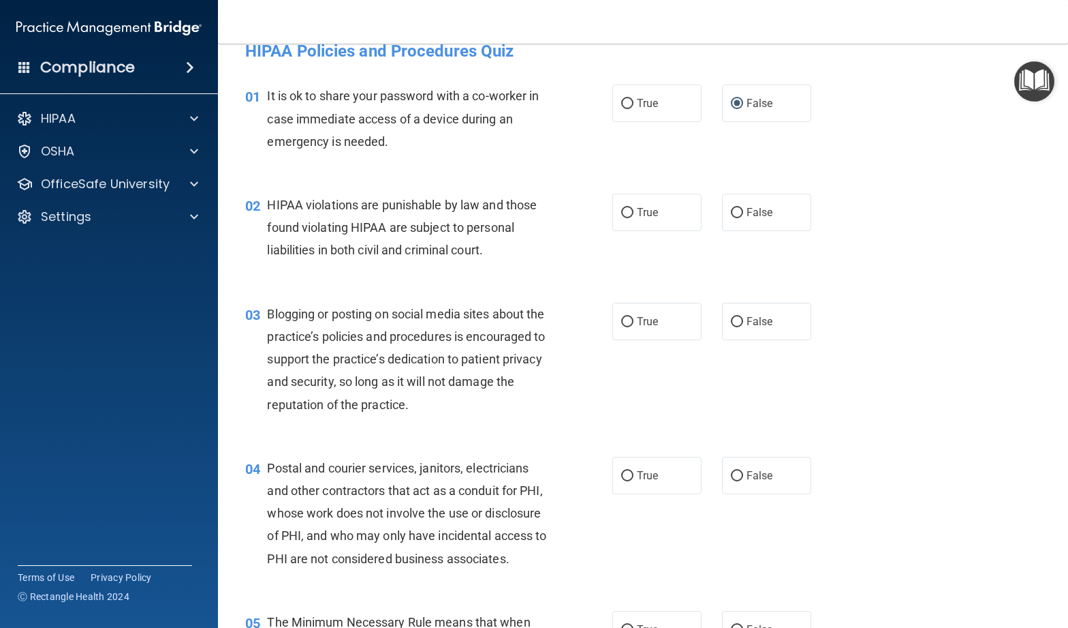
click at [430, 238] on div "HIPAA violations are punishable by law and those found violating HIPAA are subj…" at bounding box center [412, 228] width 291 height 68
click at [617, 225] on label "True" at bounding box center [657, 212] width 89 height 37
click at [621, 218] on input "True" at bounding box center [627, 213] width 12 height 10
radio input "true"
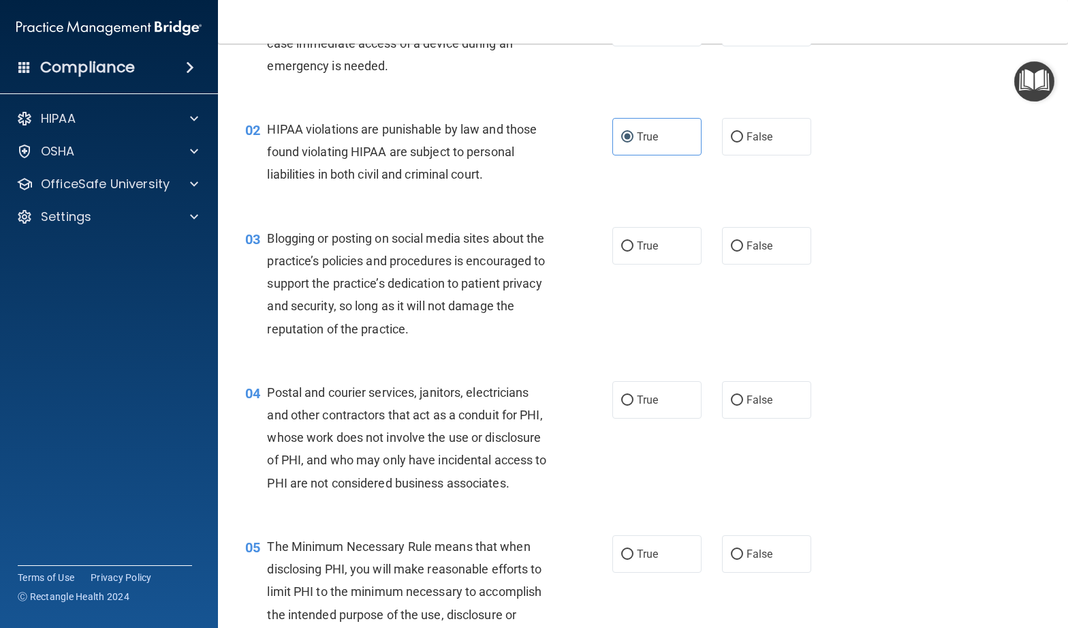
scroll to position [103, 0]
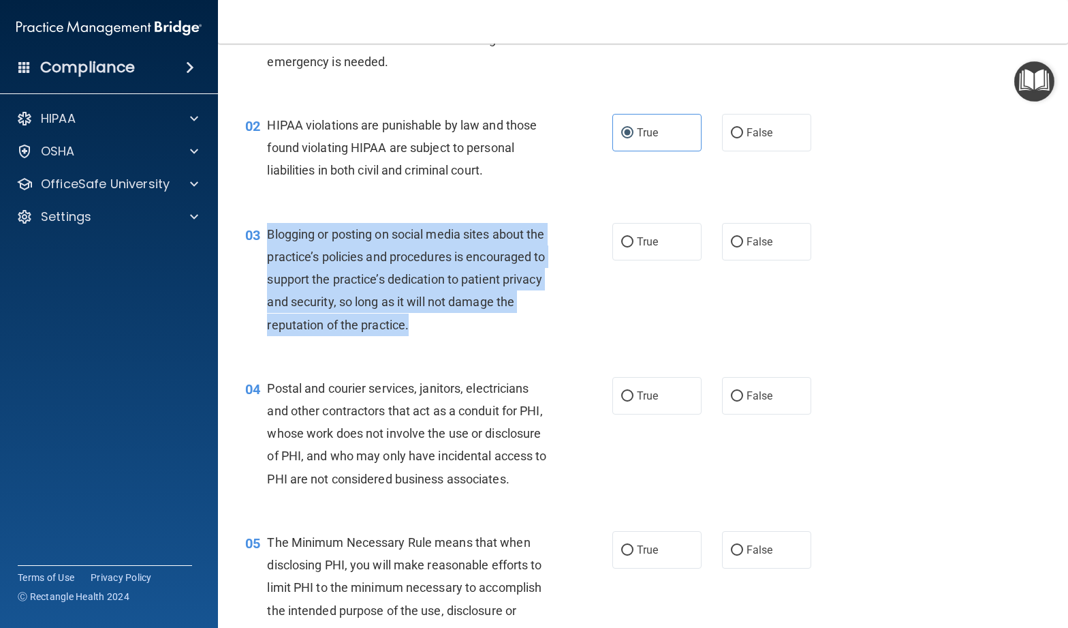
drag, startPoint x: 452, startPoint y: 314, endPoint x: 268, endPoint y: 232, distance: 202.2
click at [268, 232] on div "Blogging or posting on social media sites about the practice’s policies and pro…" at bounding box center [412, 279] width 291 height 113
copy span "Blogging or posting on social media sites about the practice’s policies and pro…"
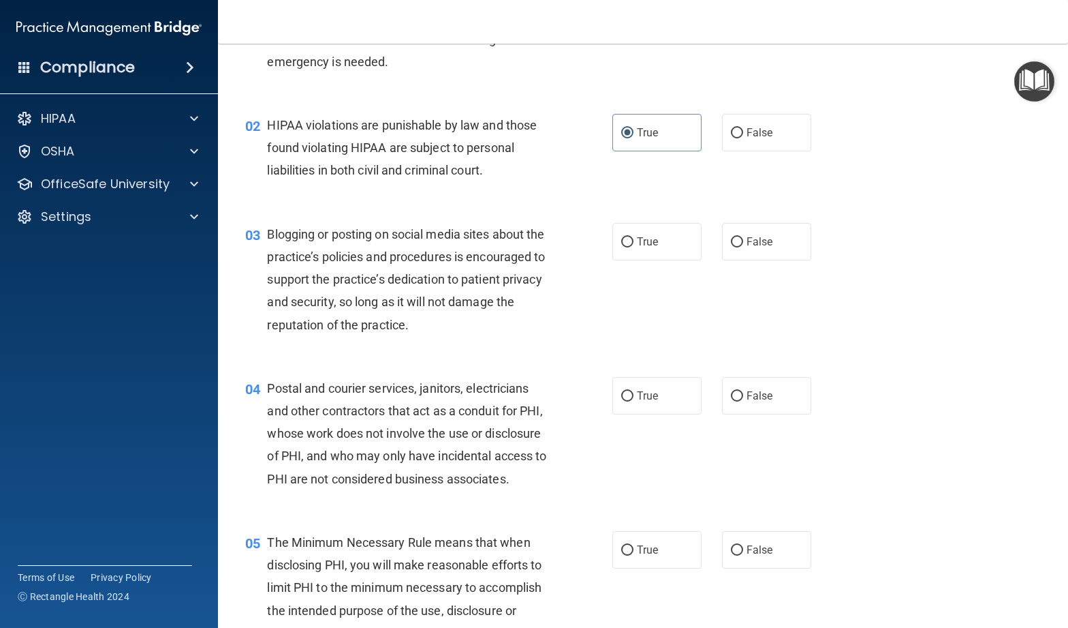
click at [307, 206] on div "03 Blogging or posting on social media sites about the practice’s policies and …" at bounding box center [643, 283] width 816 height 154
click at [624, 226] on label "True" at bounding box center [657, 241] width 89 height 37
click at [624, 237] on input "True" at bounding box center [627, 242] width 12 height 10
radio input "true"
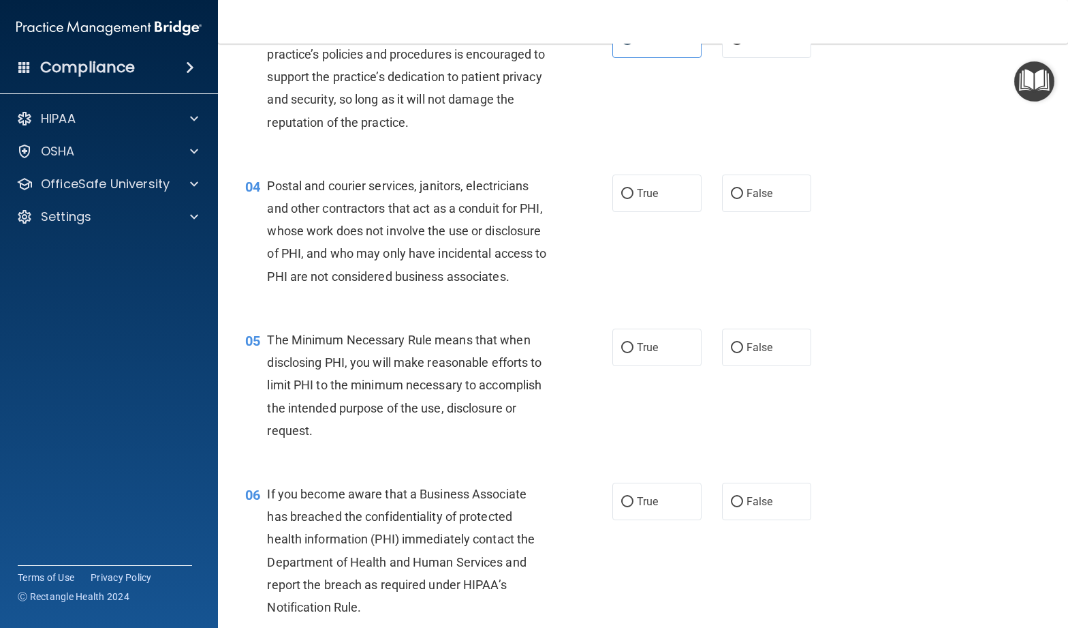
scroll to position [322, 0]
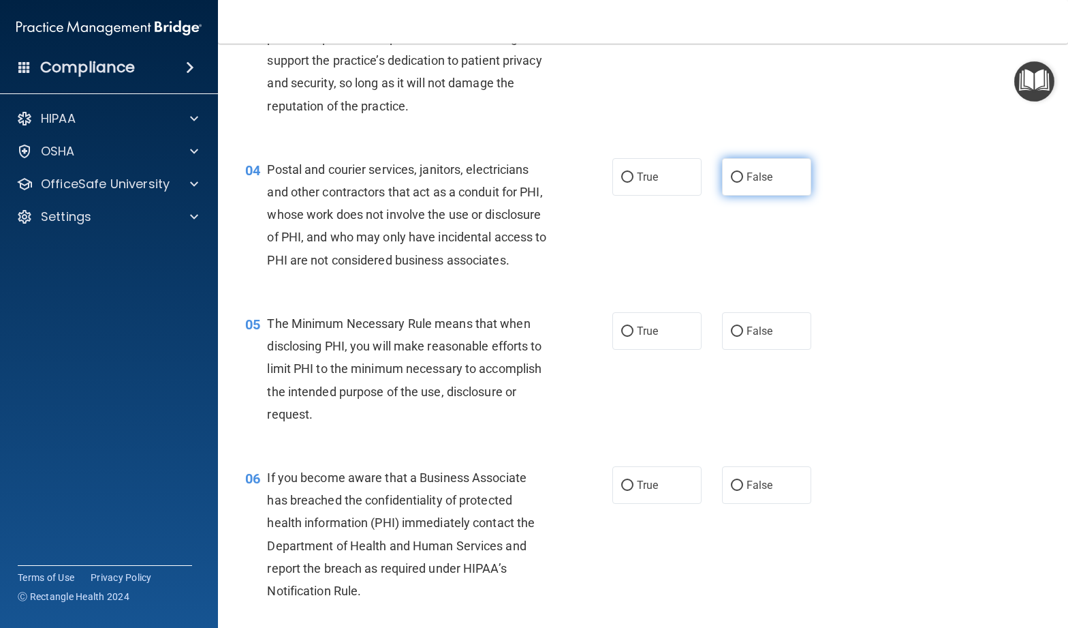
click at [789, 159] on label "False" at bounding box center [766, 176] width 89 height 37
click at [743, 172] on input "False" at bounding box center [737, 177] width 12 height 10
radio input "true"
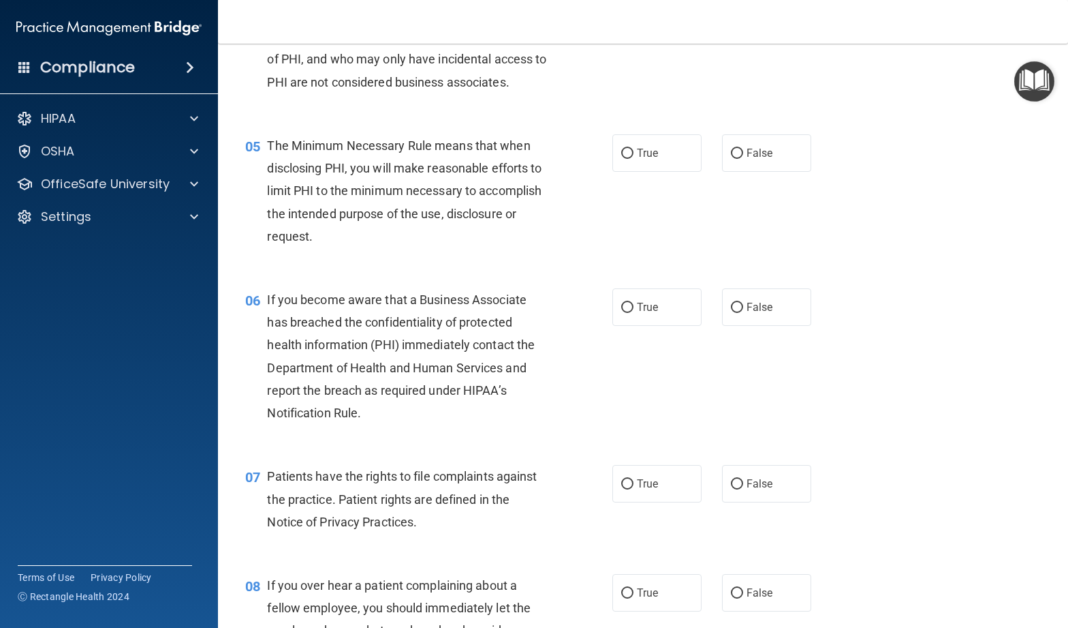
scroll to position [509, 0]
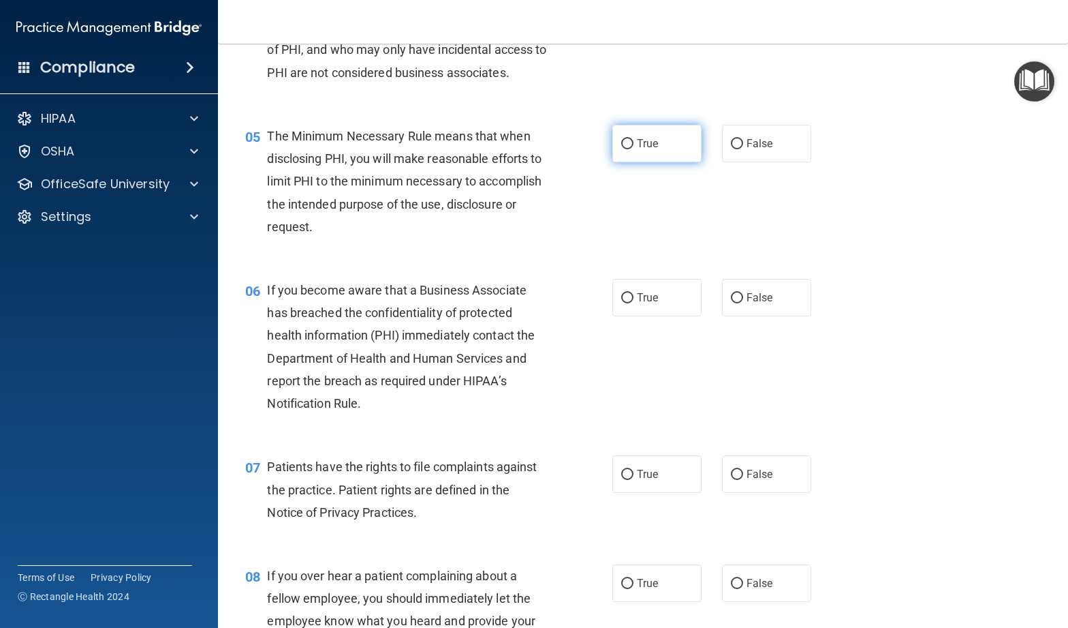
drag, startPoint x: 644, startPoint y: 152, endPoint x: 503, endPoint y: 198, distance: 148.5
click at [644, 152] on label "True" at bounding box center [657, 143] width 89 height 37
click at [634, 149] on input "True" at bounding box center [627, 144] width 12 height 10
radio input "true"
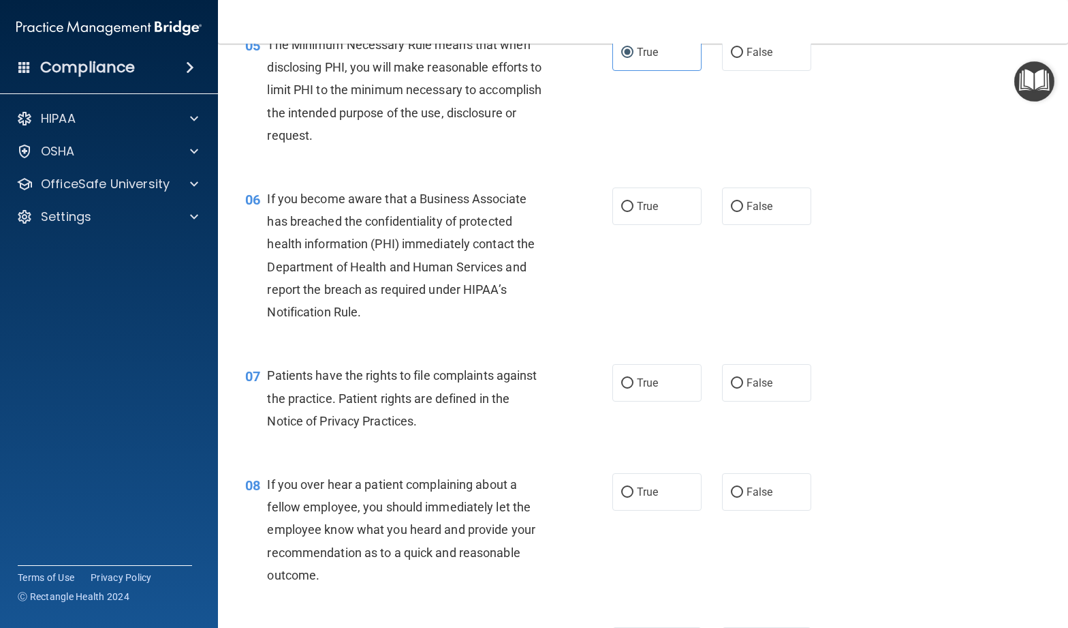
scroll to position [613, 0]
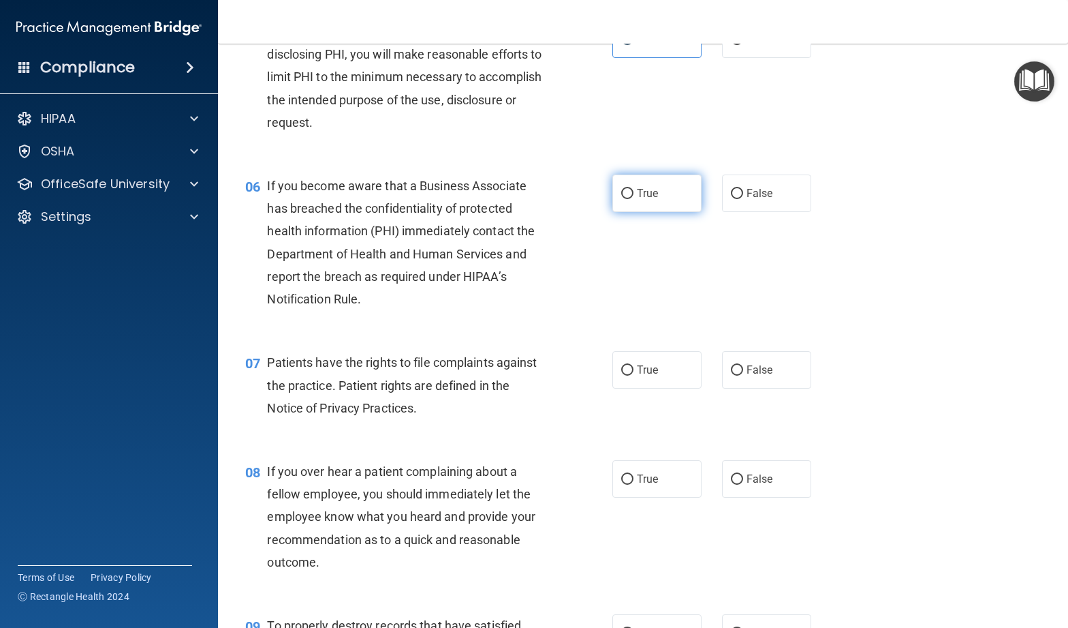
click at [626, 198] on input "True" at bounding box center [627, 194] width 12 height 10
radio input "true"
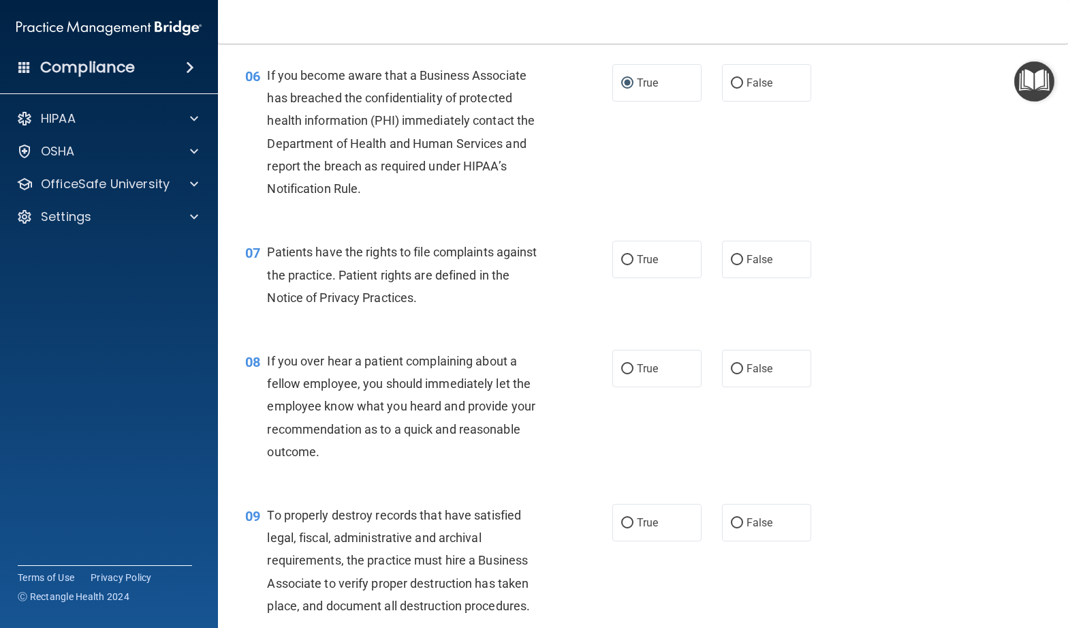
scroll to position [725, 0]
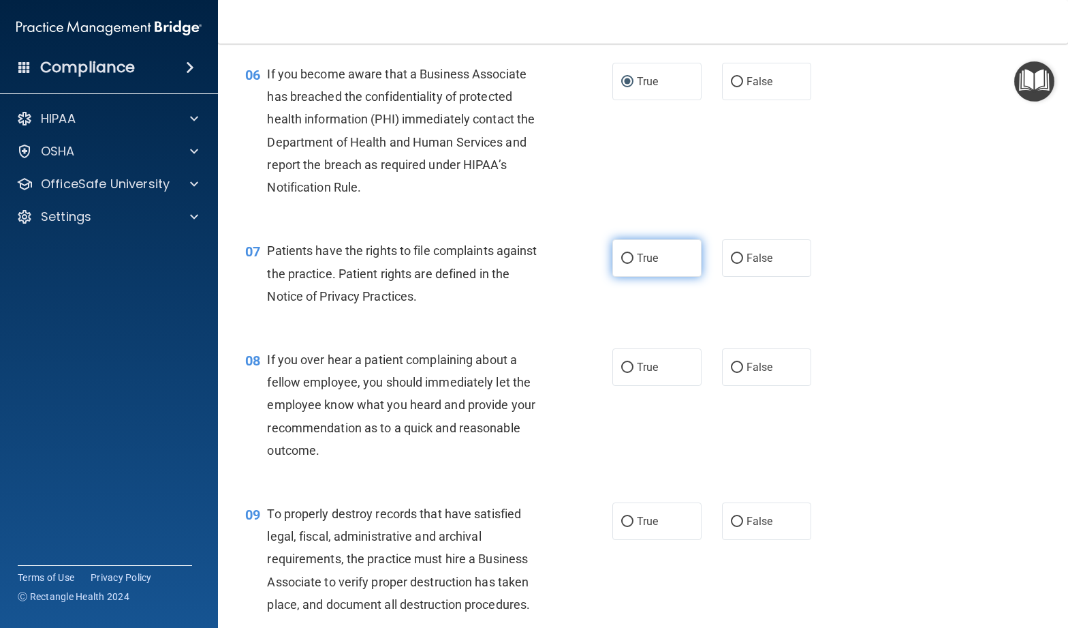
click at [649, 256] on span "True" at bounding box center [647, 257] width 21 height 13
click at [634, 256] on input "True" at bounding box center [627, 258] width 12 height 10
radio input "true"
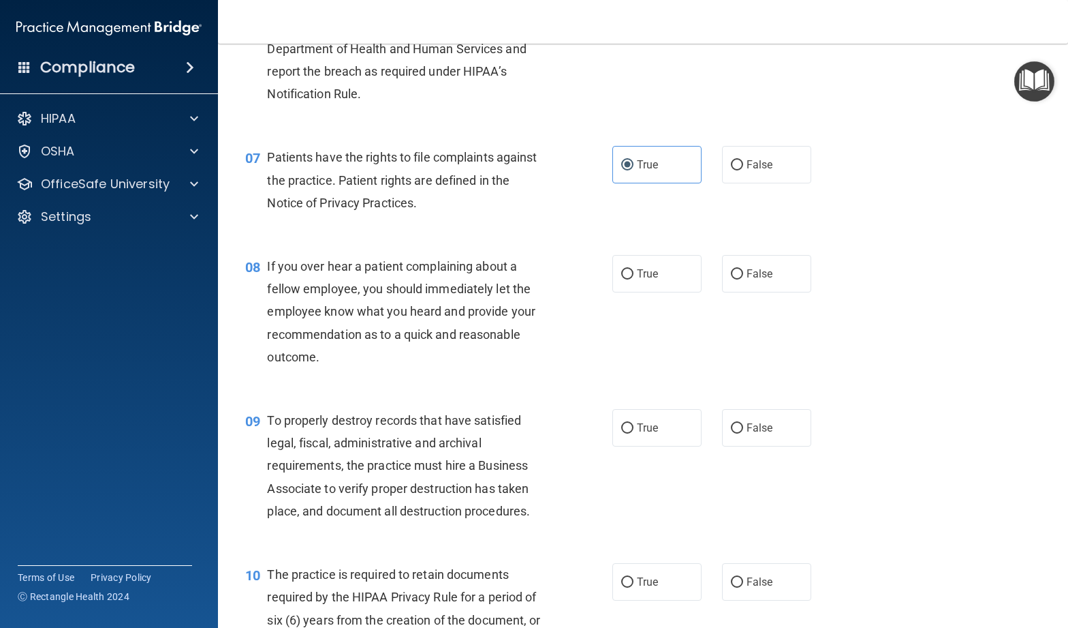
scroll to position [859, 0]
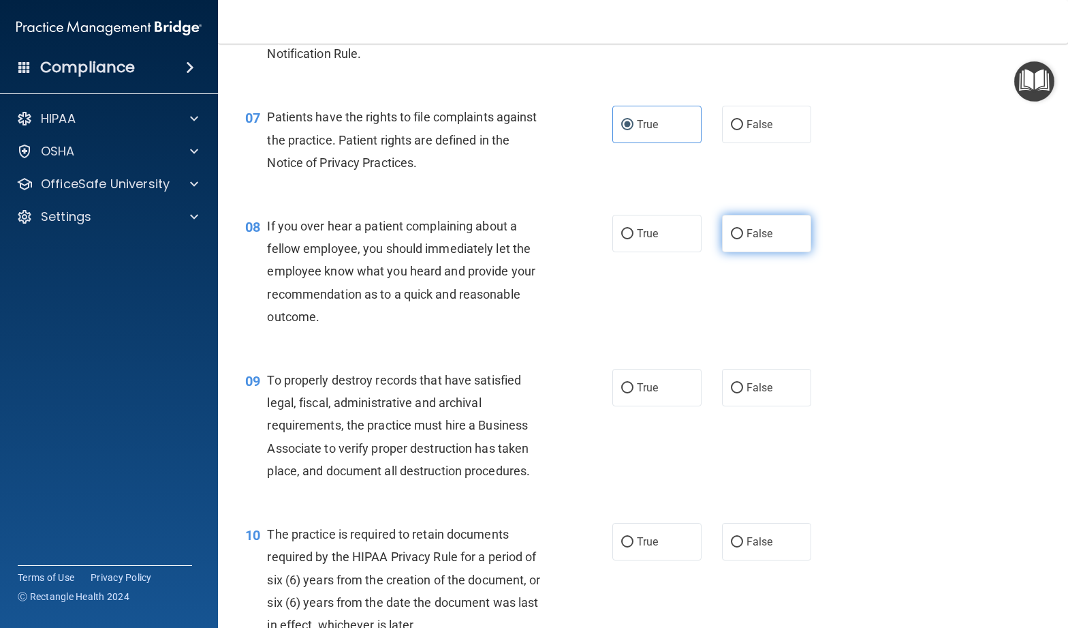
click at [775, 236] on label "False" at bounding box center [766, 233] width 89 height 37
click at [743, 236] on input "False" at bounding box center [737, 234] width 12 height 10
radio input "true"
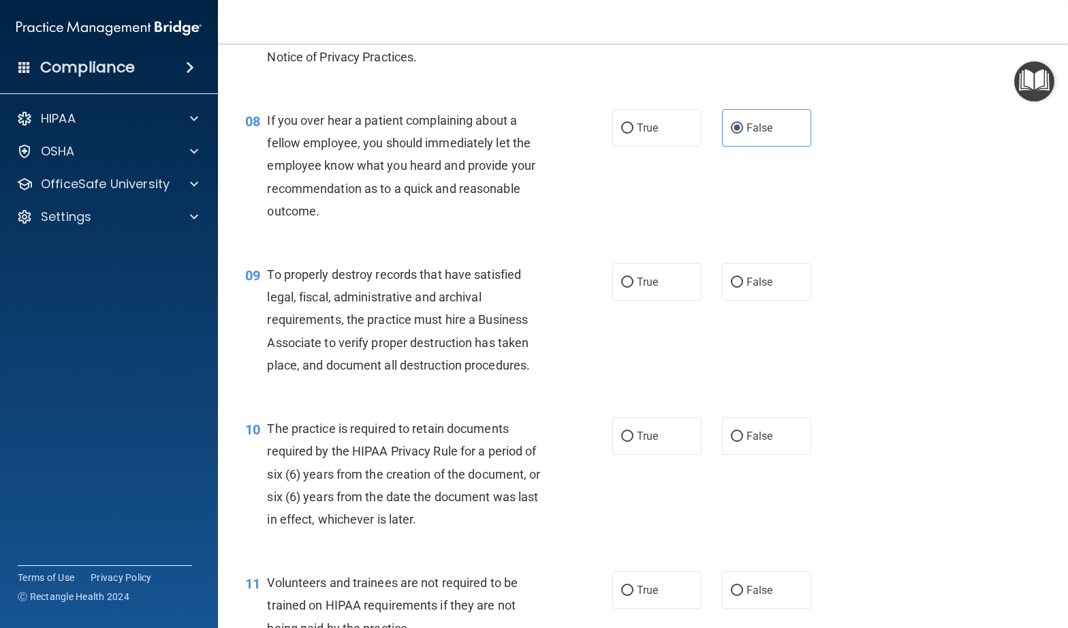
scroll to position [973, 0]
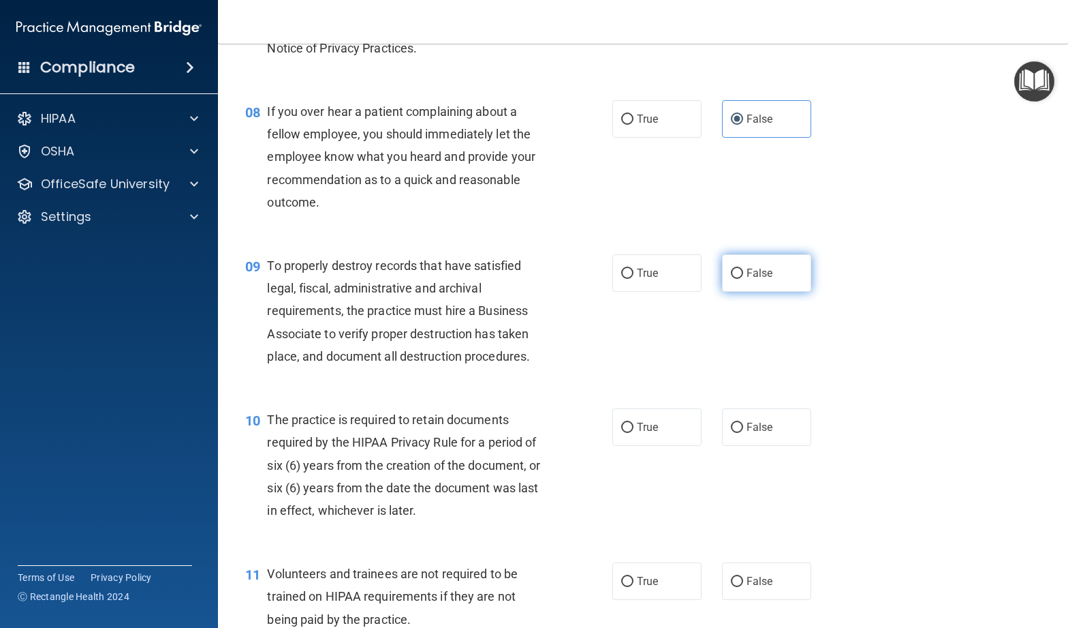
click at [739, 282] on label "False" at bounding box center [766, 272] width 89 height 37
click at [739, 279] on input "False" at bounding box center [737, 273] width 12 height 10
radio input "true"
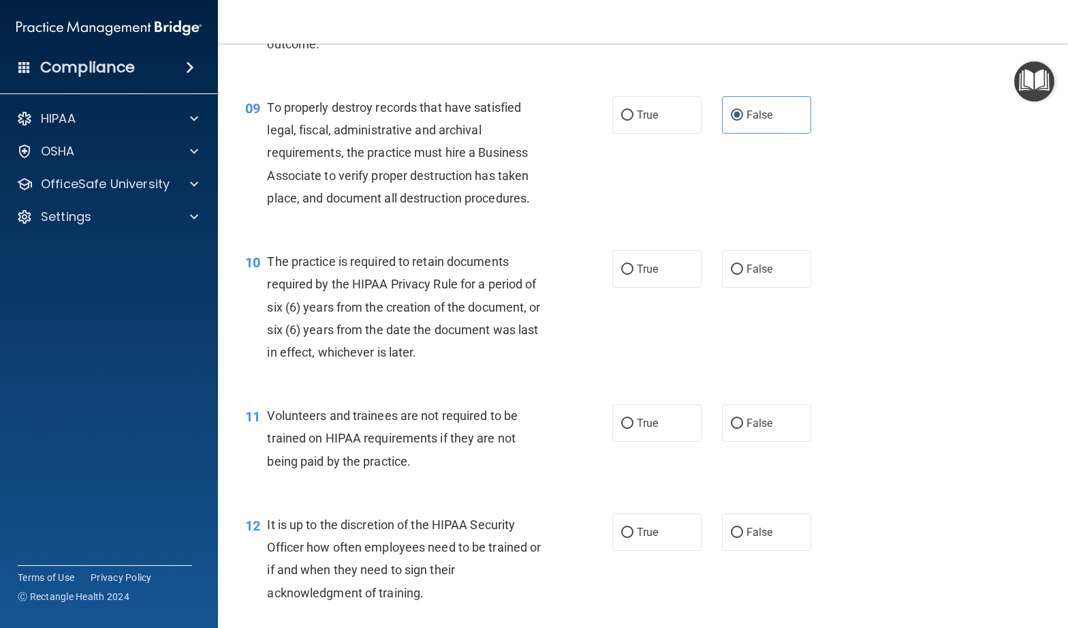
scroll to position [1132, 0]
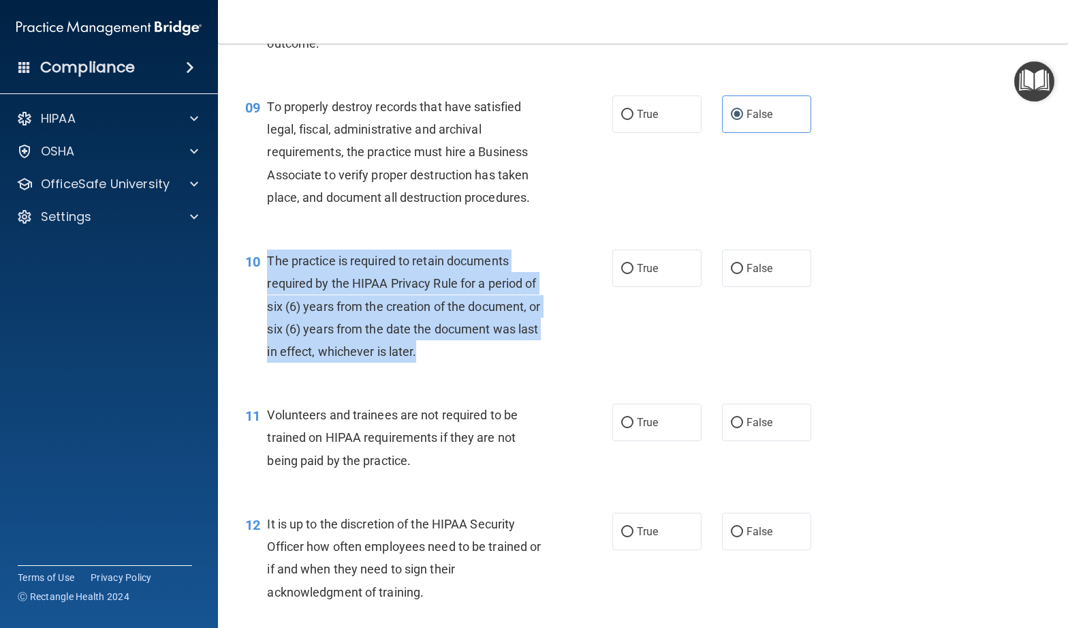
drag, startPoint x: 419, startPoint y: 356, endPoint x: 271, endPoint y: 260, distance: 176.0
click at [271, 260] on div "The practice is required to retain documents required by the HIPAA Privacy Rule…" at bounding box center [412, 305] width 291 height 113
copy span "he practice is required to retain documents required by the HIPAA Privacy Rule …"
click at [632, 264] on input "True" at bounding box center [627, 269] width 12 height 10
radio input "true"
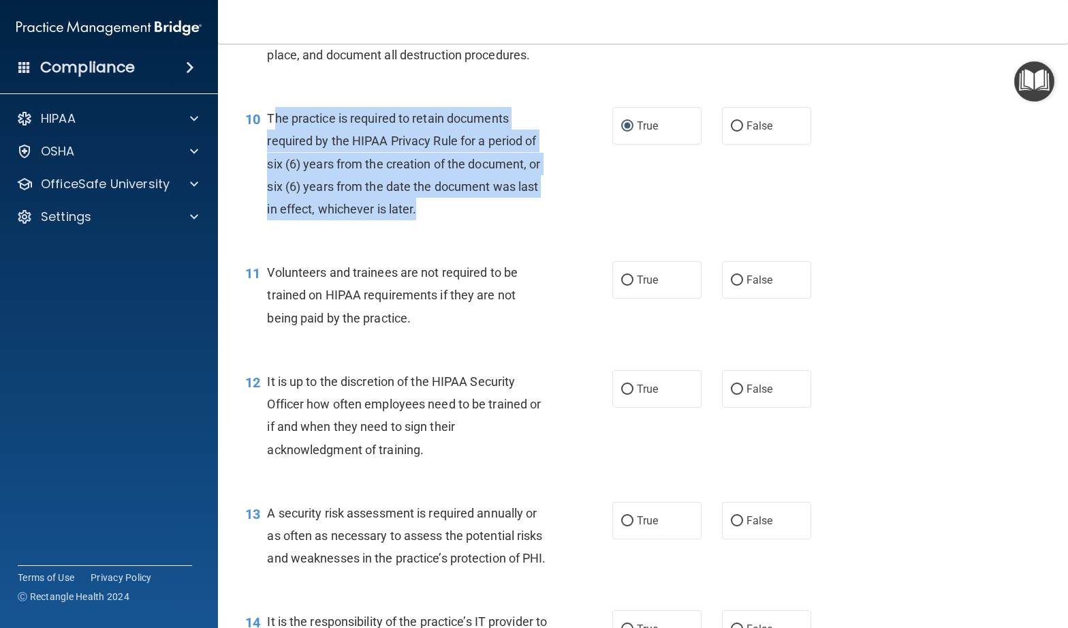
scroll to position [1288, 0]
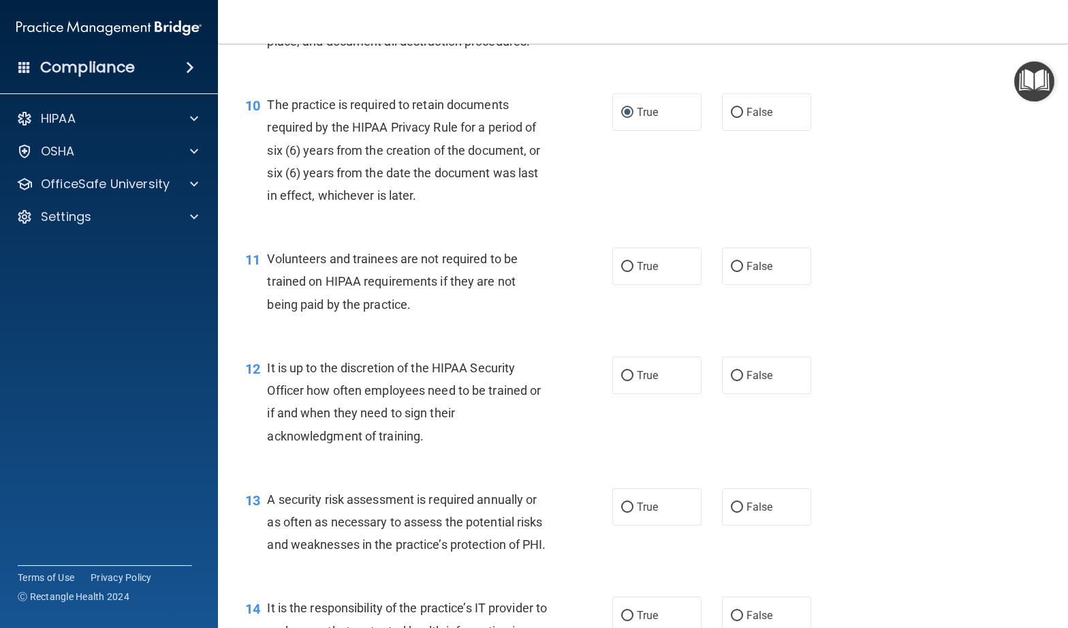
click at [459, 327] on div "11 Volunteers and trainees are not required to be trained on HIPAA requirements…" at bounding box center [643, 284] width 816 height 109
click at [760, 277] on label "False" at bounding box center [766, 265] width 89 height 37
click at [743, 272] on input "False" at bounding box center [737, 267] width 12 height 10
radio input "true"
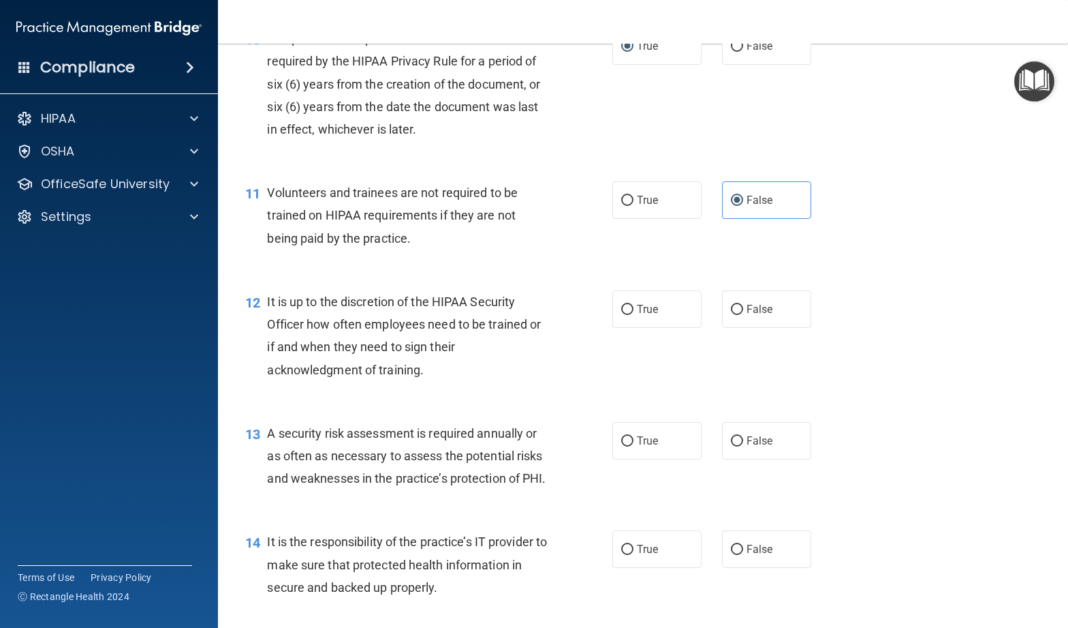
scroll to position [1359, 0]
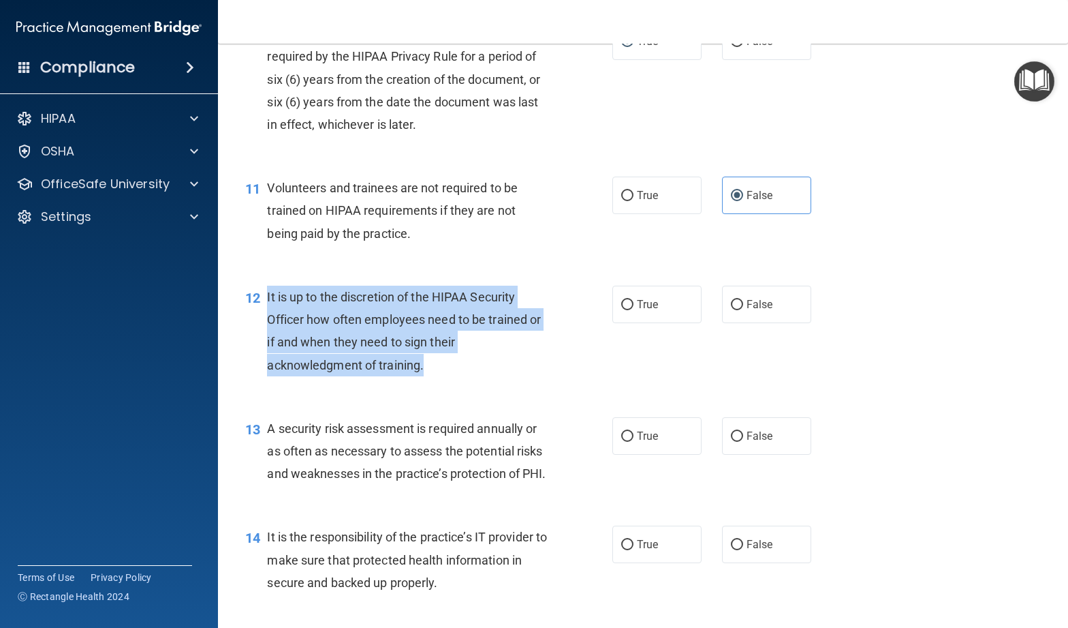
drag, startPoint x: 433, startPoint y: 369, endPoint x: 266, endPoint y: 301, distance: 180.9
click at [266, 301] on div "12 It is up to the discretion of the HIPAA Security Officer how often employees…" at bounding box center [429, 334] width 408 height 97
copy div "It is up to the discretion of the HIPAA Security Officer how often employees ne…"
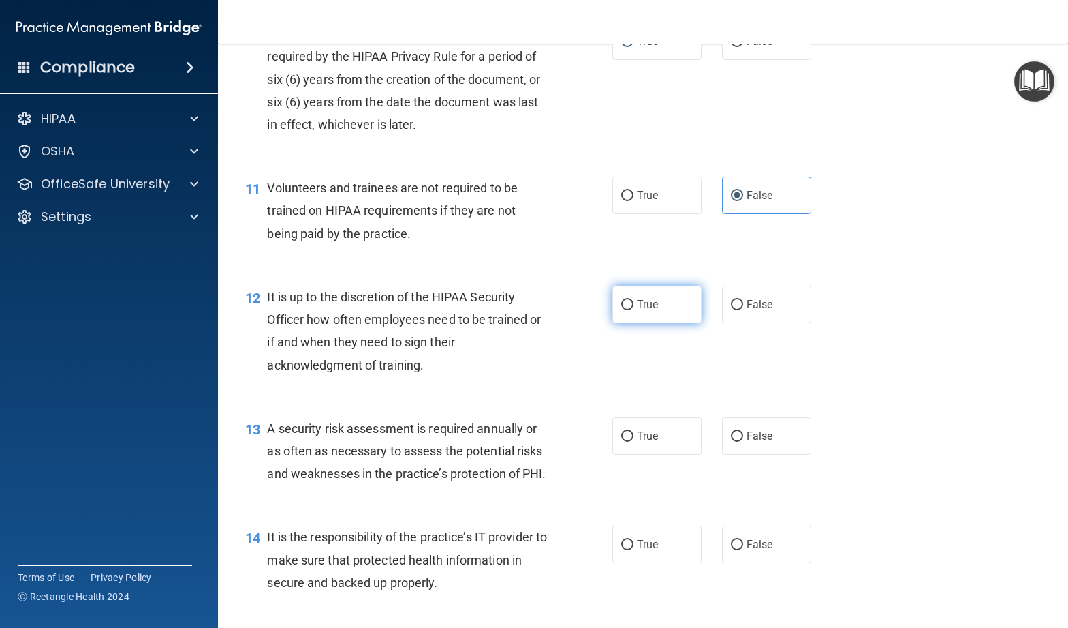
click at [676, 311] on label "True" at bounding box center [657, 304] width 89 height 37
click at [634, 310] on input "True" at bounding box center [627, 305] width 12 height 10
radio input "true"
click at [574, 345] on div "12 It is up to the discretion of the HIPAA Security Officer how often employees…" at bounding box center [429, 334] width 408 height 97
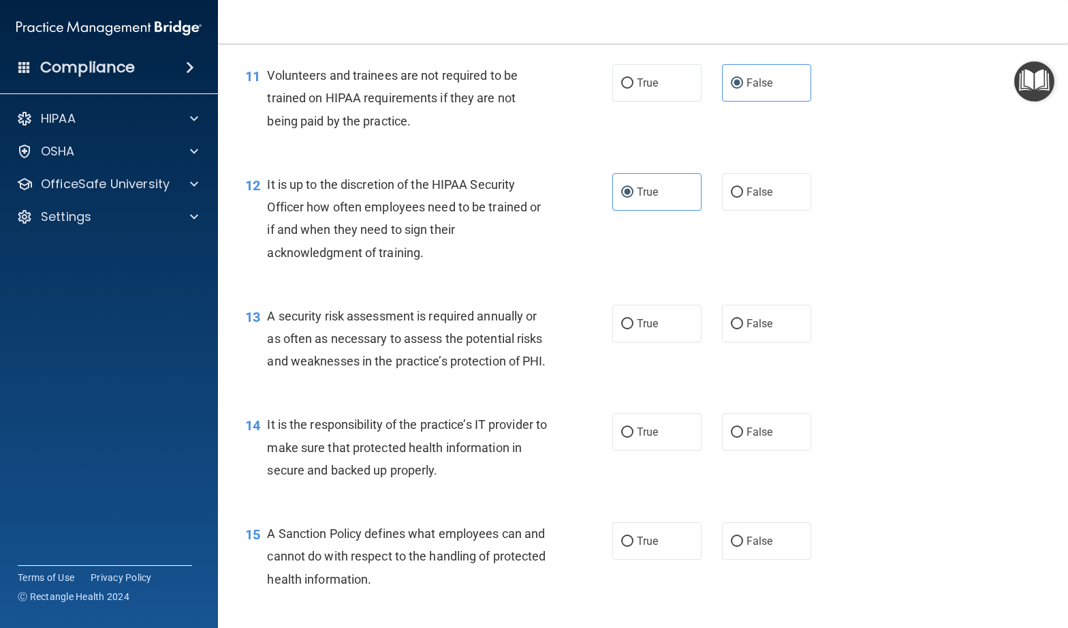
scroll to position [1475, 0]
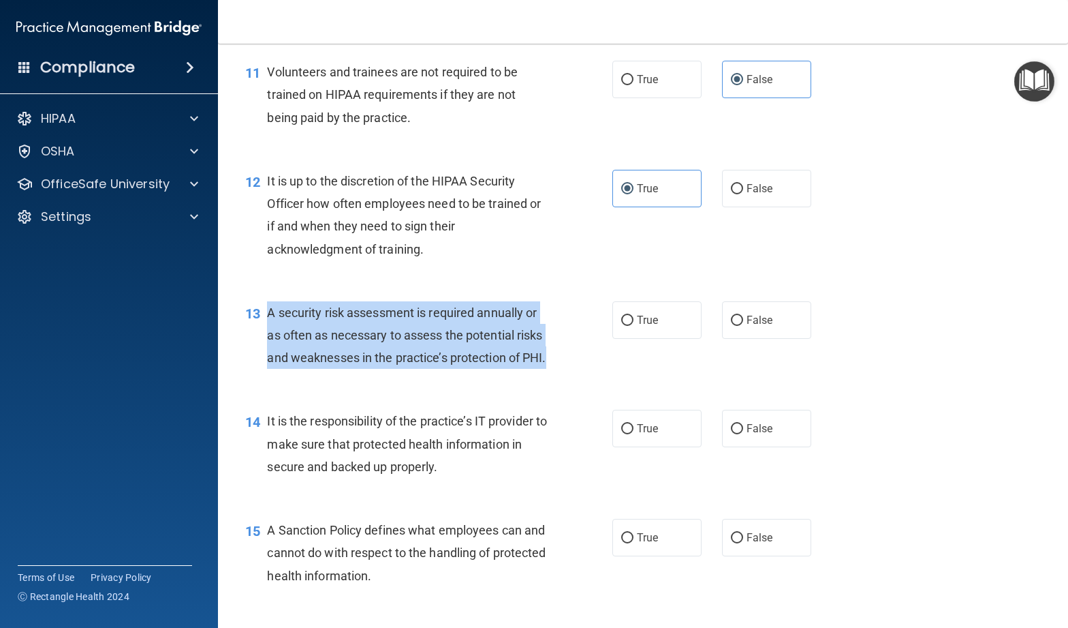
drag, startPoint x: 339, startPoint y: 380, endPoint x: 271, endPoint y: 309, distance: 98.3
click at [271, 309] on div "A security risk assessment is required annually or as often as necessary to ass…" at bounding box center [412, 335] width 291 height 68
copy span "A security risk assessment is required annually or as often as necessary to ass…"
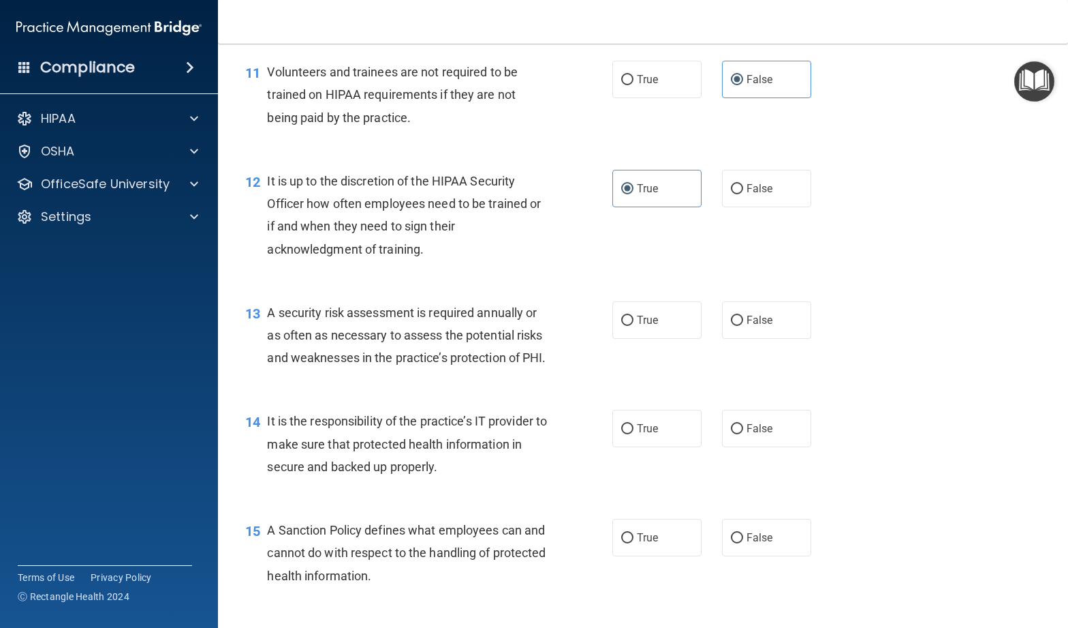
click at [542, 256] on div "It is up to the discretion of the HIPAA Security Officer how often employees ne…" at bounding box center [412, 215] width 291 height 91
click at [775, 322] on label "False" at bounding box center [766, 319] width 89 height 37
click at [743, 322] on input "False" at bounding box center [737, 320] width 12 height 10
radio input "true"
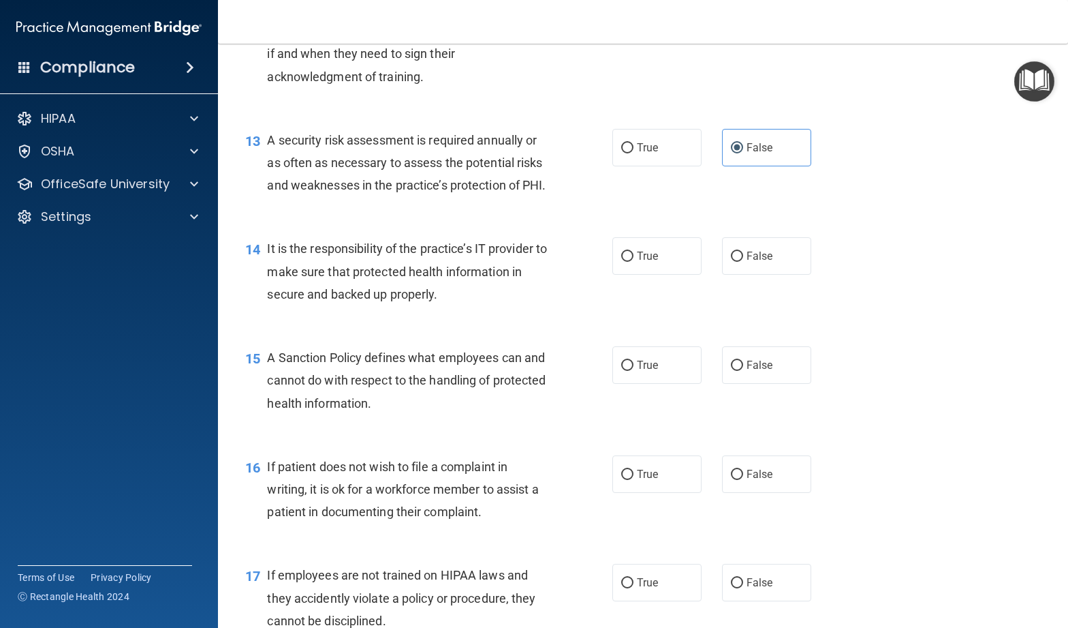
scroll to position [1668, 0]
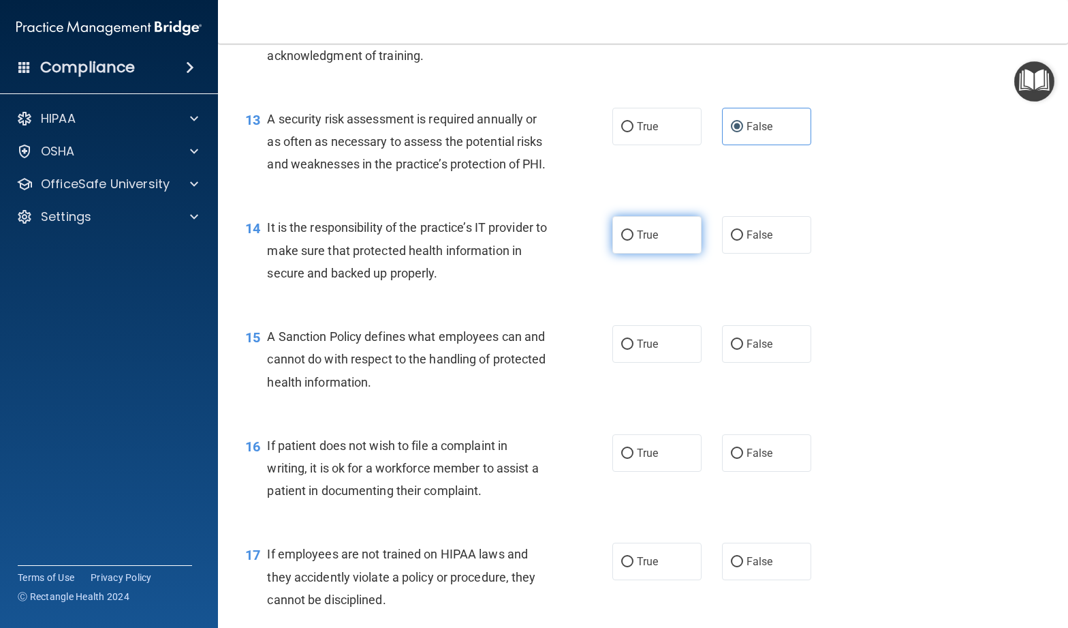
click at [641, 241] on span "True" at bounding box center [647, 234] width 21 height 13
click at [634, 241] on input "True" at bounding box center [627, 235] width 12 height 10
radio input "true"
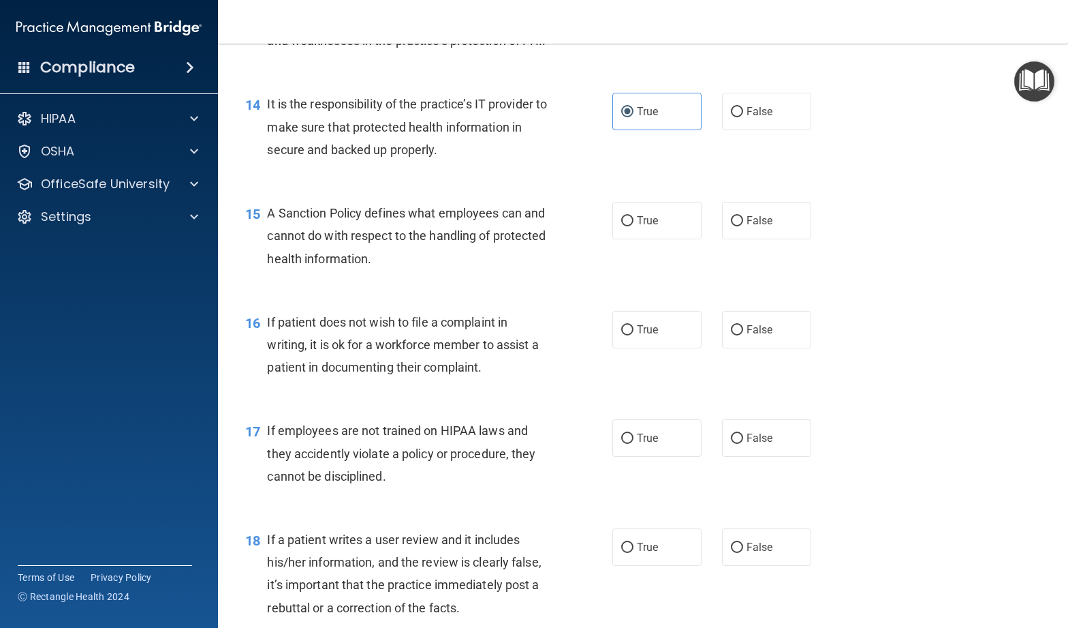
scroll to position [1808, 0]
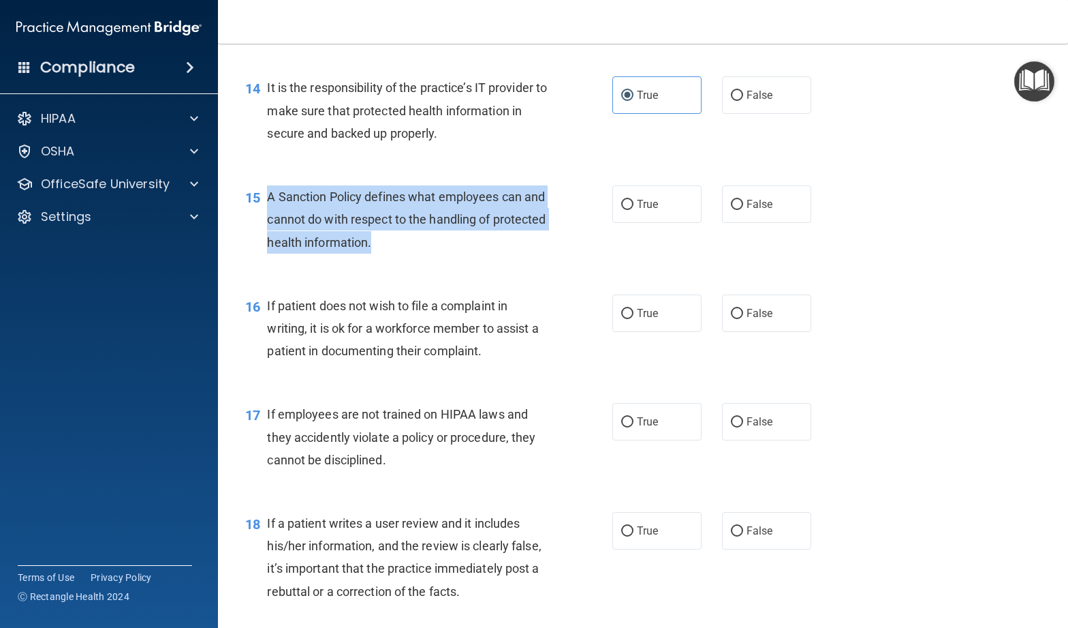
drag, startPoint x: 448, startPoint y: 269, endPoint x: 268, endPoint y: 216, distance: 187.6
click at [268, 216] on div "A Sanction Policy defines what employees can and cannot do with respect to the …" at bounding box center [412, 219] width 291 height 68
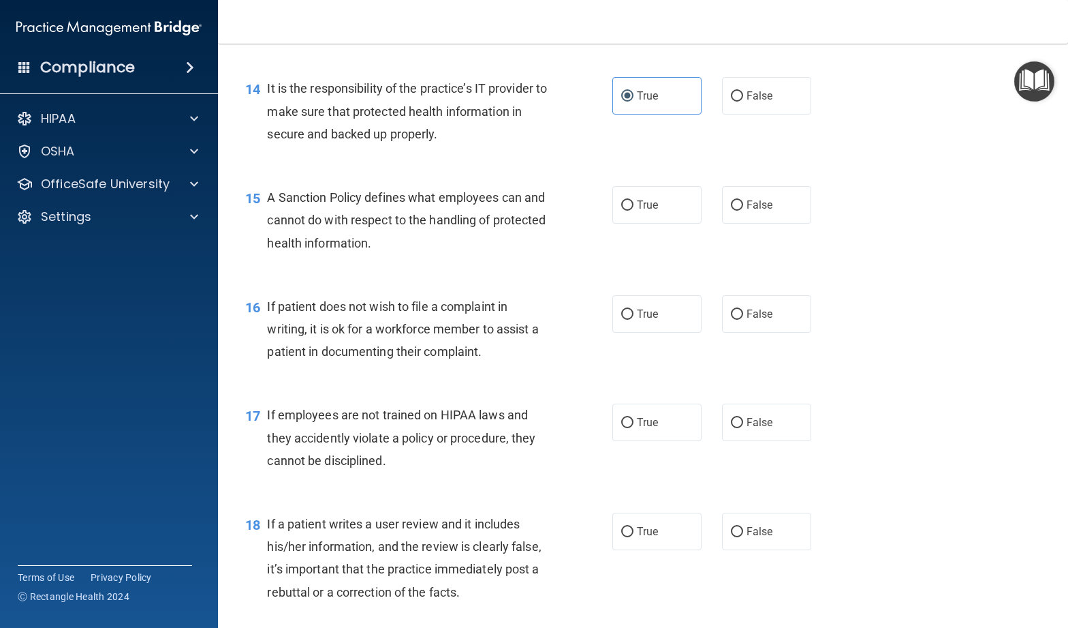
drag, startPoint x: 647, startPoint y: 228, endPoint x: 568, endPoint y: 238, distance: 79.7
click at [647, 211] on span "True" at bounding box center [647, 204] width 21 height 13
click at [634, 211] on input "True" at bounding box center [627, 205] width 12 height 10
radio input "true"
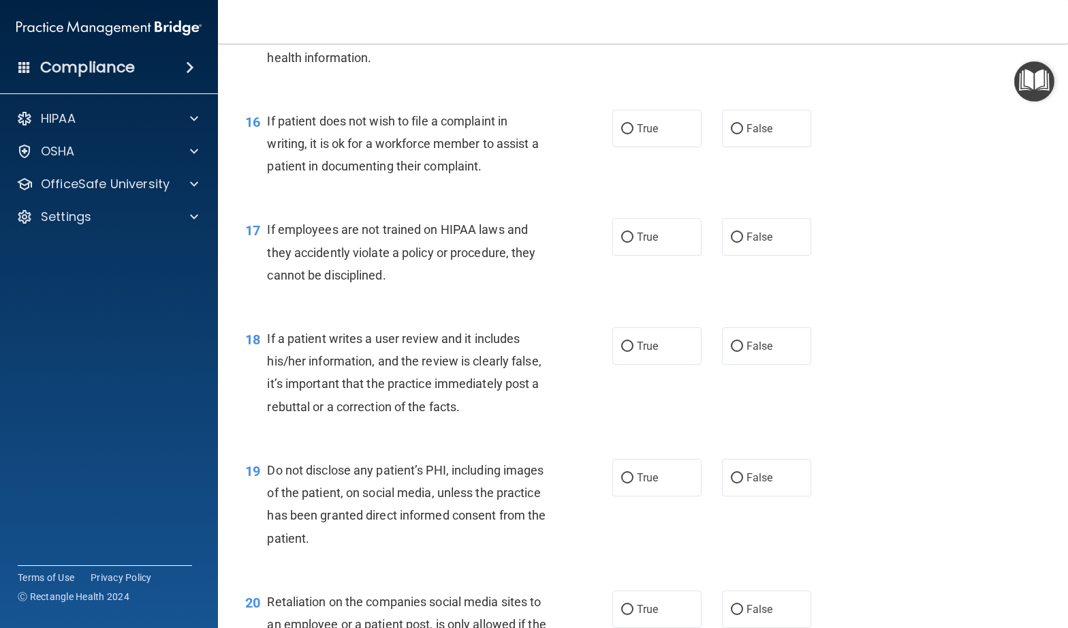
scroll to position [2000, 0]
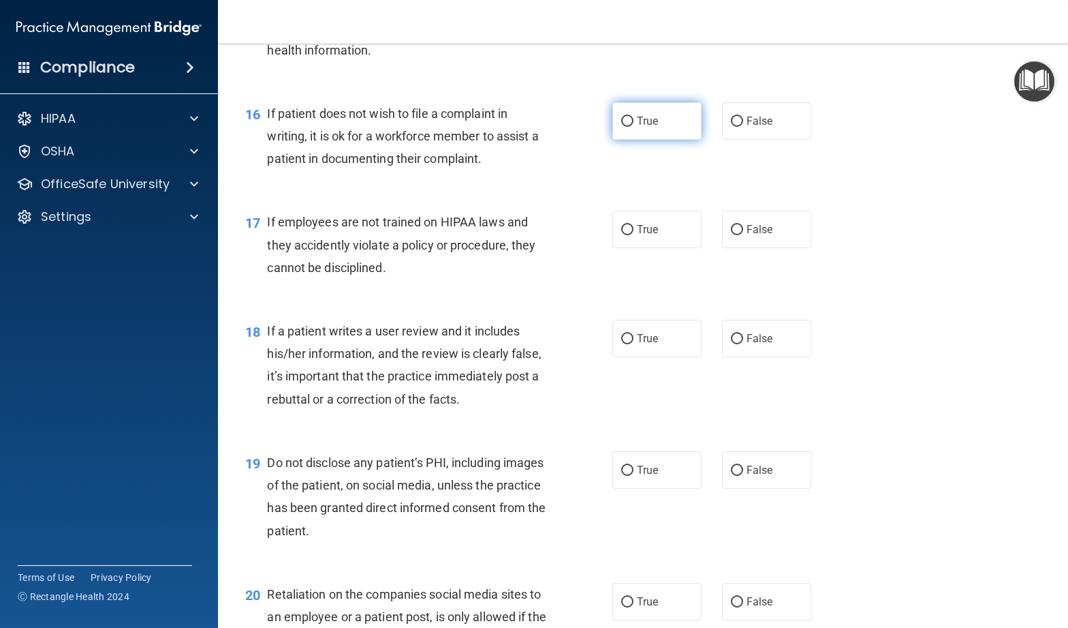
click at [617, 140] on label "True" at bounding box center [657, 120] width 89 height 37
click at [621, 127] on input "True" at bounding box center [627, 122] width 12 height 10
radio input "true"
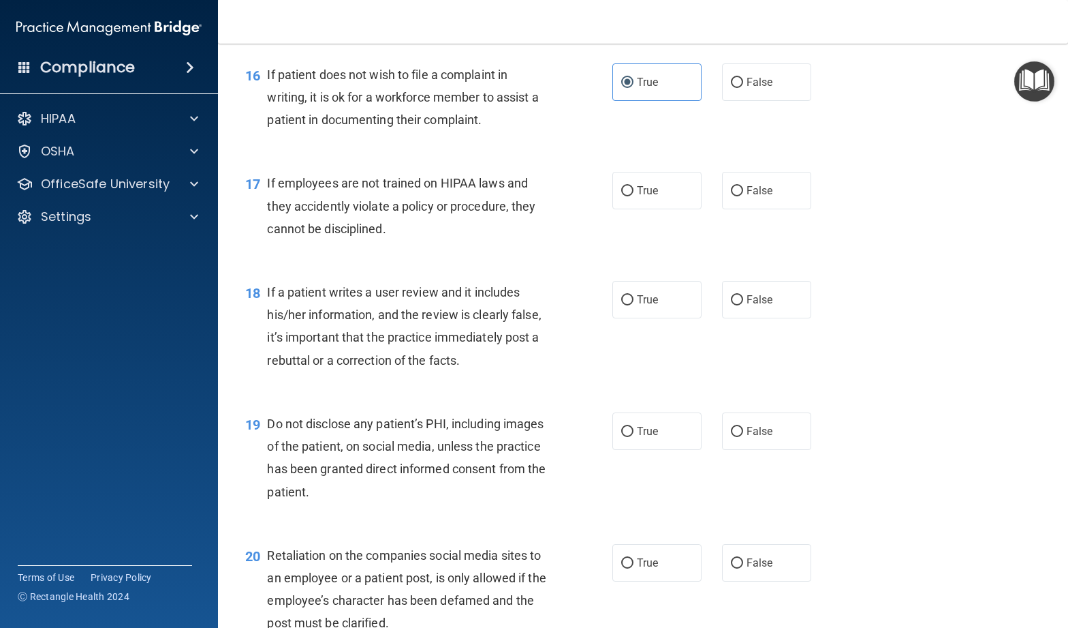
scroll to position [2044, 0]
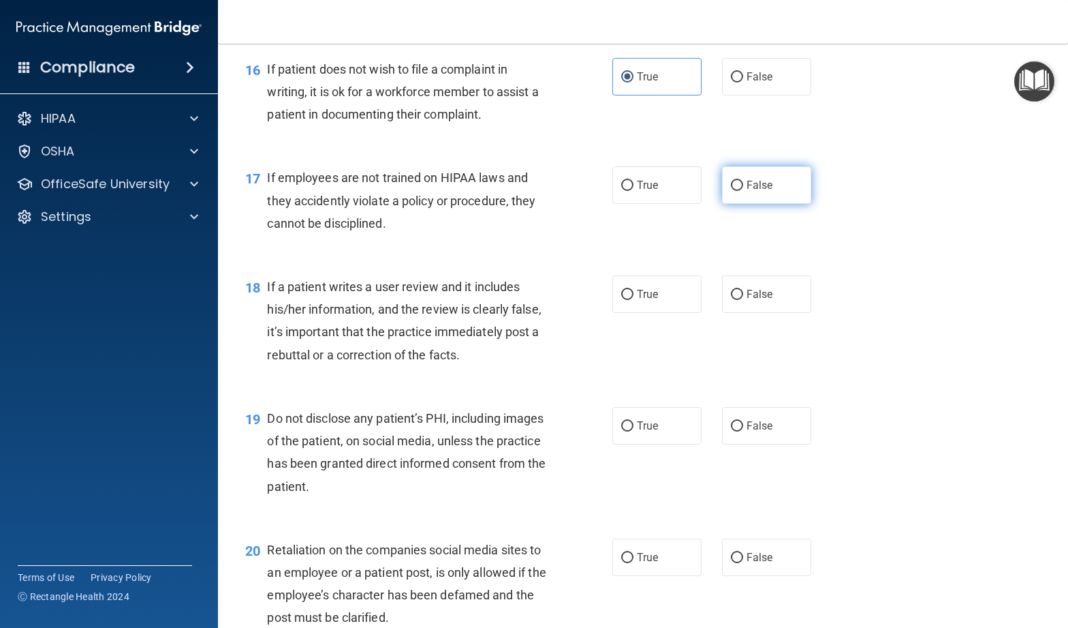
click at [741, 204] on label "False" at bounding box center [766, 184] width 89 height 37
click at [741, 191] on input "False" at bounding box center [737, 186] width 12 height 10
radio input "true"
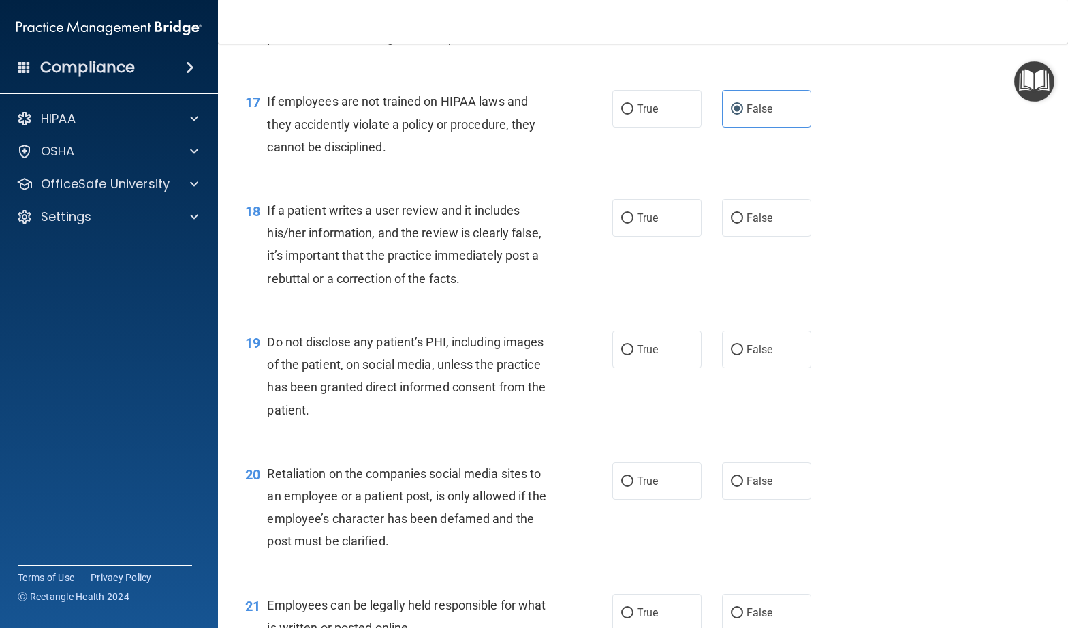
scroll to position [2124, 0]
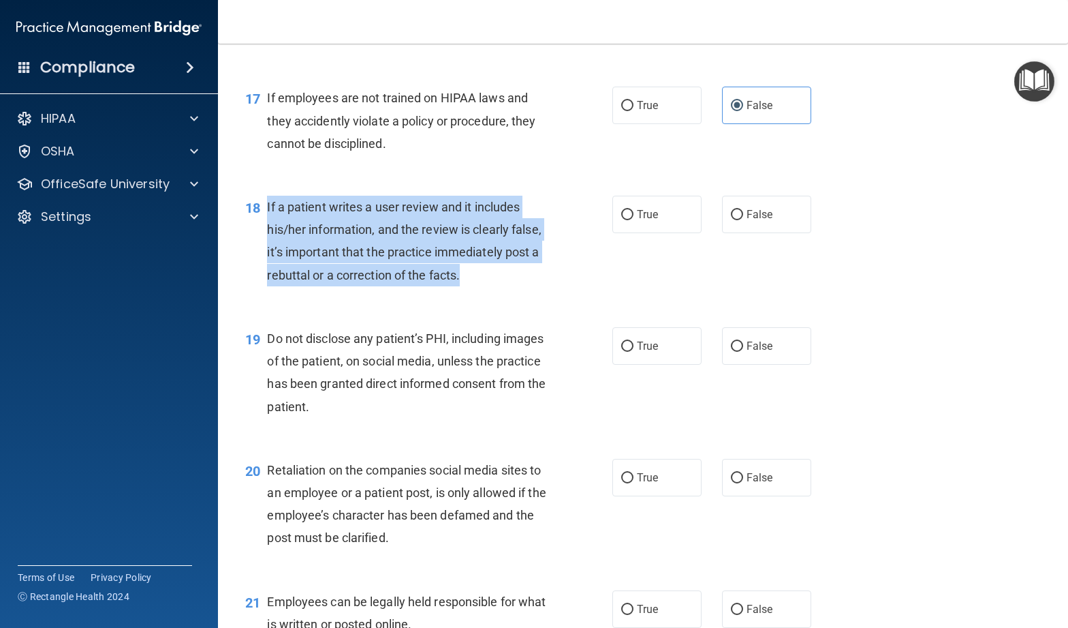
drag, startPoint x: 471, startPoint y: 302, endPoint x: 268, endPoint y: 238, distance: 212.3
click at [269, 237] on div "If a patient writes a user review and it includes his/her information, and the …" at bounding box center [412, 241] width 291 height 91
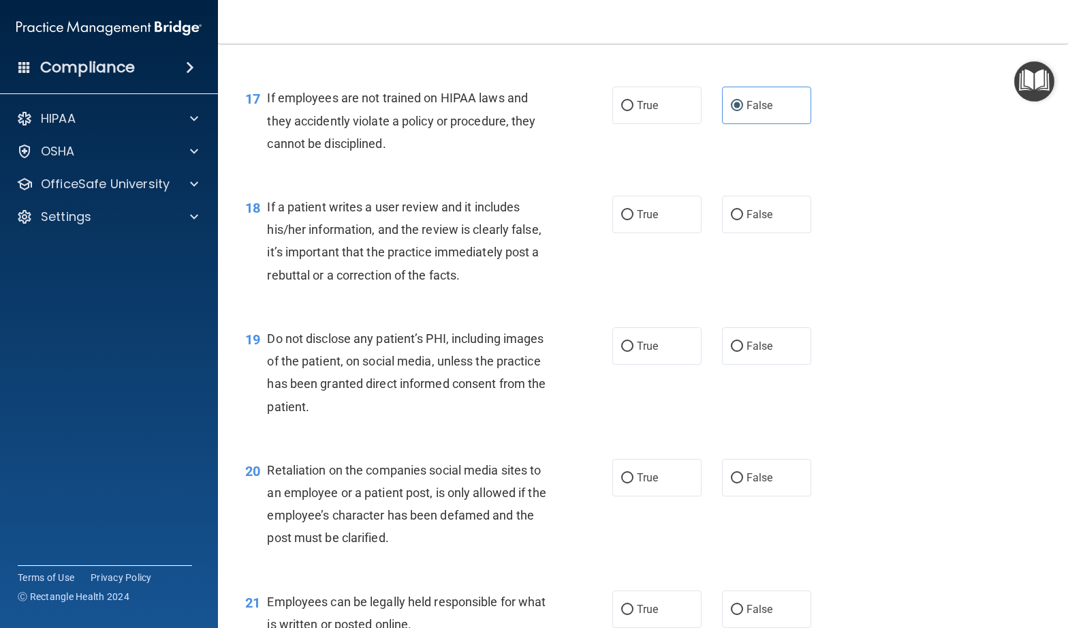
drag, startPoint x: 745, startPoint y: 227, endPoint x: 603, endPoint y: 260, distance: 146.1
click at [745, 227] on label "False" at bounding box center [766, 214] width 89 height 37
click at [743, 220] on input "False" at bounding box center [737, 215] width 12 height 10
radio input "true"
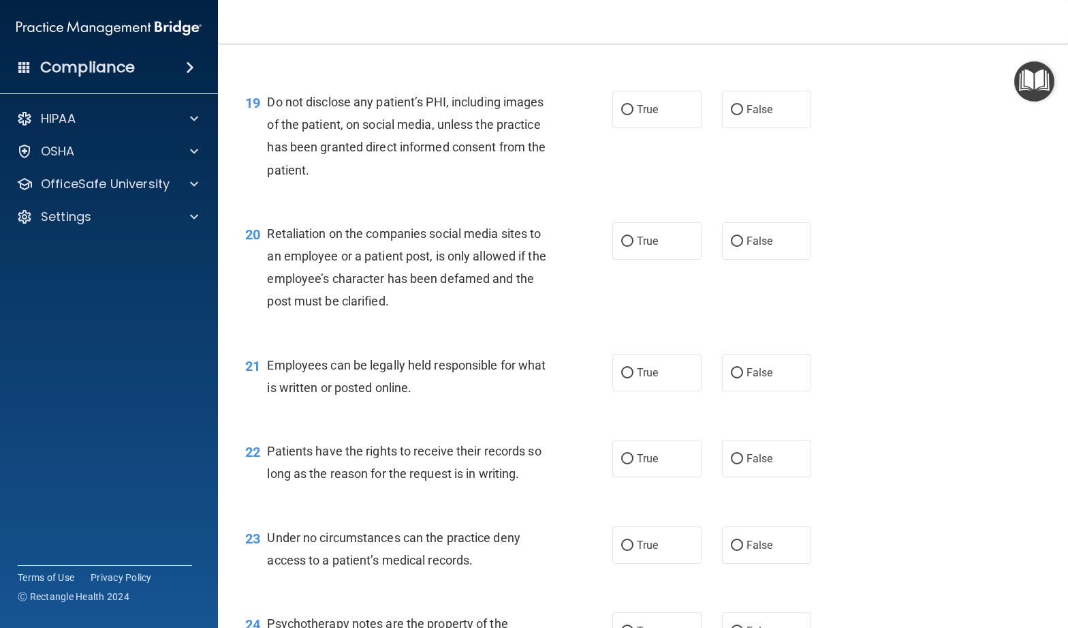
scroll to position [2361, 0]
click at [645, 115] on span "True" at bounding box center [647, 108] width 21 height 13
click at [634, 114] on input "True" at bounding box center [627, 109] width 12 height 10
radio input "true"
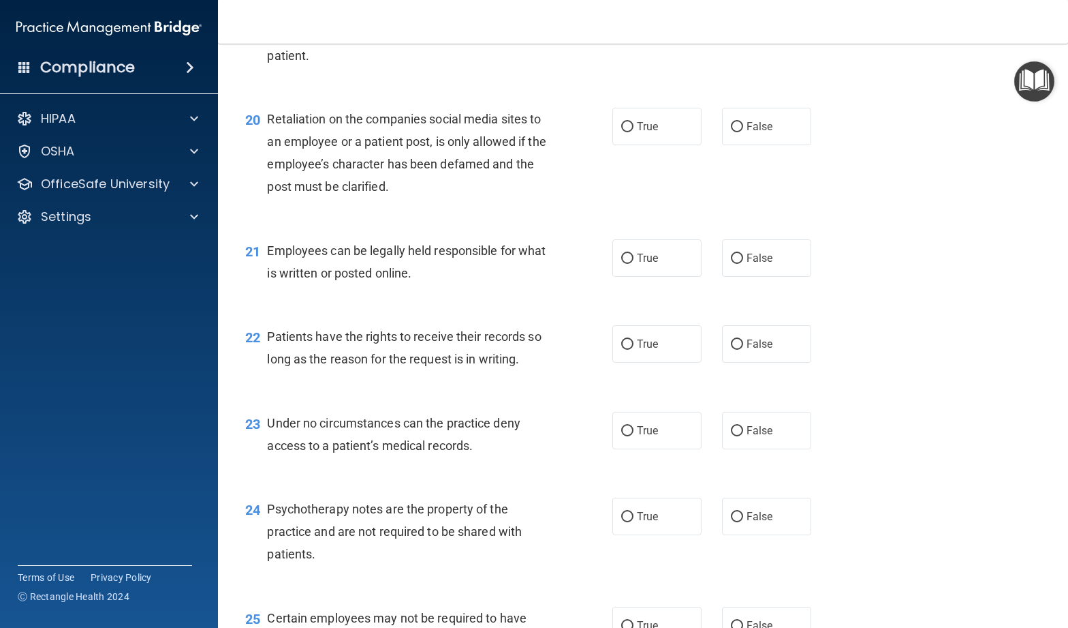
scroll to position [2478, 0]
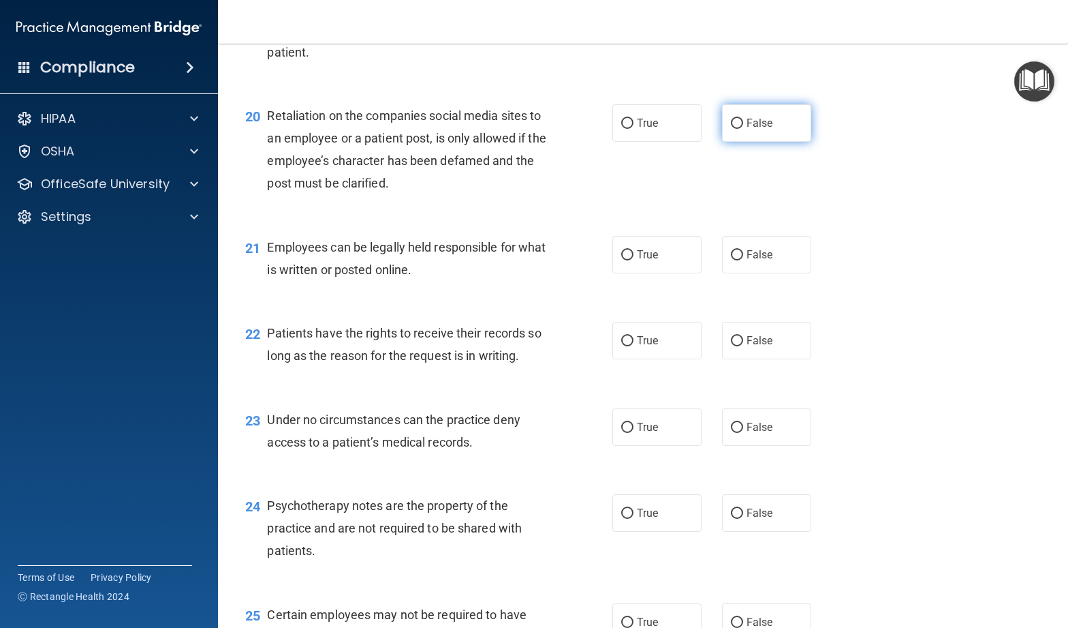
click at [750, 129] on span "False" at bounding box center [760, 123] width 27 height 13
click at [743, 129] on input "False" at bounding box center [737, 124] width 12 height 10
radio input "true"
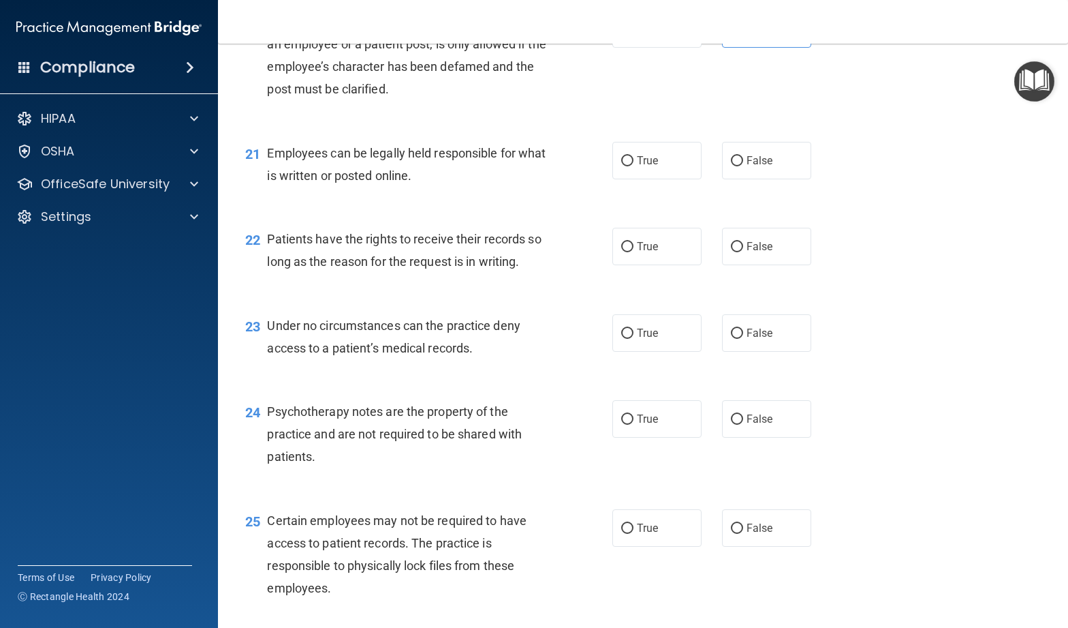
scroll to position [2574, 0]
click at [625, 178] on label "True" at bounding box center [657, 158] width 89 height 37
click at [625, 165] on input "True" at bounding box center [627, 160] width 12 height 10
radio input "true"
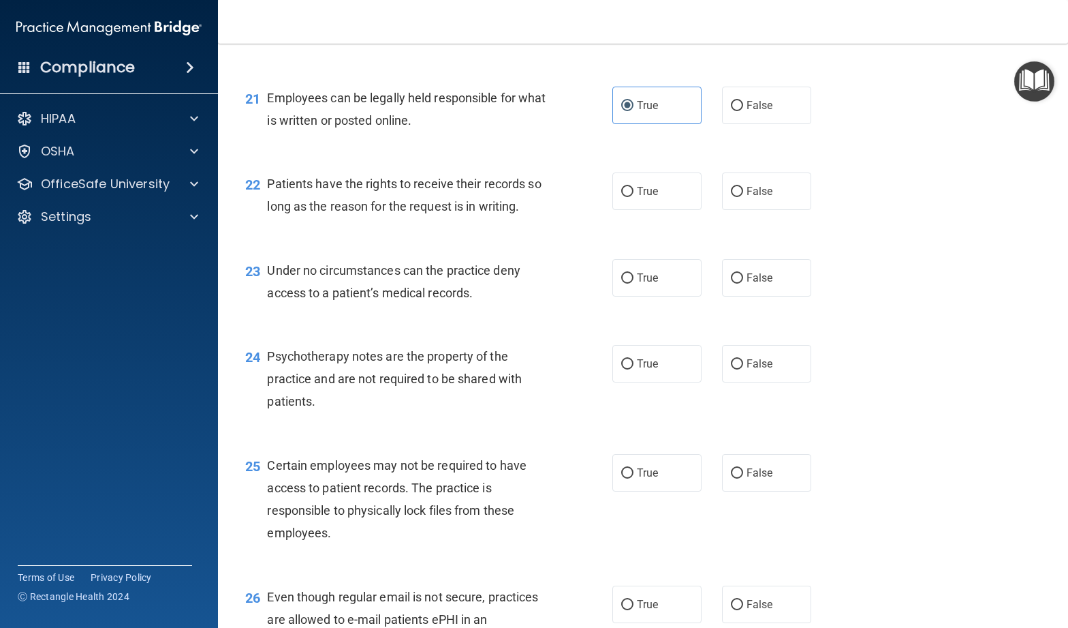
scroll to position [2658, 0]
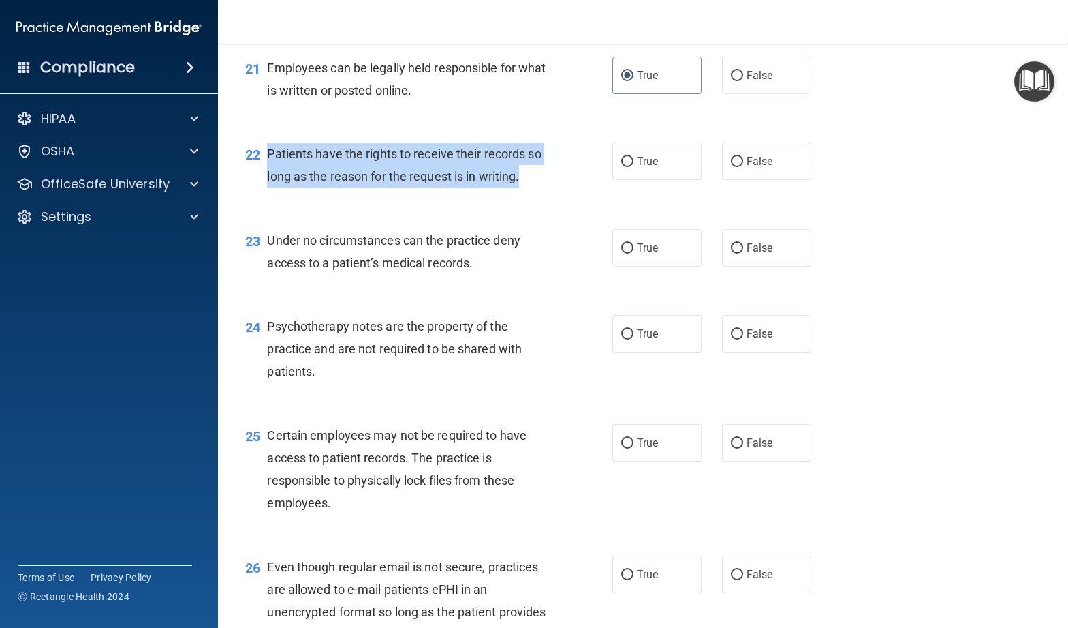
drag, startPoint x: 540, startPoint y: 202, endPoint x: 266, endPoint y: 174, distance: 274.7
click at [266, 174] on div "22 Patients have the rights to receive their records so long as the reason for …" at bounding box center [429, 168] width 408 height 52
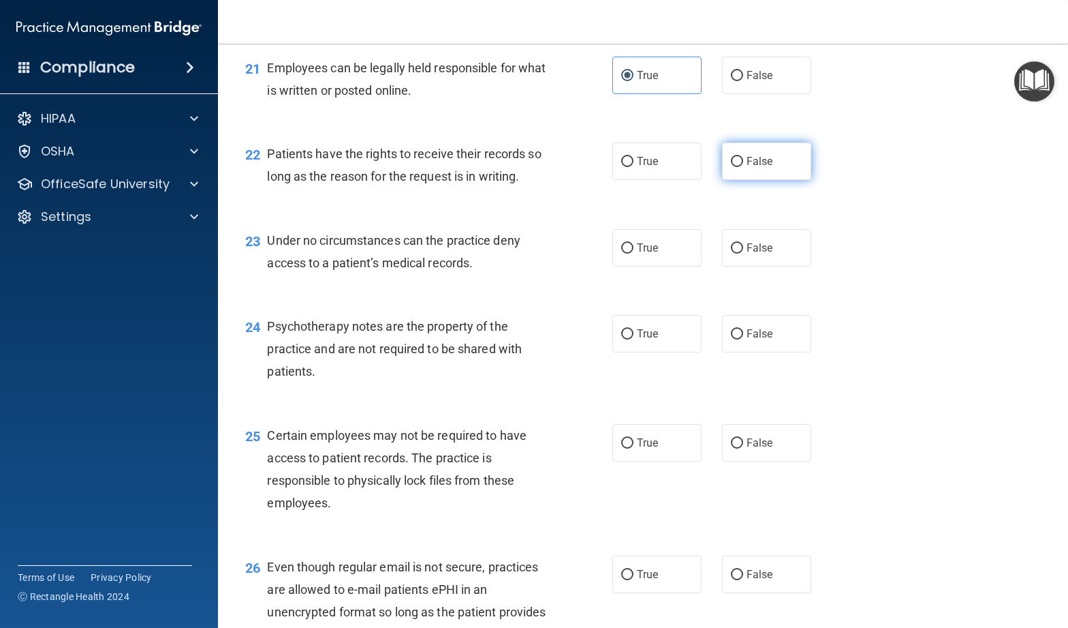
click at [748, 168] on span "False" at bounding box center [760, 161] width 27 height 13
click at [743, 167] on input "False" at bounding box center [737, 162] width 12 height 10
radio input "true"
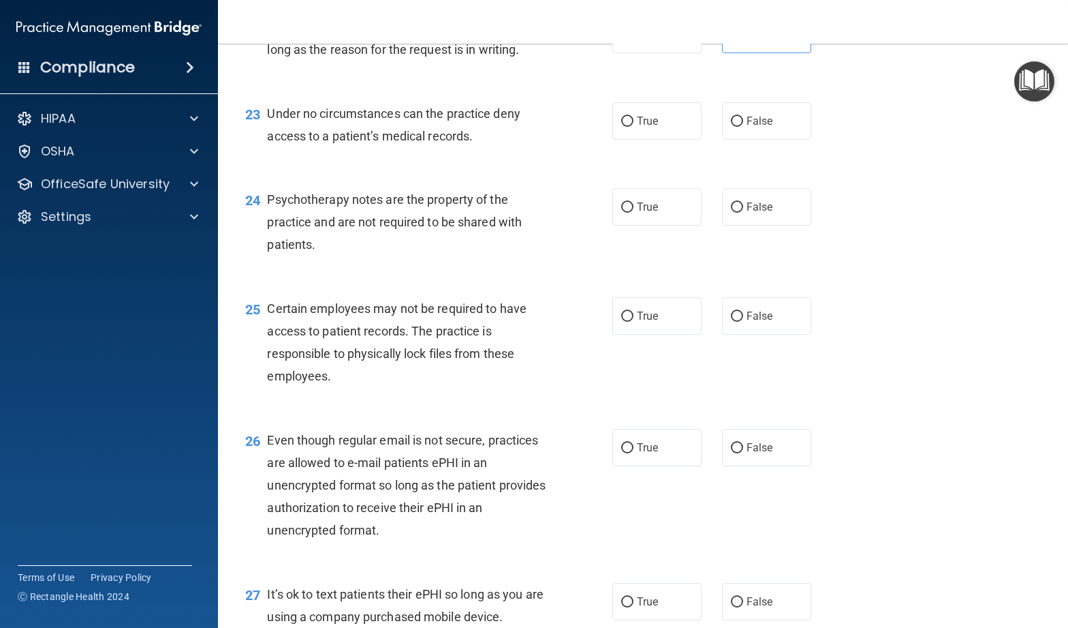
scroll to position [2789, 0]
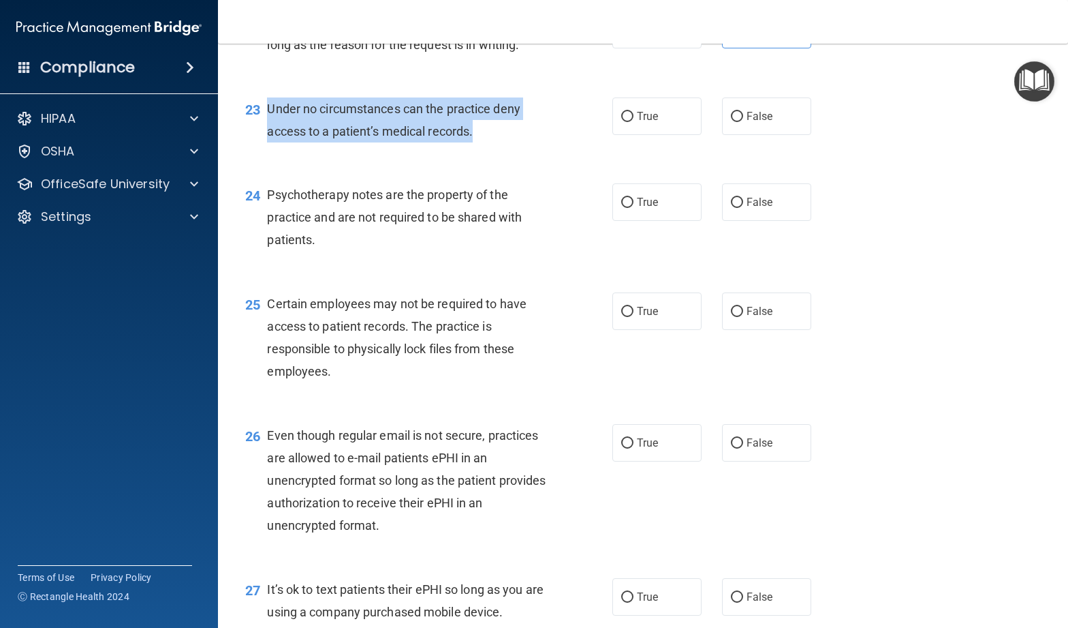
drag, startPoint x: 478, startPoint y: 162, endPoint x: 260, endPoint y: 130, distance: 221.1
click at [258, 129] on div "23 Under no circumstances can the practice deny access to a patient’s medical r…" at bounding box center [429, 123] width 408 height 52
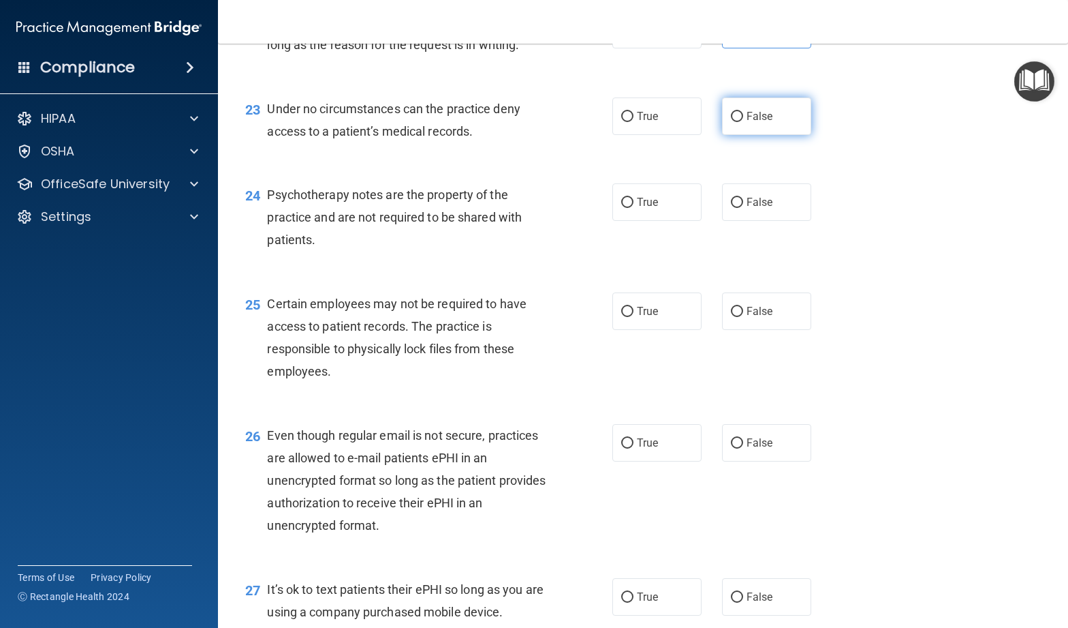
click at [748, 135] on label "False" at bounding box center [766, 115] width 89 height 37
click at [743, 122] on input "False" at bounding box center [737, 117] width 12 height 10
radio input "true"
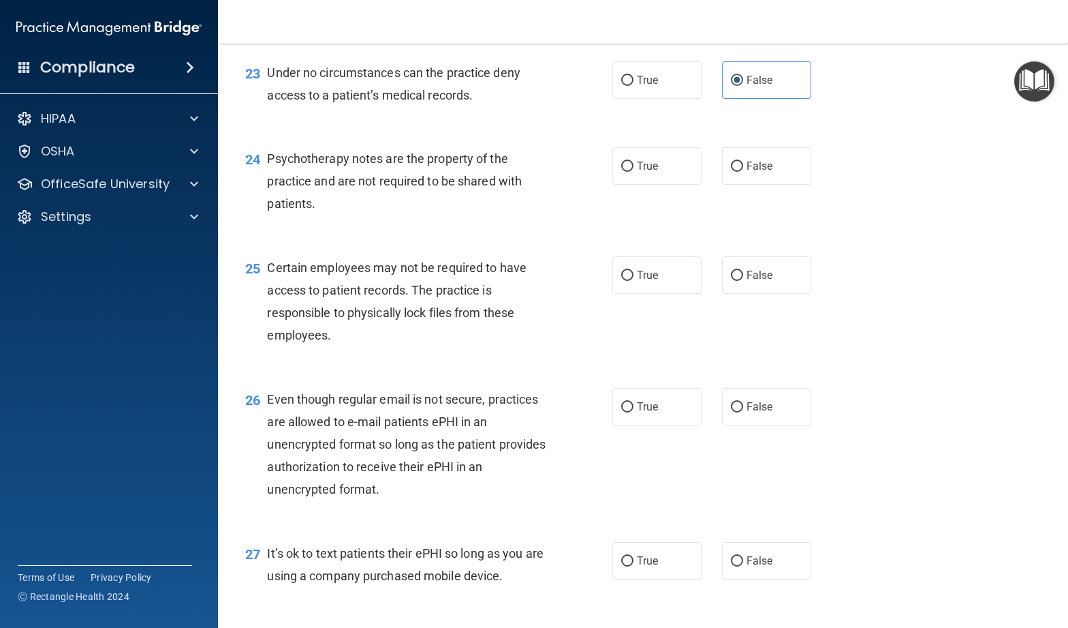
scroll to position [2886, 0]
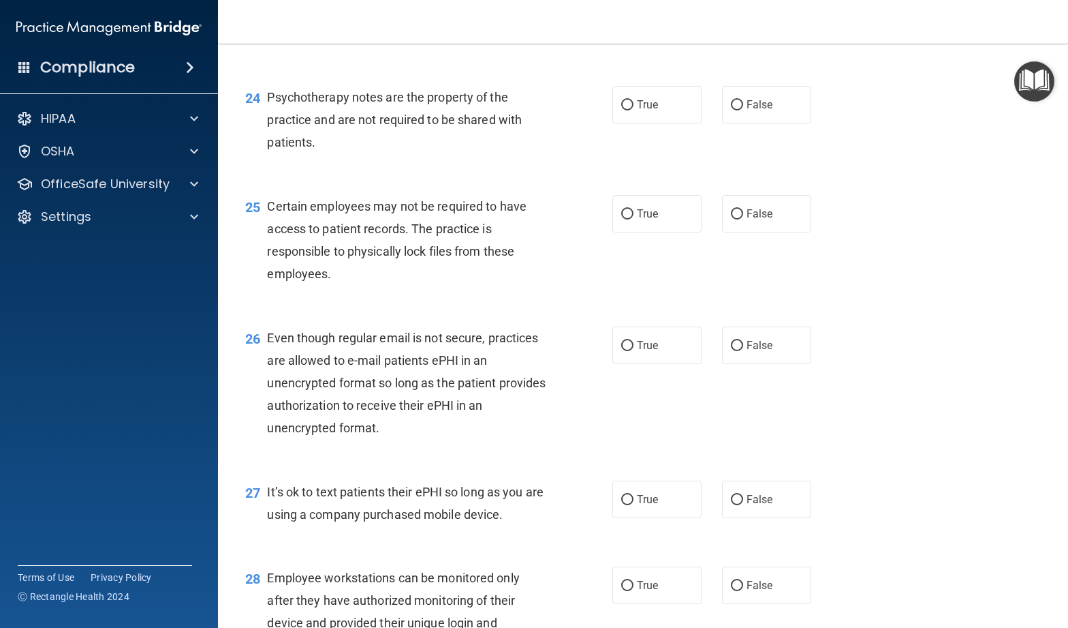
drag, startPoint x: 651, startPoint y: 136, endPoint x: 586, endPoint y: 161, distance: 69.2
click at [650, 123] on label "True" at bounding box center [657, 104] width 89 height 37
click at [634, 110] on input "True" at bounding box center [627, 105] width 12 height 10
radio input "true"
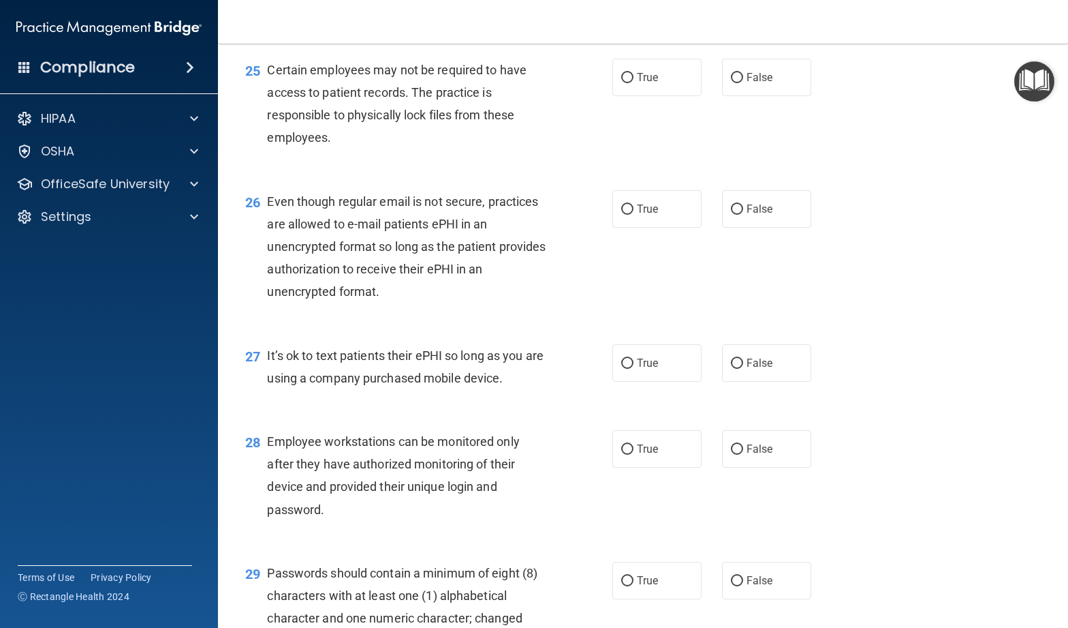
scroll to position [3034, 0]
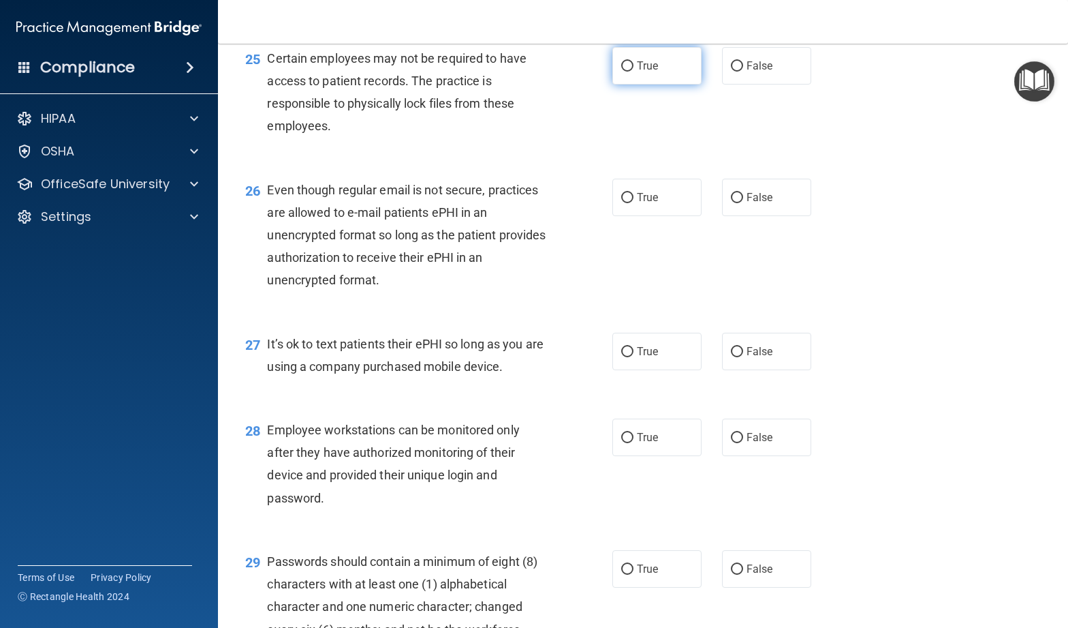
click at [621, 84] on label "True" at bounding box center [657, 65] width 89 height 37
click at [621, 72] on input "True" at bounding box center [627, 66] width 12 height 10
radio input "true"
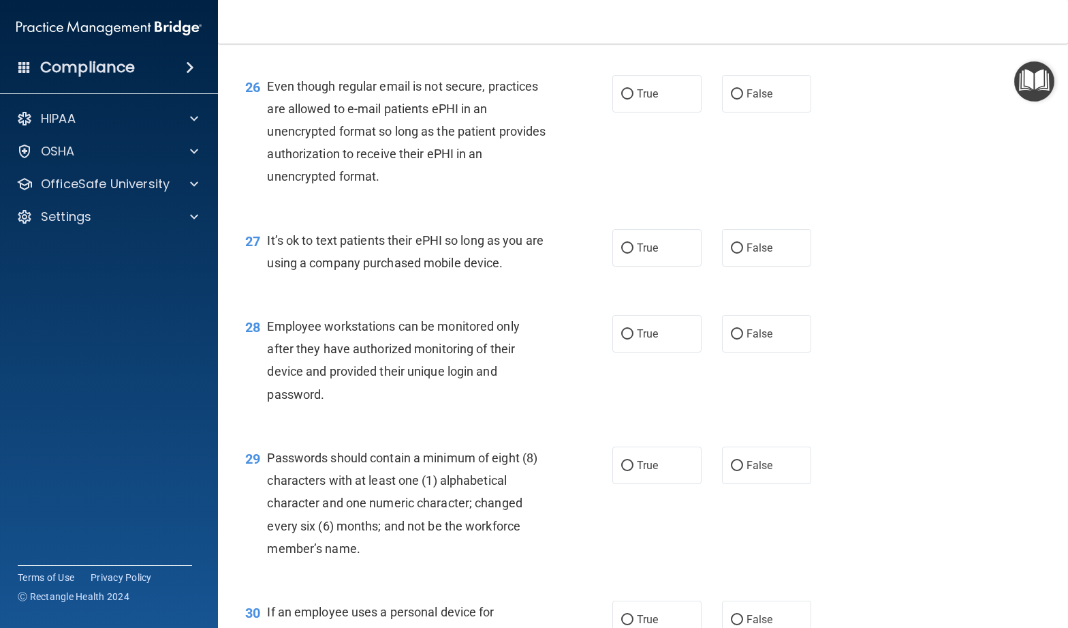
scroll to position [3135, 0]
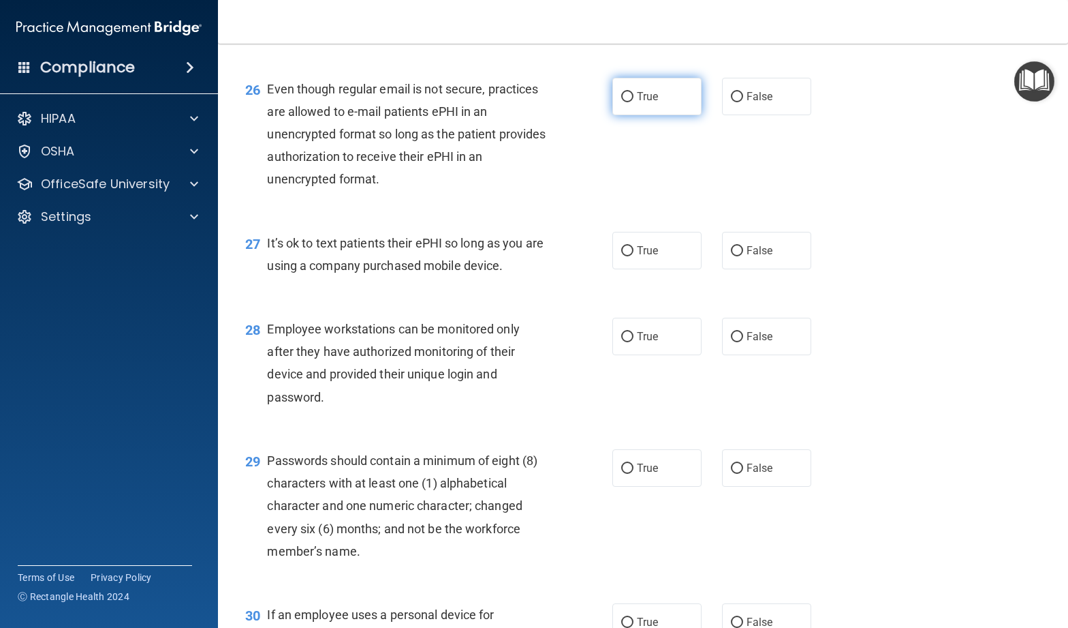
click at [639, 115] on label "True" at bounding box center [657, 96] width 89 height 37
click at [634, 102] on input "True" at bounding box center [627, 97] width 12 height 10
radio input "true"
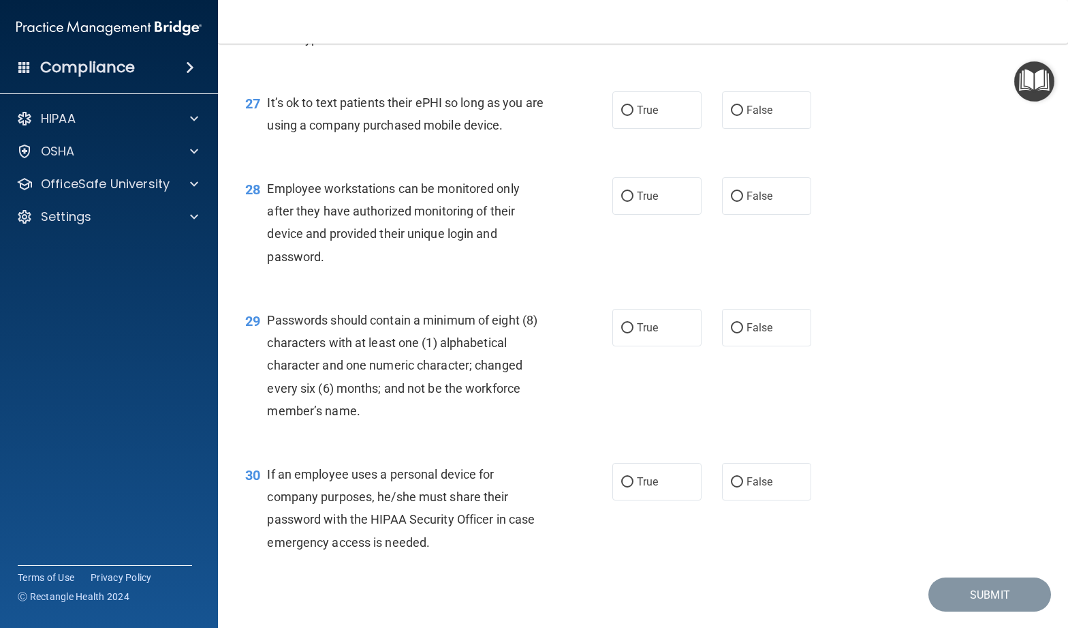
scroll to position [3278, 0]
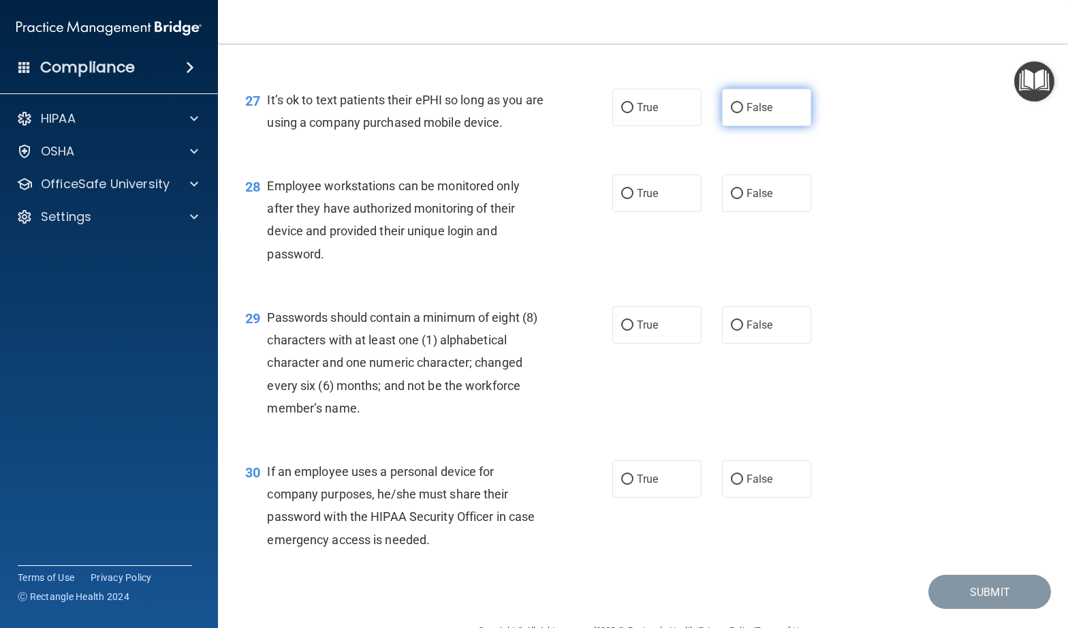
click at [799, 126] on label "False" at bounding box center [766, 107] width 89 height 37
click at [743, 113] on input "False" at bounding box center [737, 108] width 12 height 10
radio input "true"
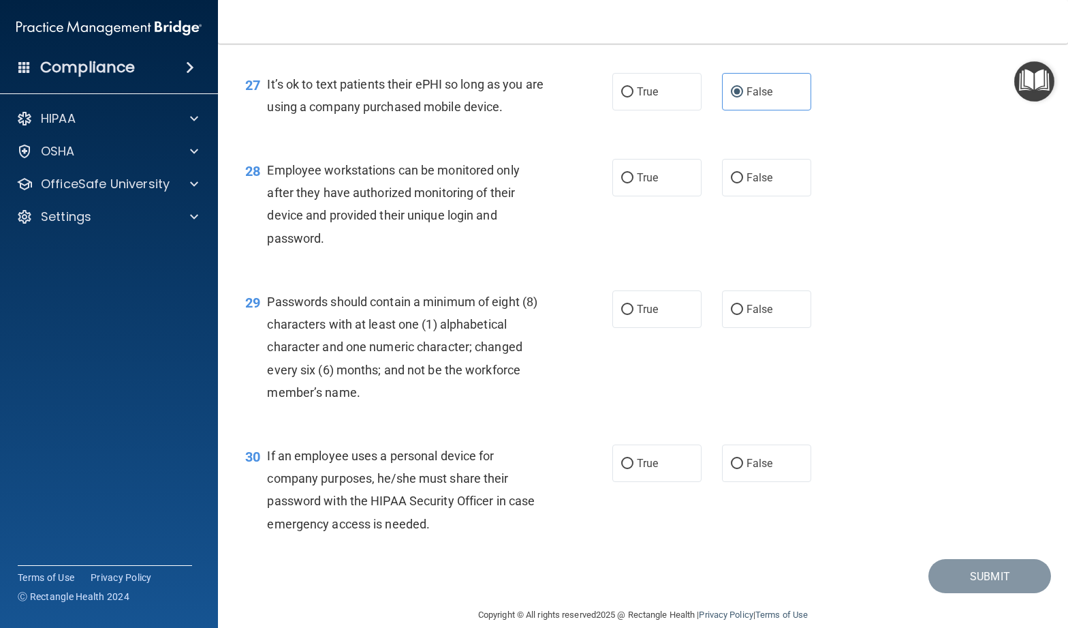
scroll to position [3295, 0]
drag, startPoint x: 517, startPoint y: 129, endPoint x: 263, endPoint y: 100, distance: 255.8
click at [263, 100] on div "27 It’s ok to text patients their ePHI so long as you are using a company purch…" at bounding box center [429, 98] width 408 height 52
click at [576, 164] on div "28 Employee workstations can be monitored only after they have authorized monit…" at bounding box center [643, 206] width 816 height 132
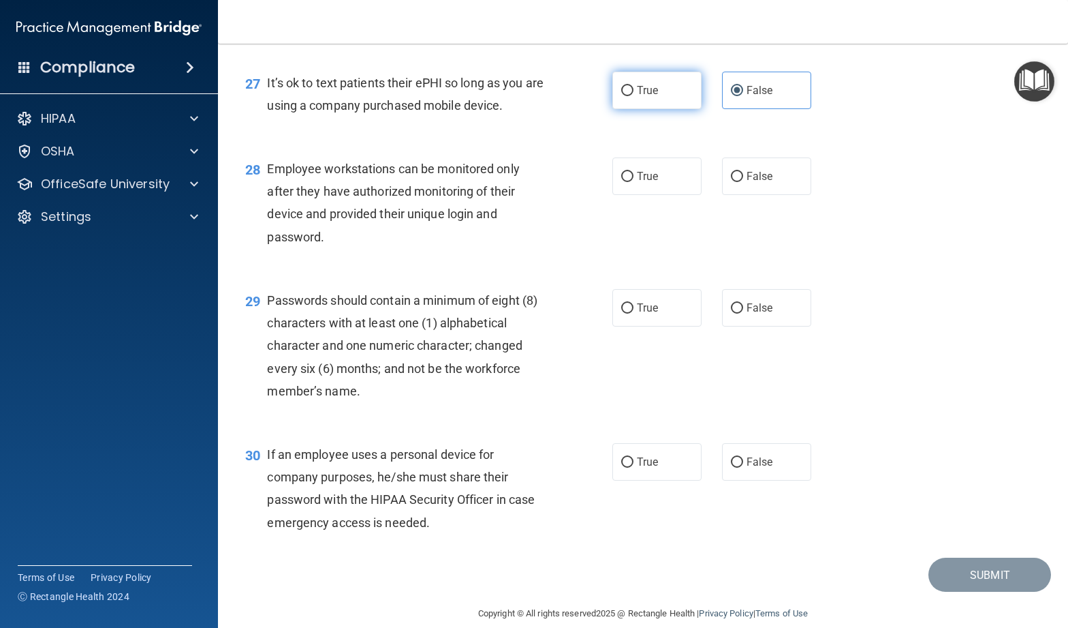
click at [645, 97] on span "True" at bounding box center [647, 90] width 21 height 13
click at [634, 96] on input "True" at bounding box center [627, 91] width 12 height 10
radio input "true"
radio input "false"
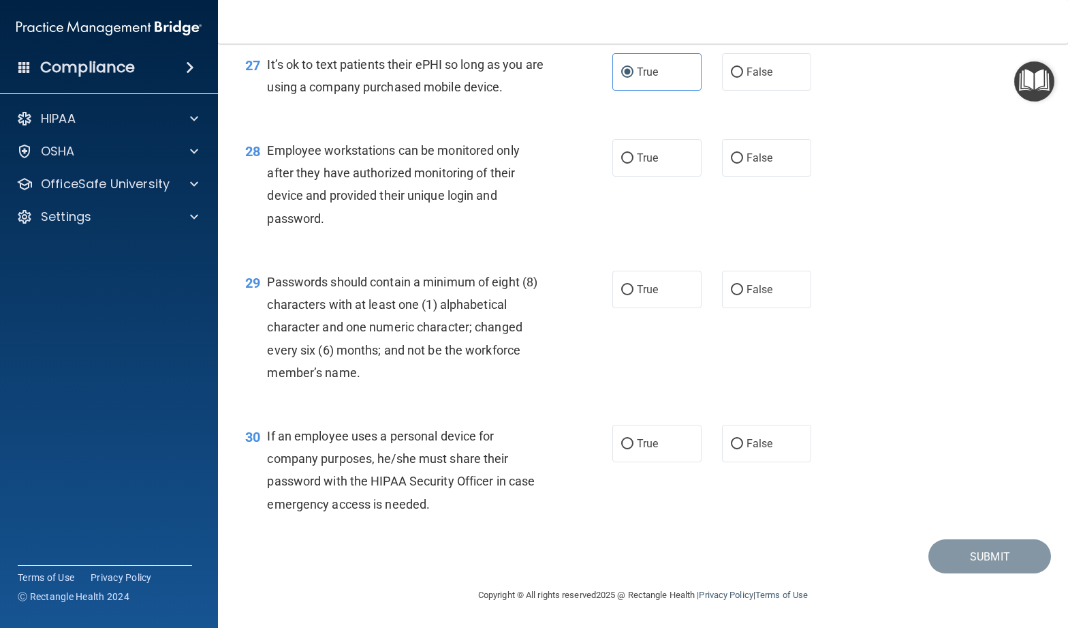
scroll to position [3325, 0]
drag, startPoint x: 632, startPoint y: 163, endPoint x: 543, endPoint y: 179, distance: 90.1
click at [632, 163] on label "True" at bounding box center [657, 157] width 89 height 37
click at [632, 163] on input "True" at bounding box center [627, 158] width 12 height 10
radio input "true"
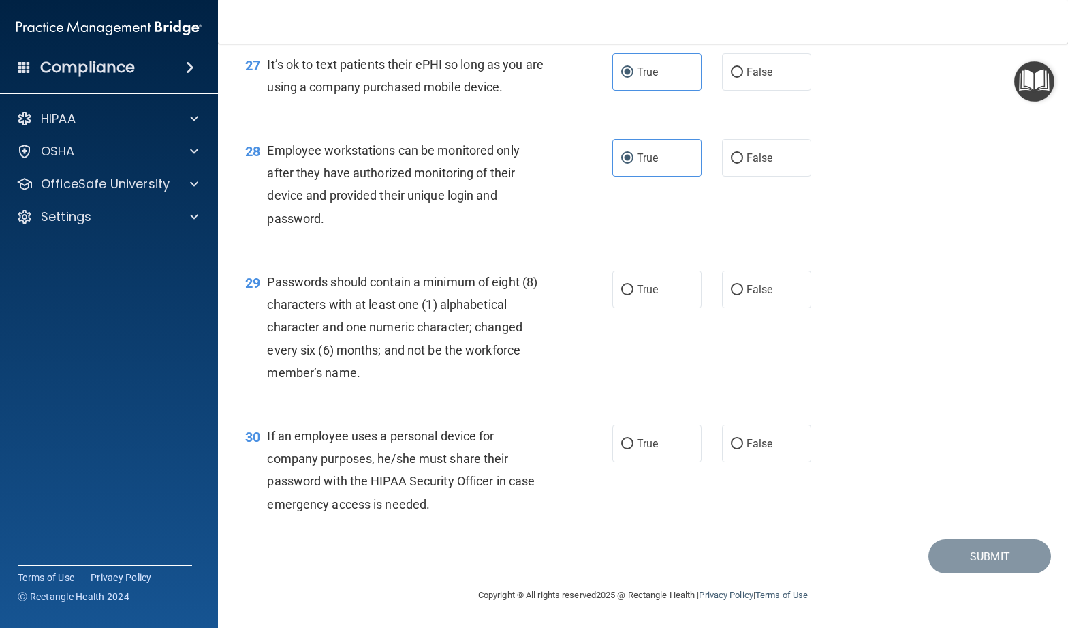
scroll to position [3337, 0]
drag, startPoint x: 656, startPoint y: 288, endPoint x: 483, endPoint y: 290, distance: 173.1
click at [655, 288] on span "True" at bounding box center [647, 289] width 21 height 13
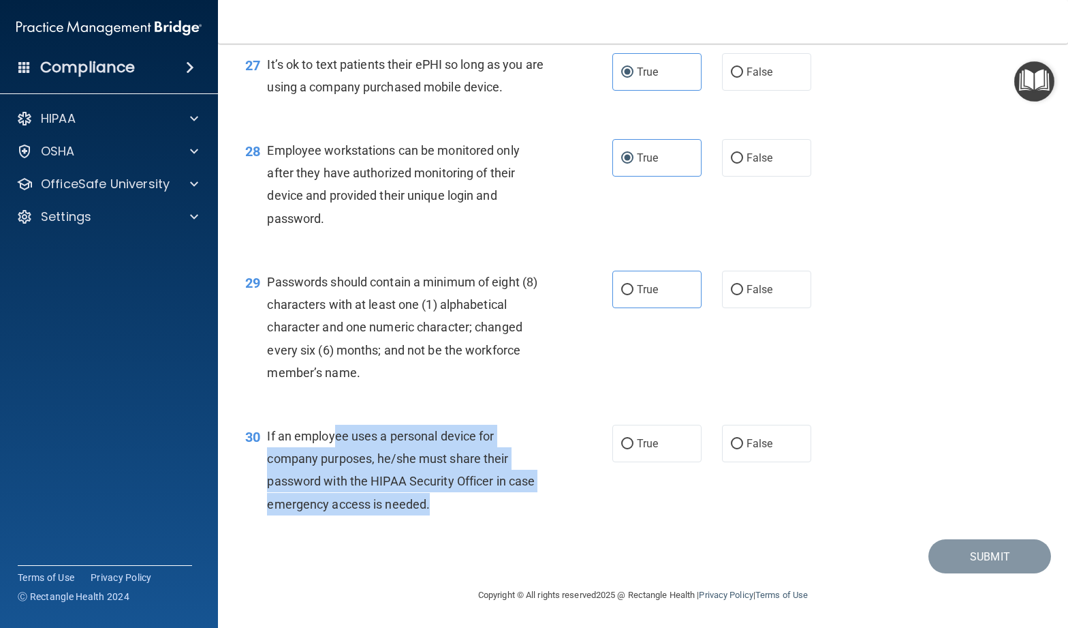
drag, startPoint x: 416, startPoint y: 499, endPoint x: 335, endPoint y: 427, distance: 109.6
click at [333, 427] on div "If an employee uses a personal device for company purposes, he/she must share t…" at bounding box center [412, 470] width 291 height 91
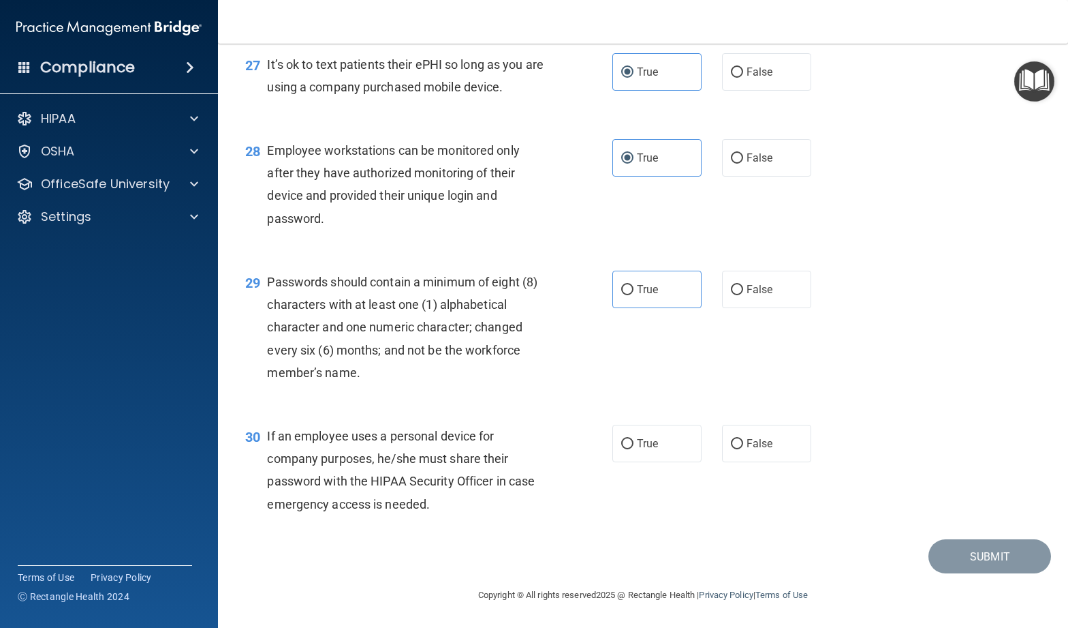
click at [346, 414] on div "30 If an employee uses a personal device for company purposes, he/she must shar…" at bounding box center [643, 473] width 816 height 132
click at [775, 450] on label "False" at bounding box center [766, 443] width 89 height 37
click at [743, 449] on input "False" at bounding box center [737, 444] width 12 height 10
radio input "true"
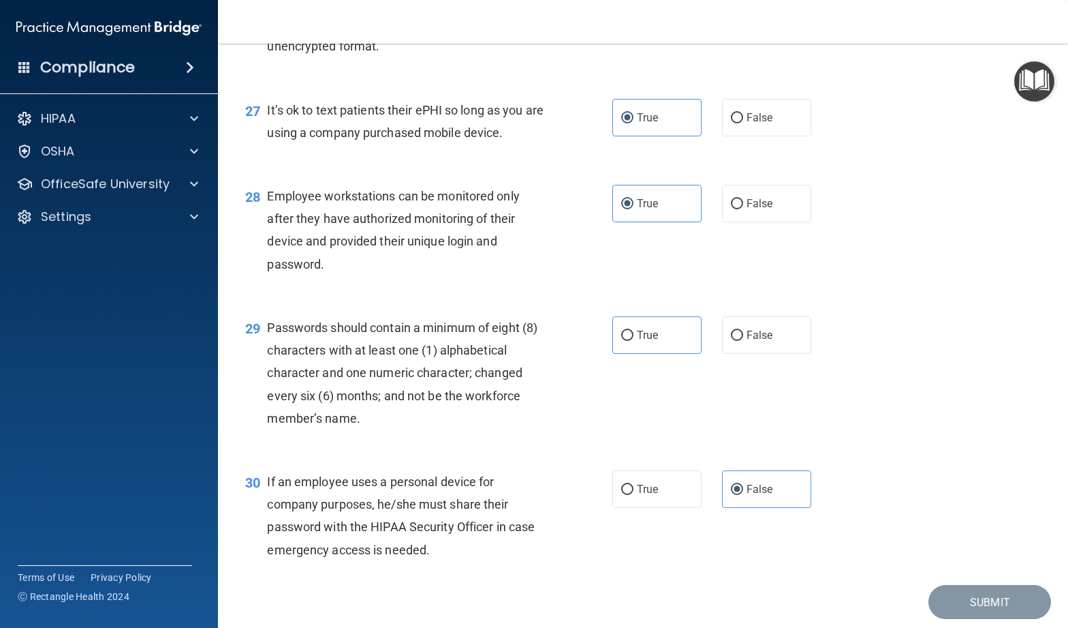
scroll to position [3280, 0]
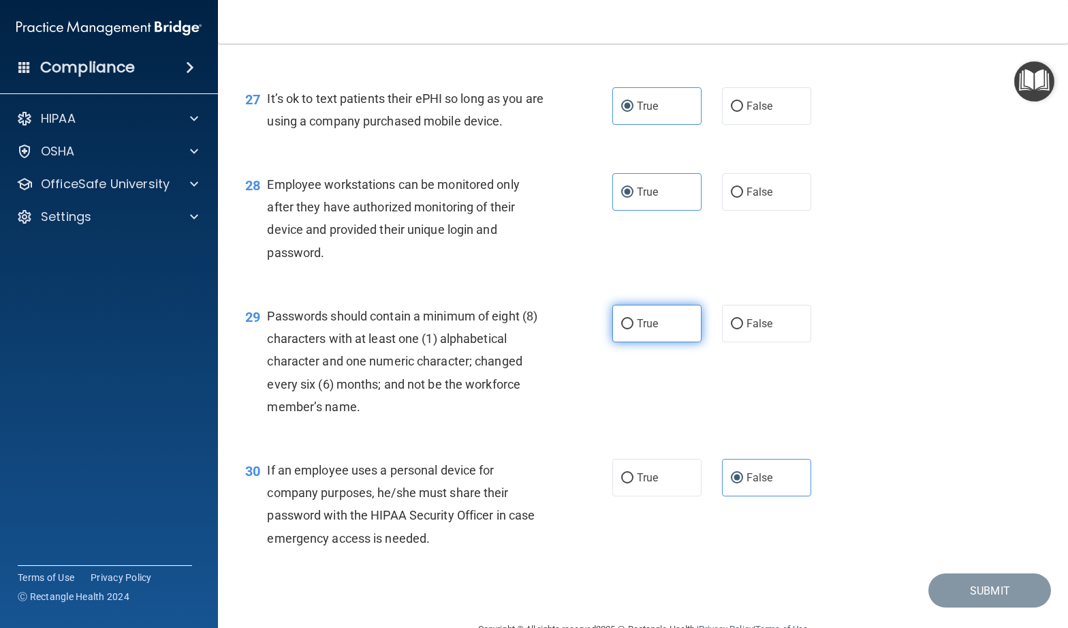
click at [645, 330] on span "True" at bounding box center [647, 323] width 21 height 13
click at [634, 329] on input "True" at bounding box center [627, 324] width 12 height 10
radio input "true"
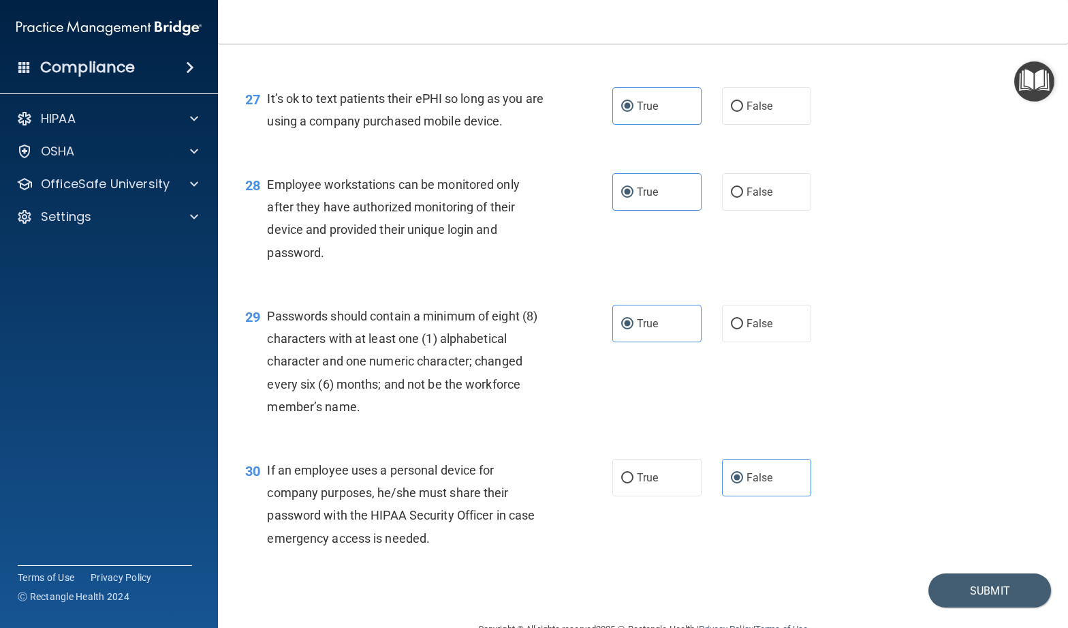
click at [609, 416] on div "29 Passwords should contain a minimum of eight (8) characters with at least one…" at bounding box center [429, 365] width 408 height 120
drag, startPoint x: 975, startPoint y: 611, endPoint x: 948, endPoint y: 603, distance: 28.3
click at [974, 608] on button "Submit" at bounding box center [990, 590] width 123 height 35
